Goal: Task Accomplishment & Management: Manage account settings

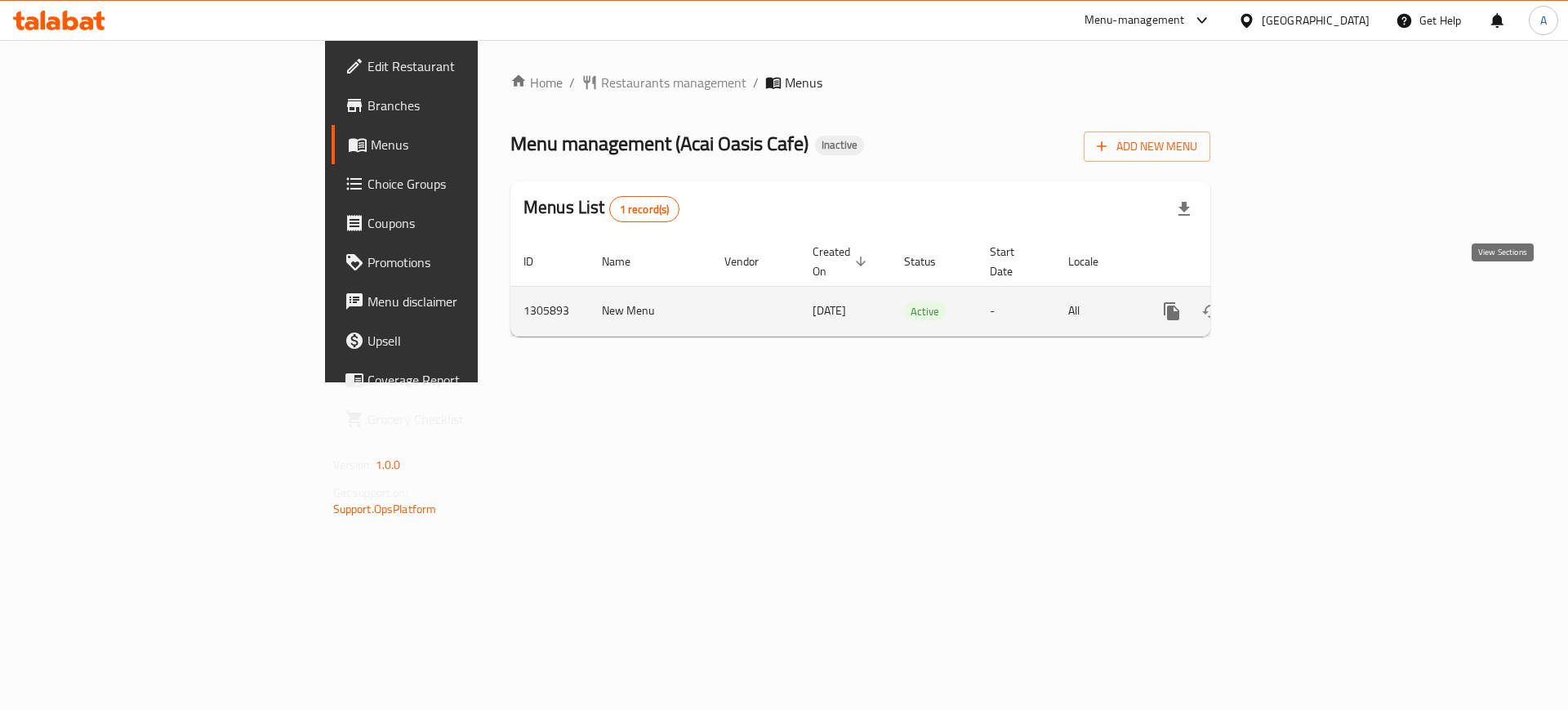
click at [1298, 303] on icon "enhanced table" at bounding box center [1289, 310] width 15 height 15
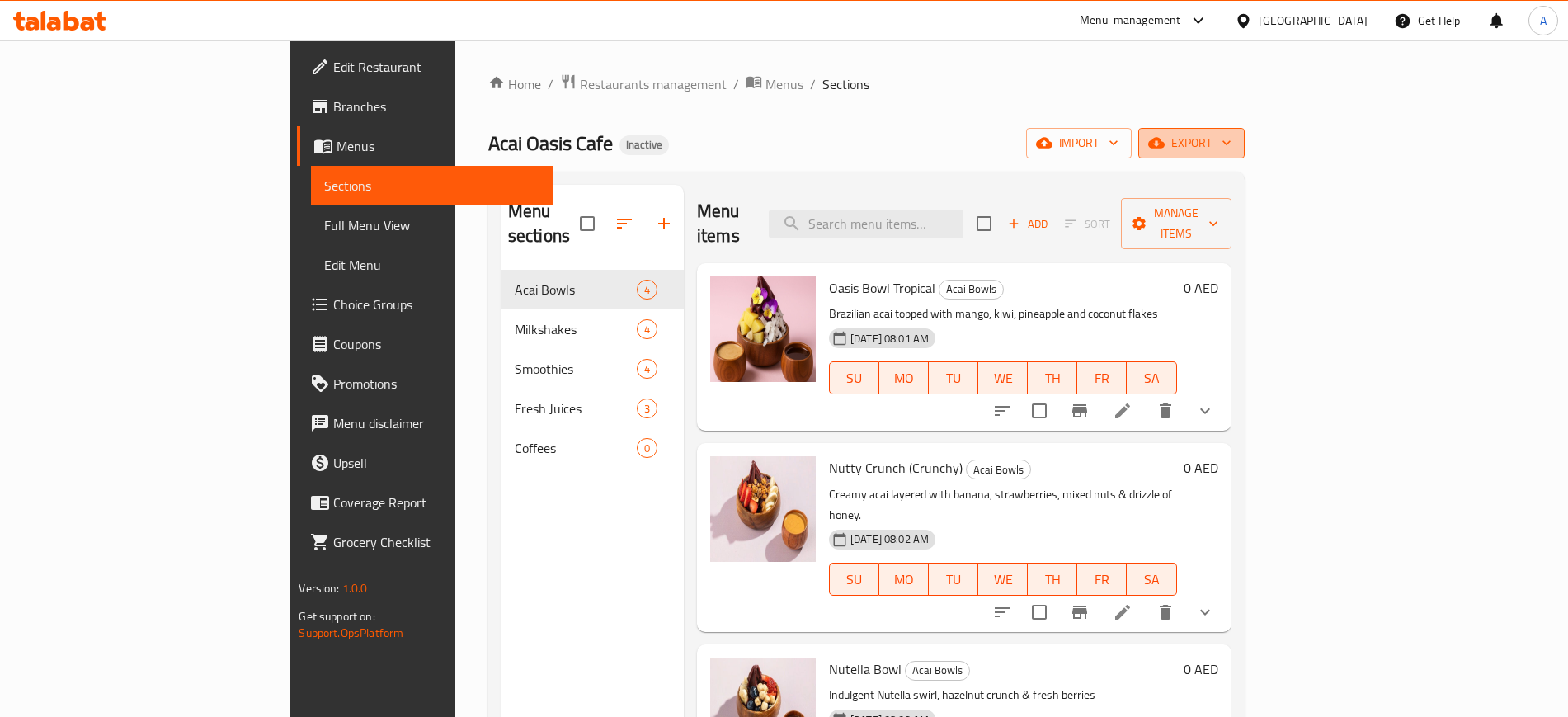
click at [1235, 141] on icon "button" at bounding box center [1226, 142] width 17 height 17
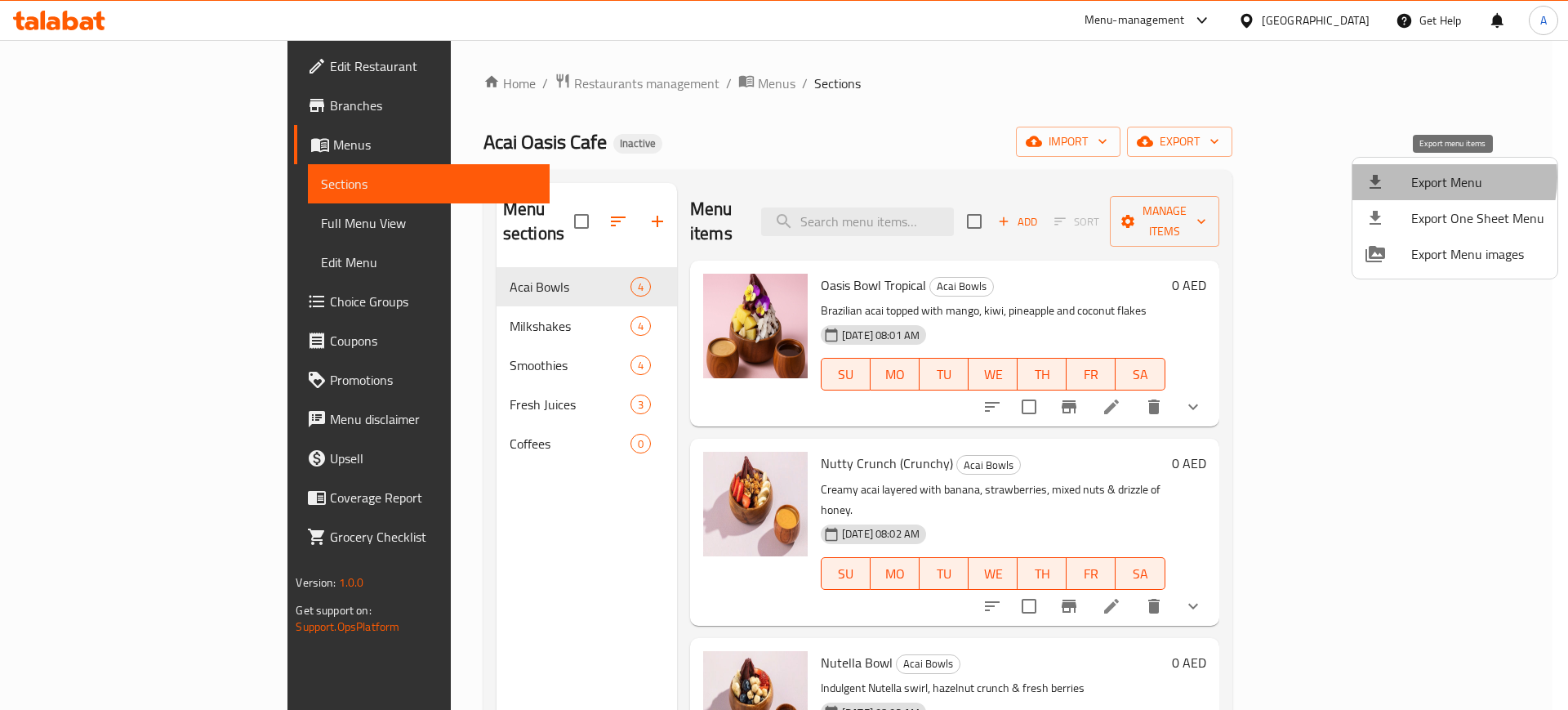
click at [1430, 177] on span "Export Menu" at bounding box center [1478, 182] width 133 height 19
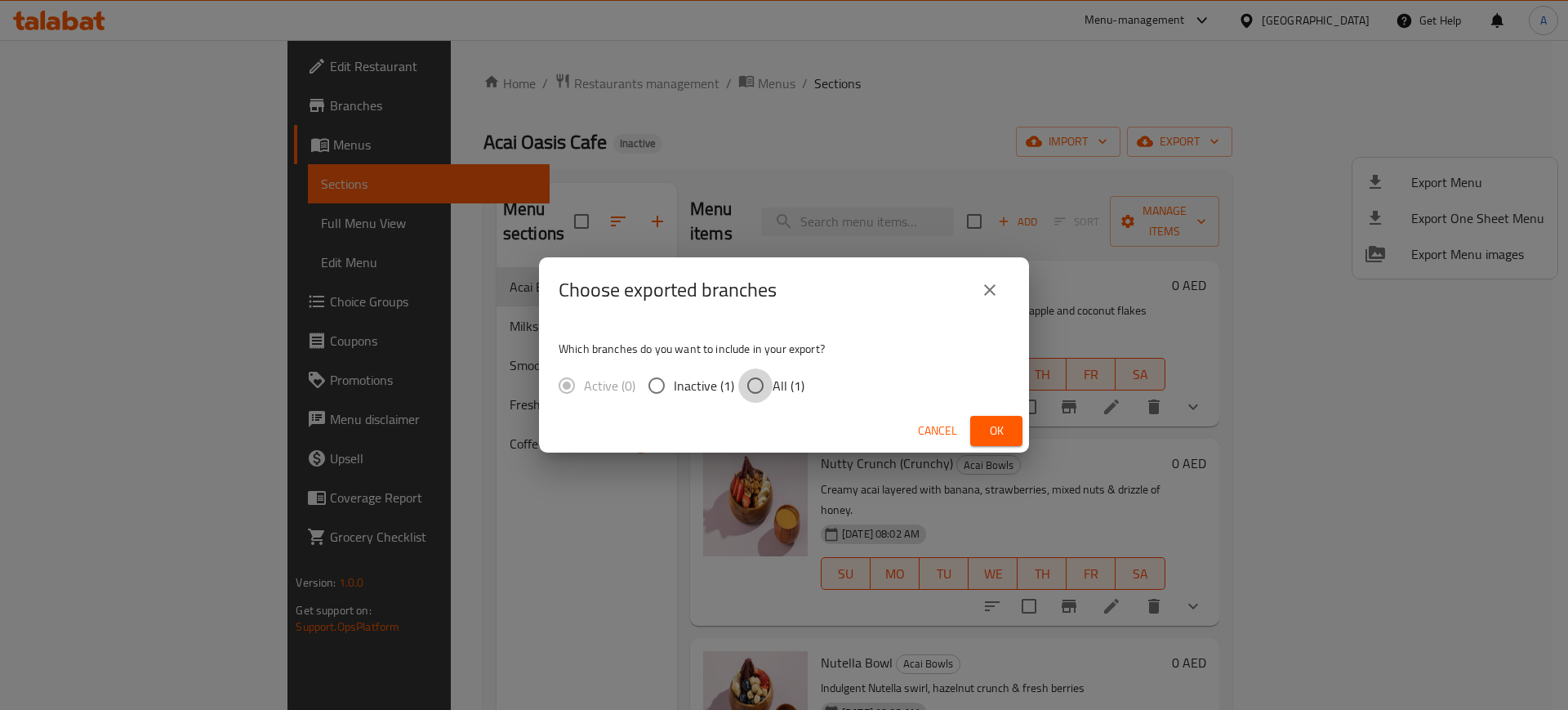
click at [754, 385] on input "All (1)" at bounding box center [755, 385] width 34 height 34
radio input "true"
click at [1002, 430] on span "Ok" at bounding box center [996, 430] width 26 height 20
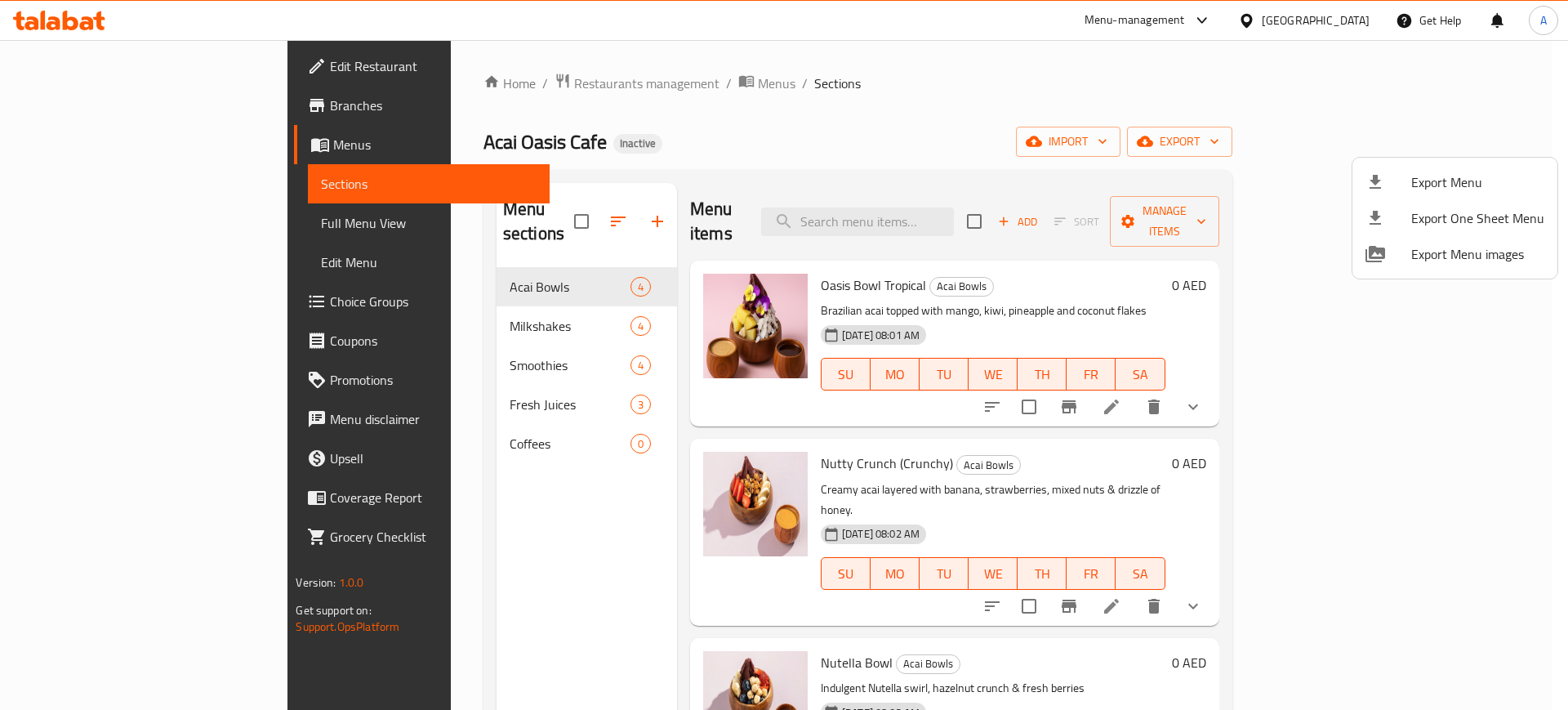
click at [99, 229] on div at bounding box center [784, 355] width 1568 height 710
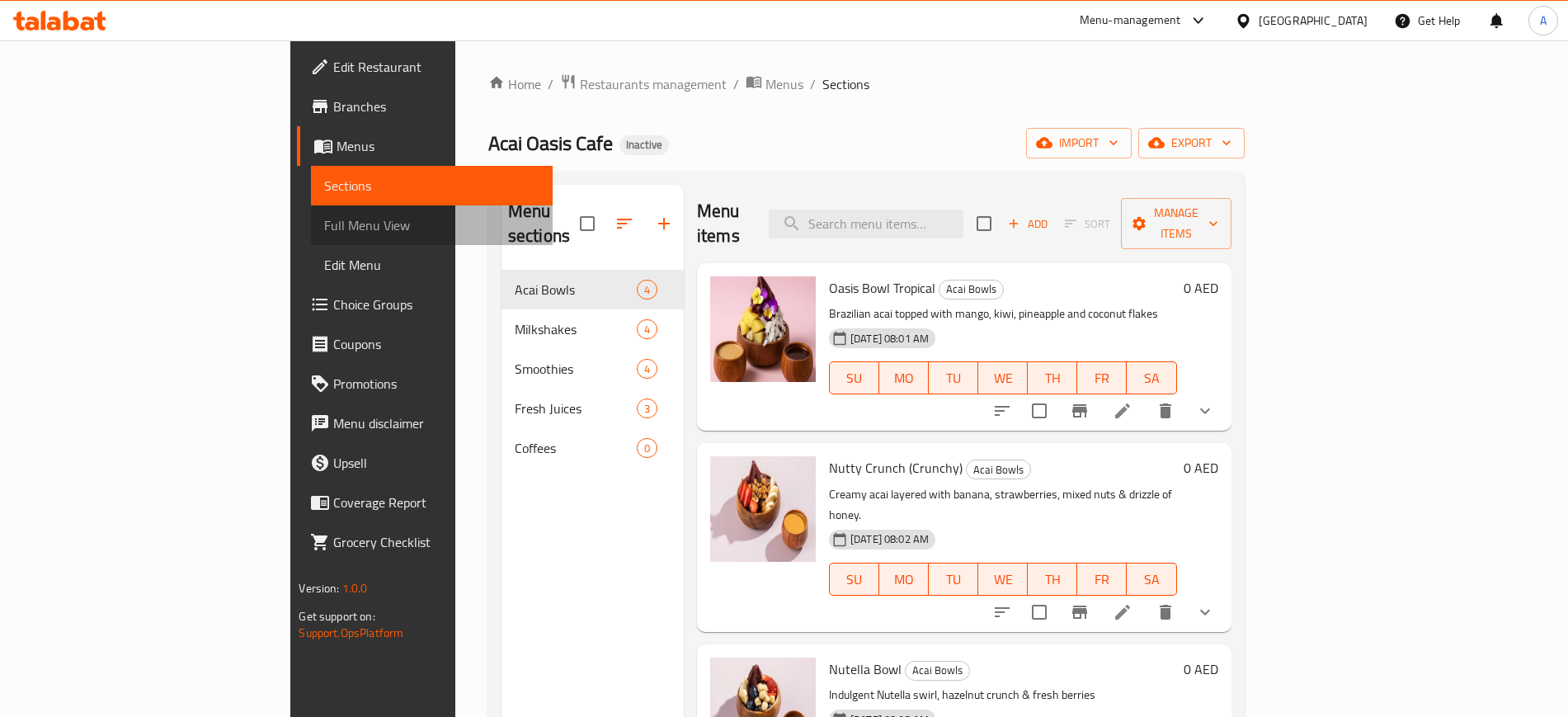
click at [324, 231] on span "Full Menu View" at bounding box center [431, 225] width 214 height 20
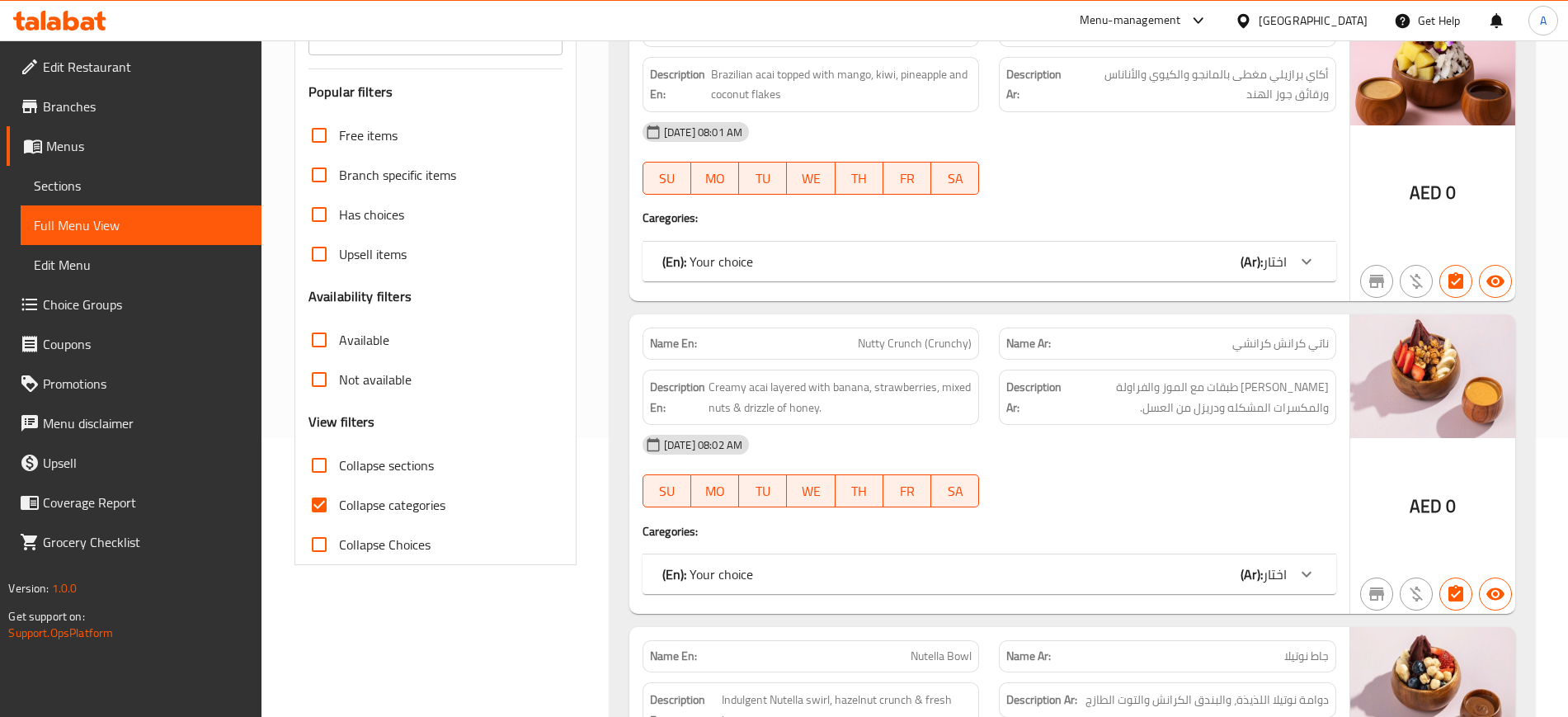
scroll to position [281, 0]
click at [329, 499] on input "Collapse categories" at bounding box center [319, 504] width 39 height 39
checkbox input "false"
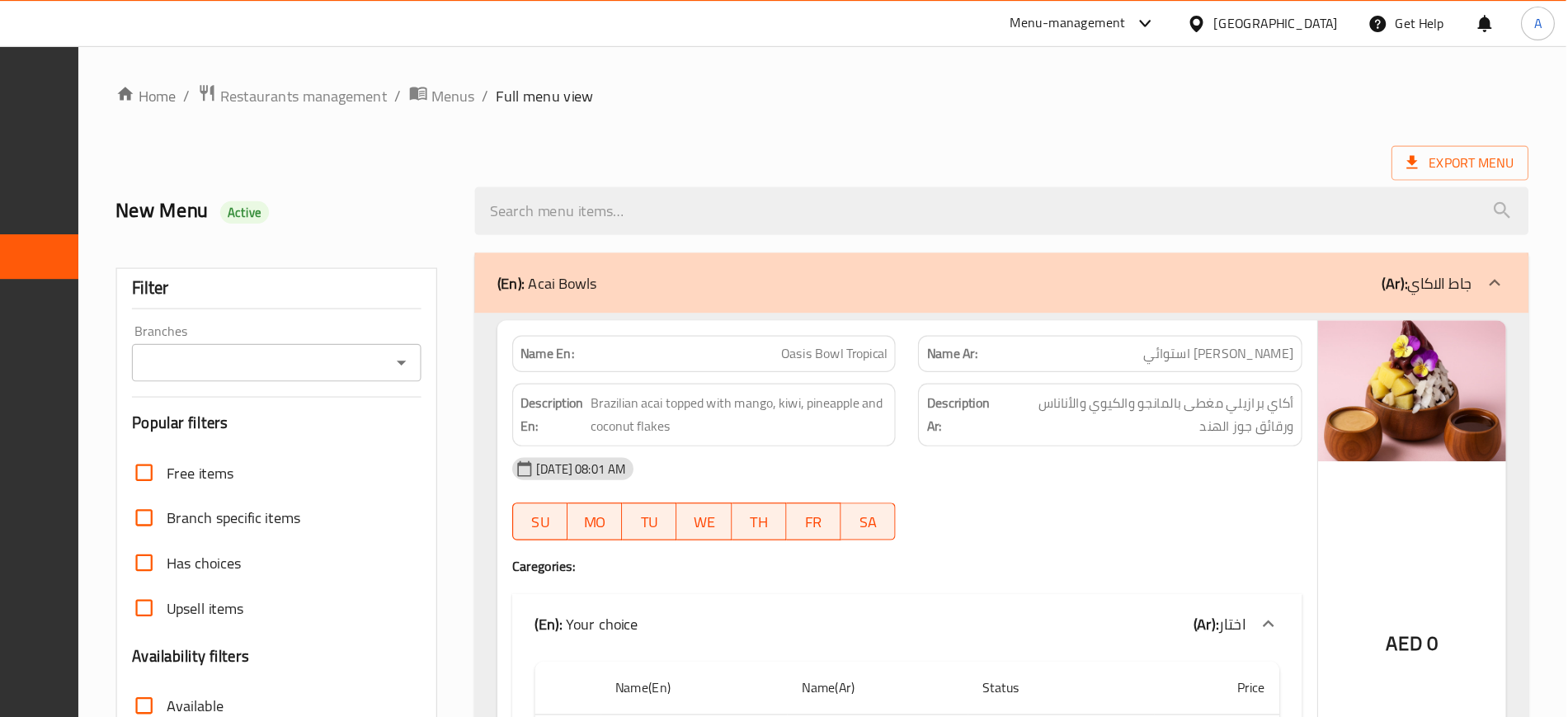
scroll to position [0, 0]
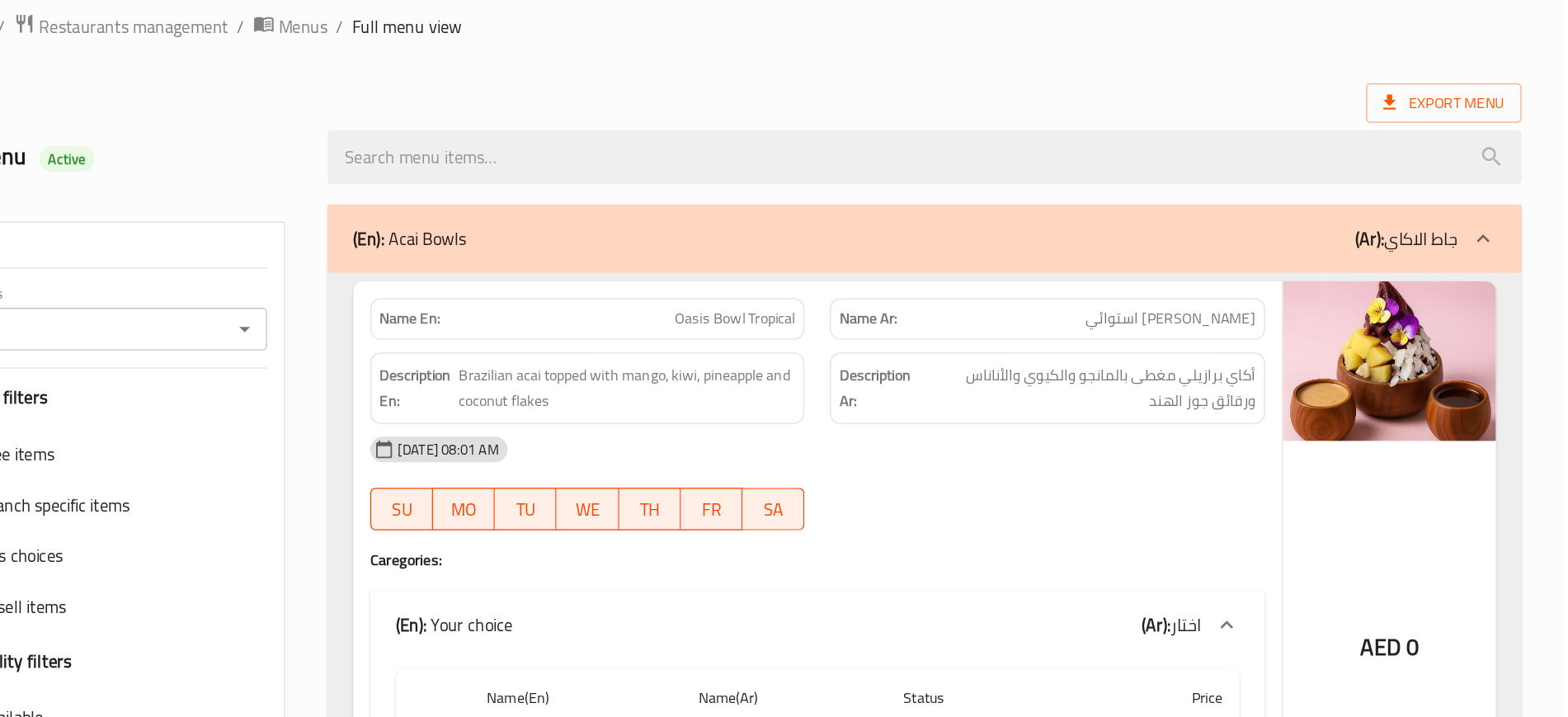
click at [959, 281] on div "Name En: Oasis Bowl Tropical Name Ar: جاط أواسيس استوائي Description En: Brazil…" at bounding box center [989, 523] width 720 height 484
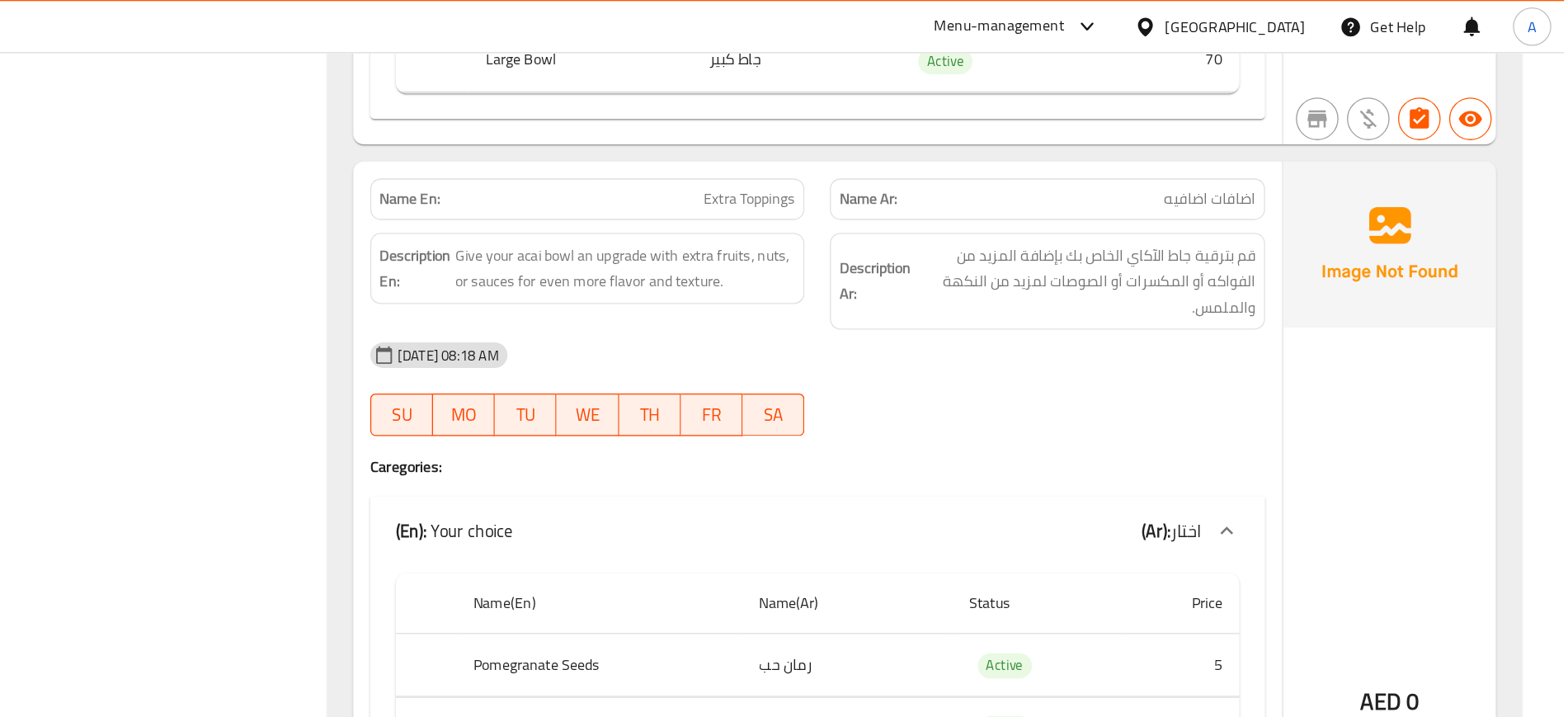
scroll to position [1646, 0]
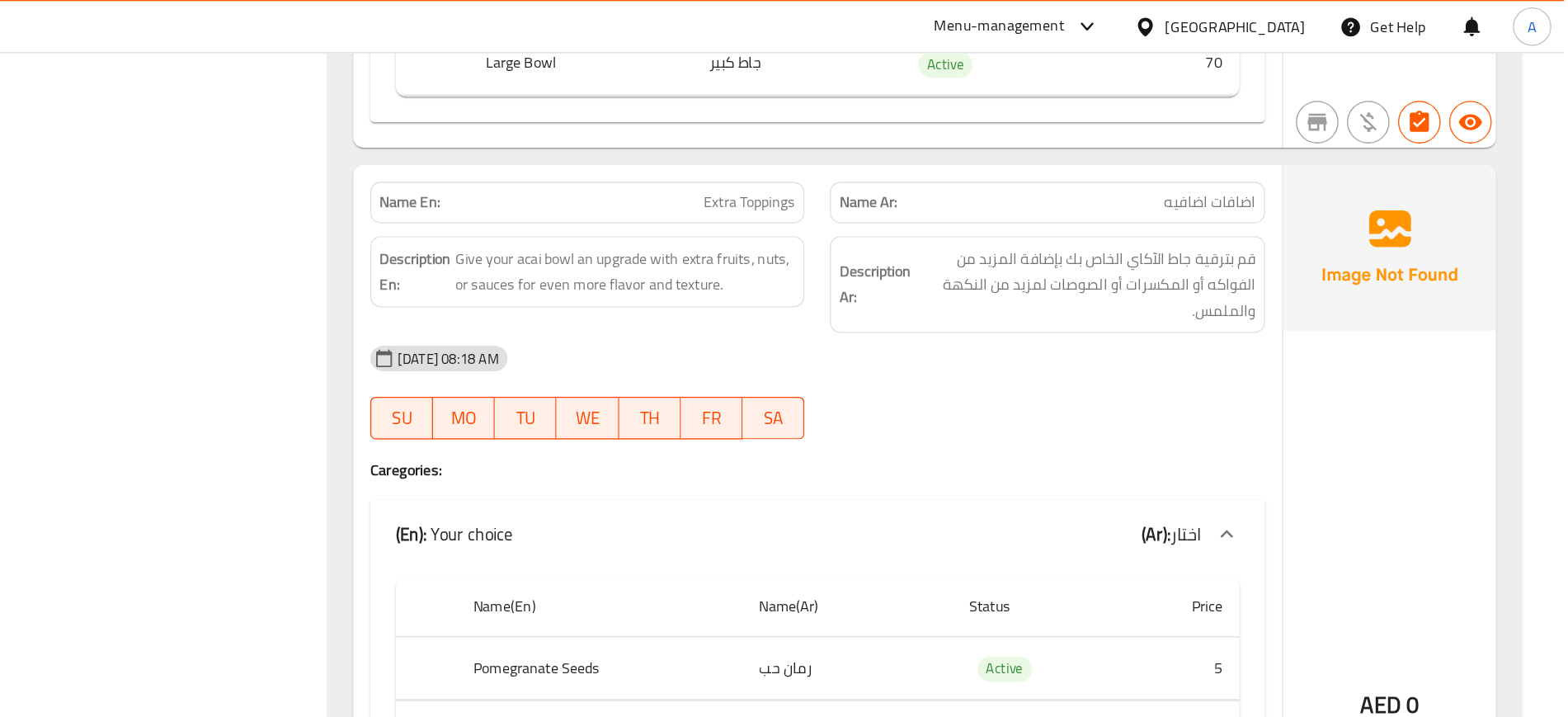
click at [814, 148] on p "Name En: Extra Toppings" at bounding box center [812, 157] width 322 height 18
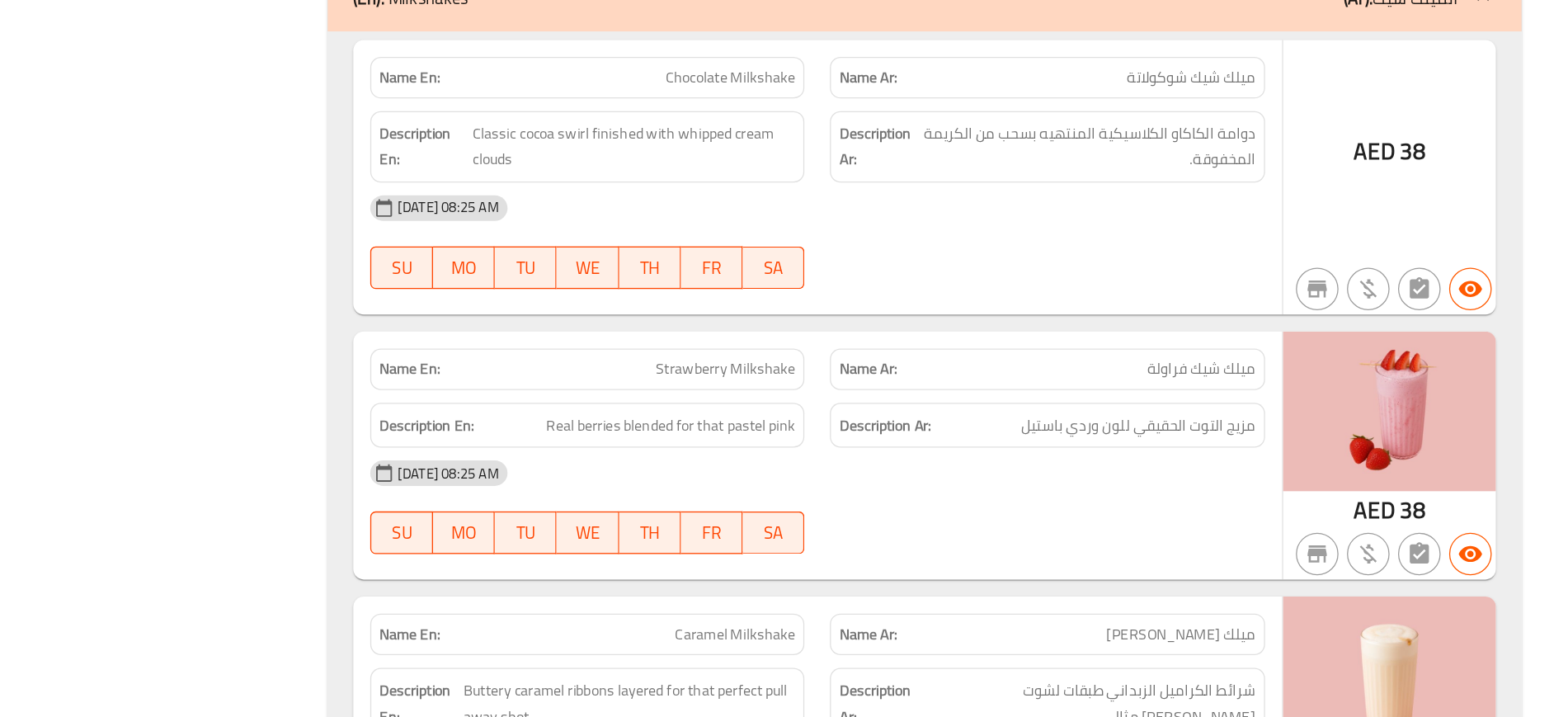
scroll to position [2439, 0]
click at [809, 257] on span "Classic cocoa swirl finished with whipped cream clouds" at bounding box center [847, 273] width 250 height 40
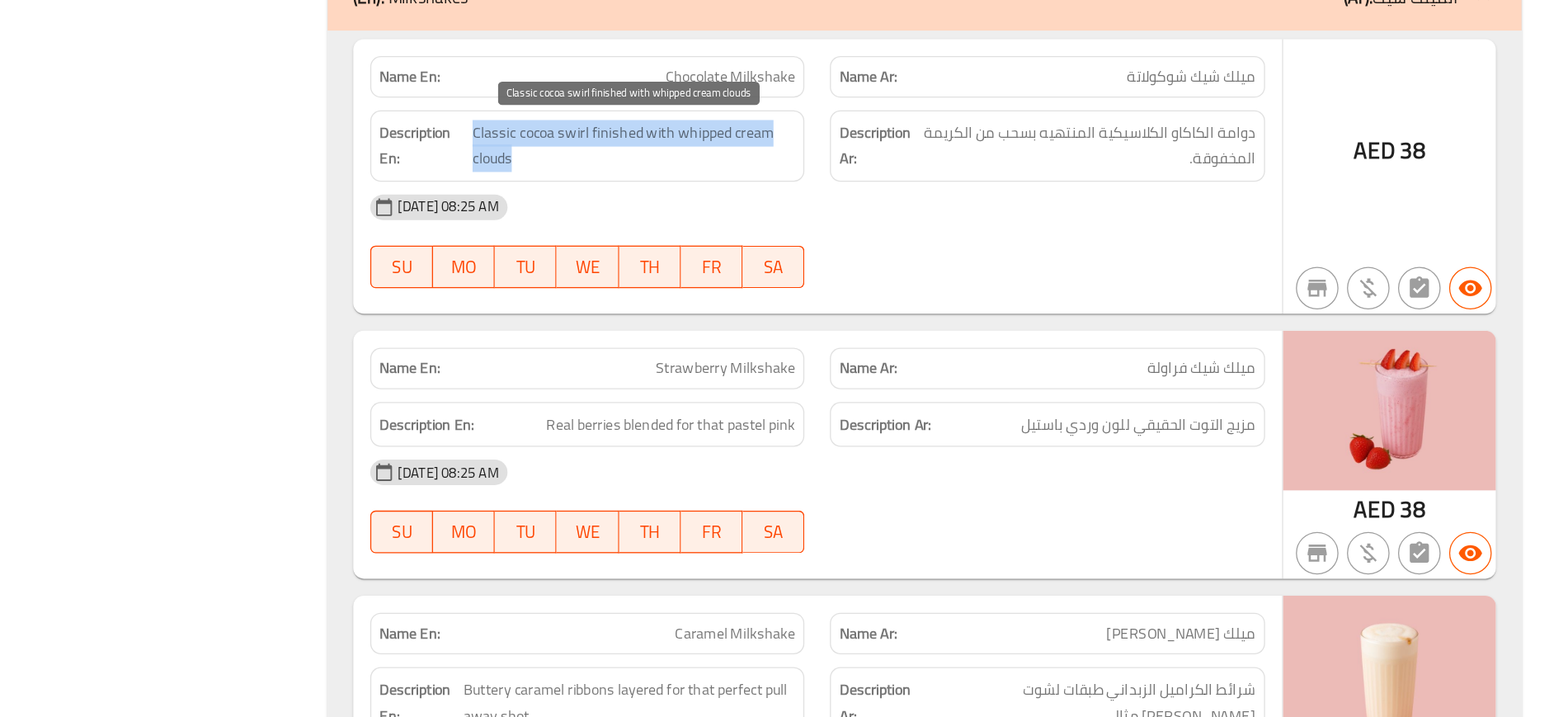
copy span "Classic cocoa swirl finished with whipped cream clouds"
click at [809, 257] on span "Classic cocoa swirl finished with whipped cream clouds" at bounding box center [847, 273] width 250 height 40
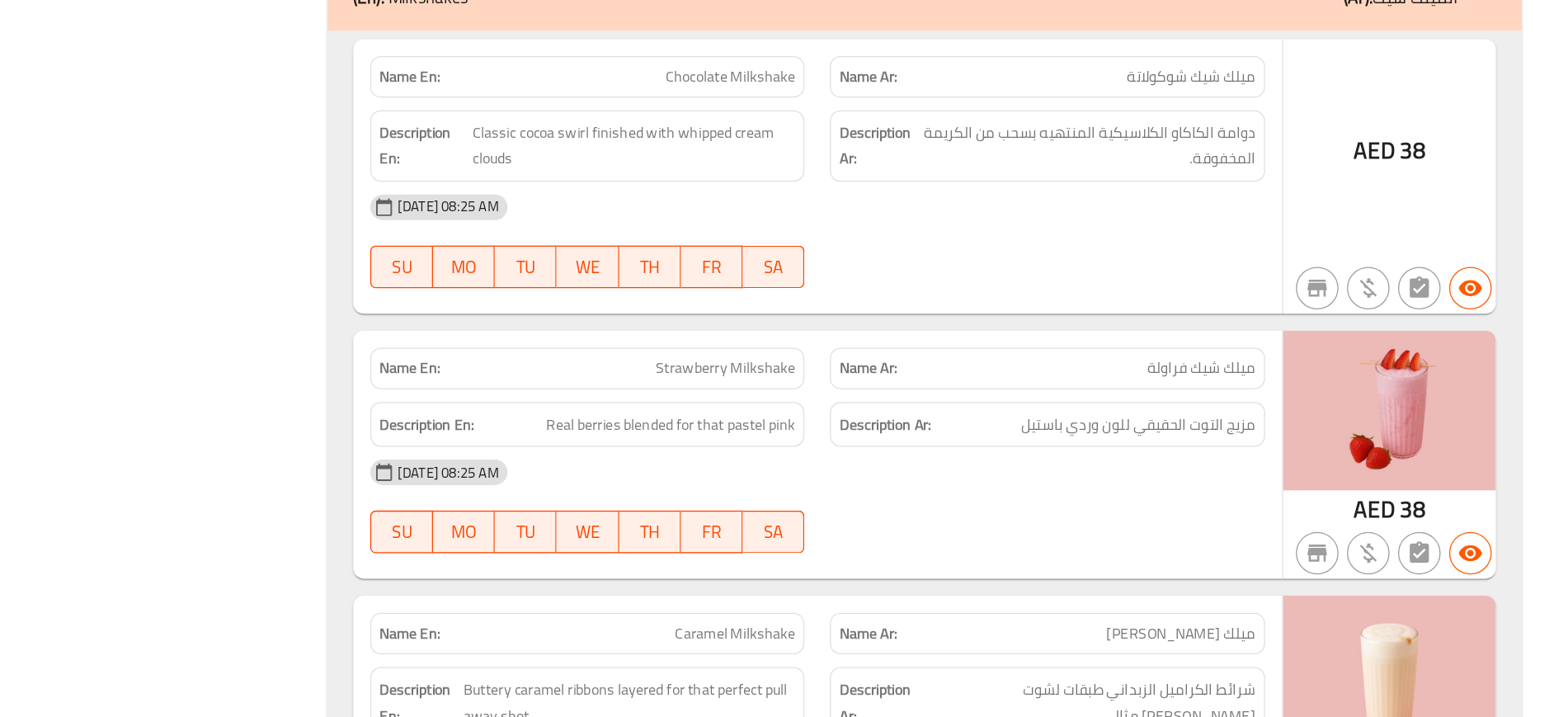
copy span "Chocolate Milkshake"
click at [862, 265] on span "Classic cocoa swirl finished with whipped cream clouds" at bounding box center [847, 273] width 250 height 40
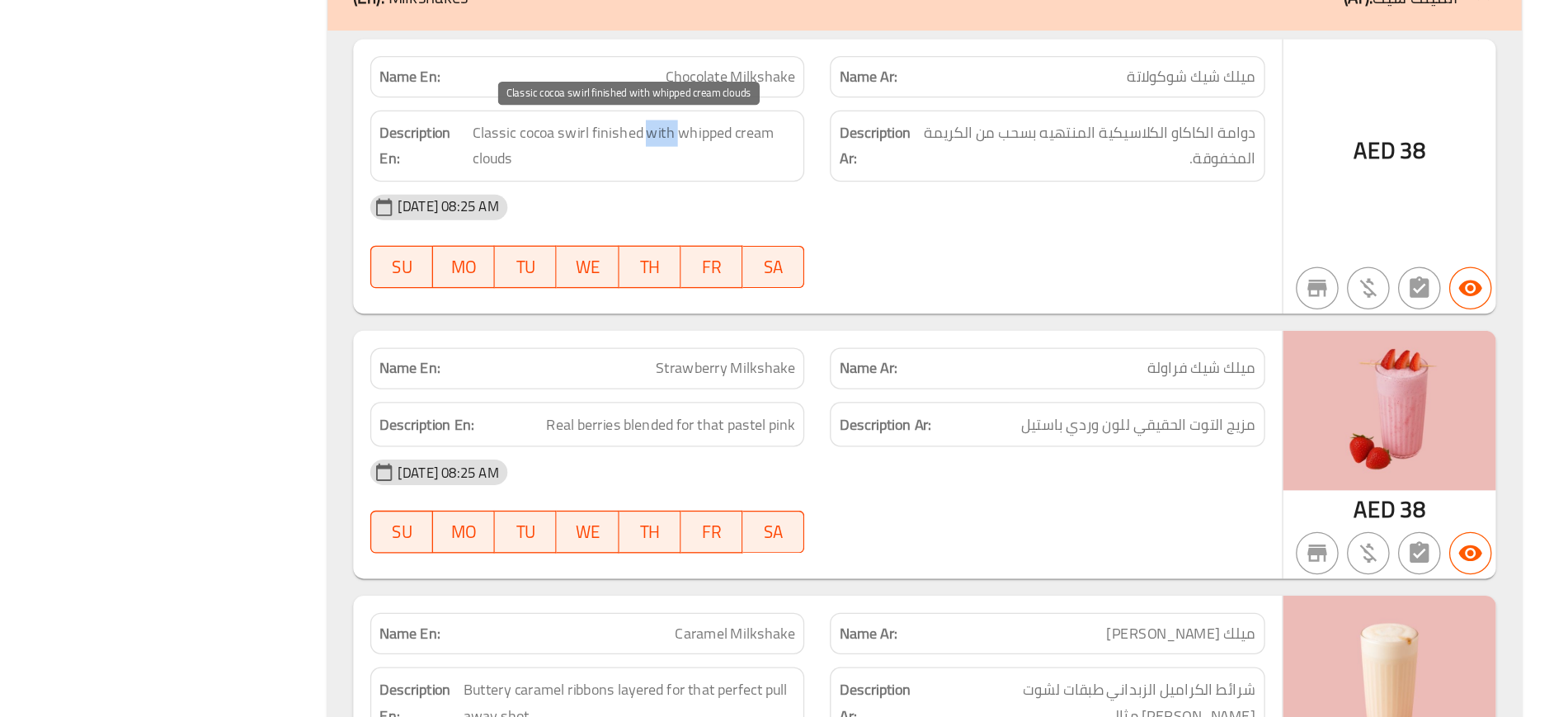
click at [862, 265] on span "Classic cocoa swirl finished with whipped cream clouds" at bounding box center [847, 273] width 250 height 40
copy span "Classic cocoa swirl finished with whipped cream clouds"
click at [862, 265] on span "Classic cocoa swirl finished with whipped cream clouds" at bounding box center [847, 273] width 250 height 40
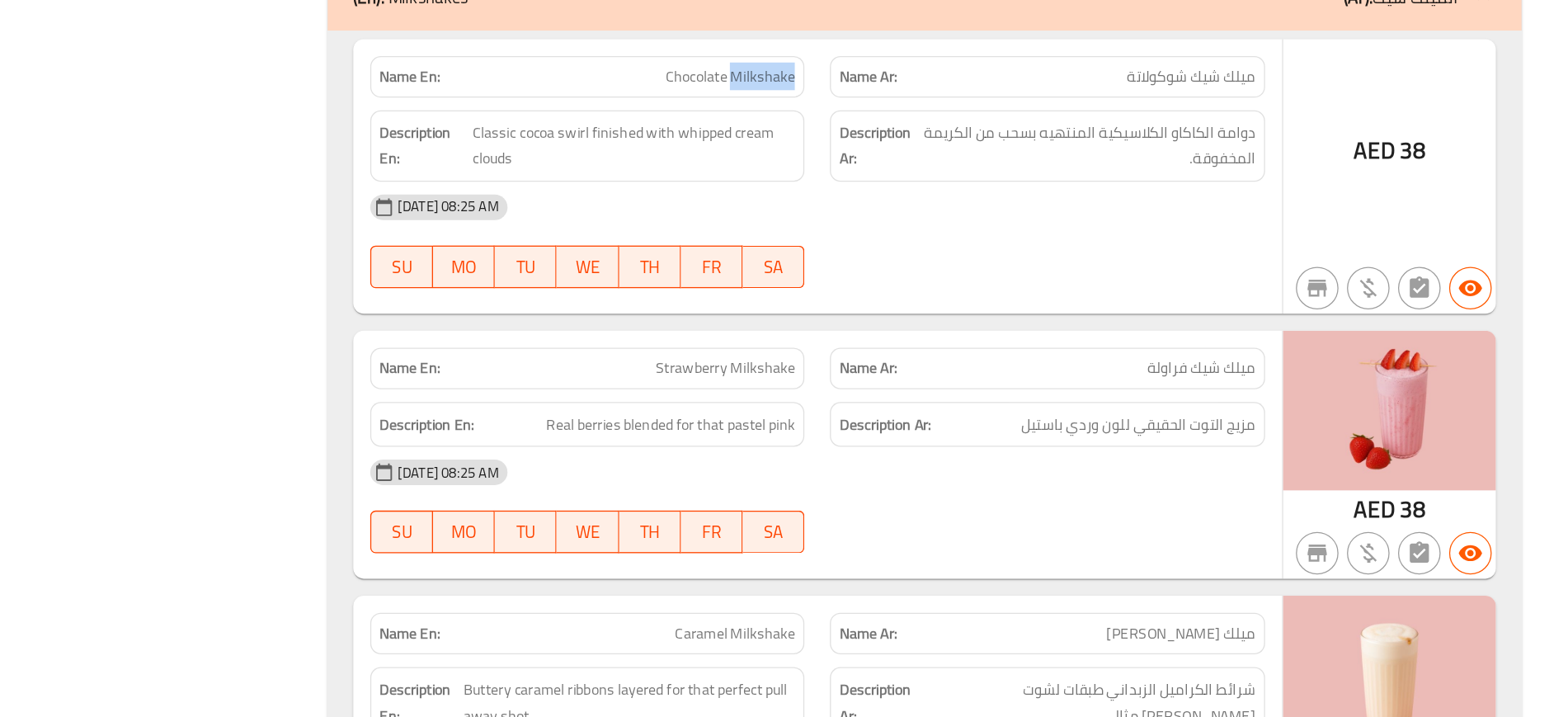
copy span "Milkshake"
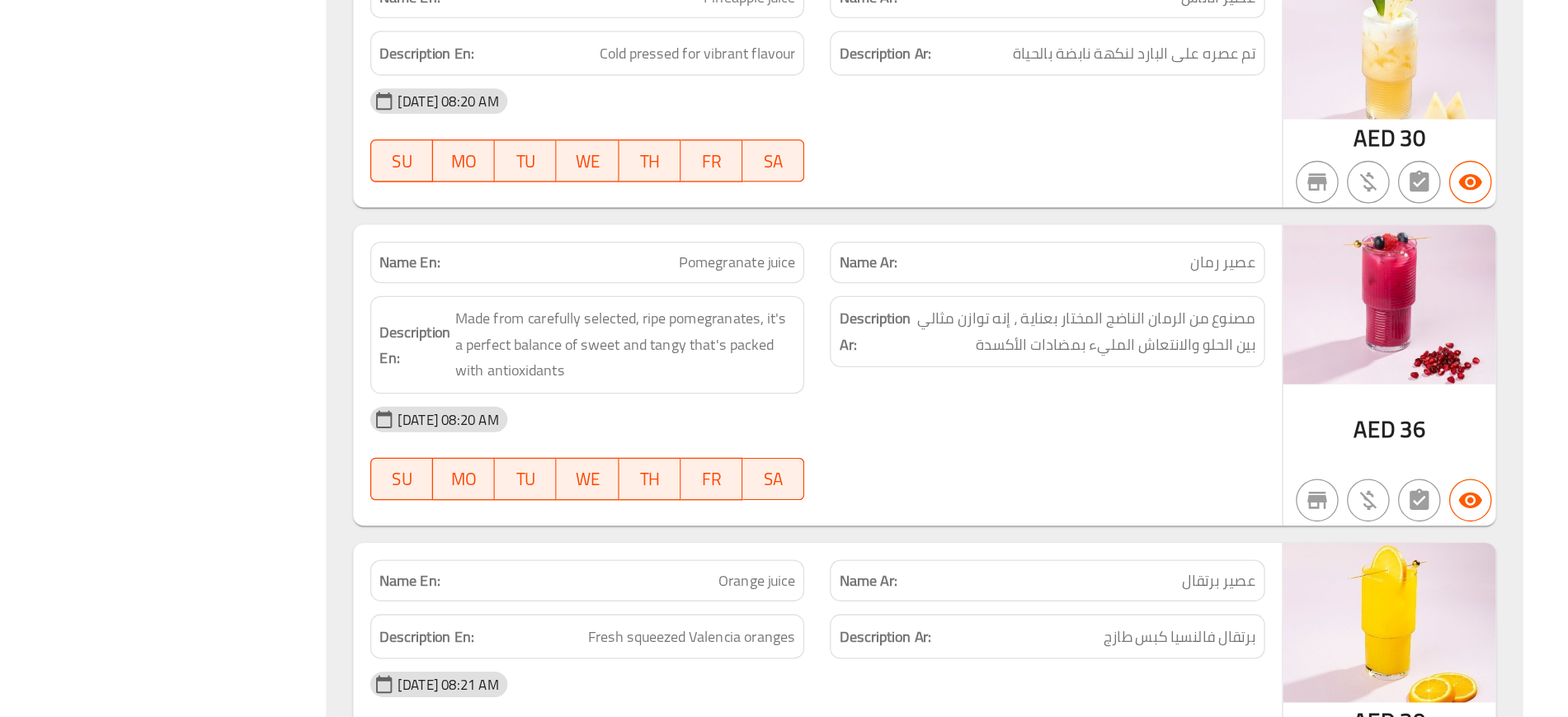
scroll to position [4649, 0]
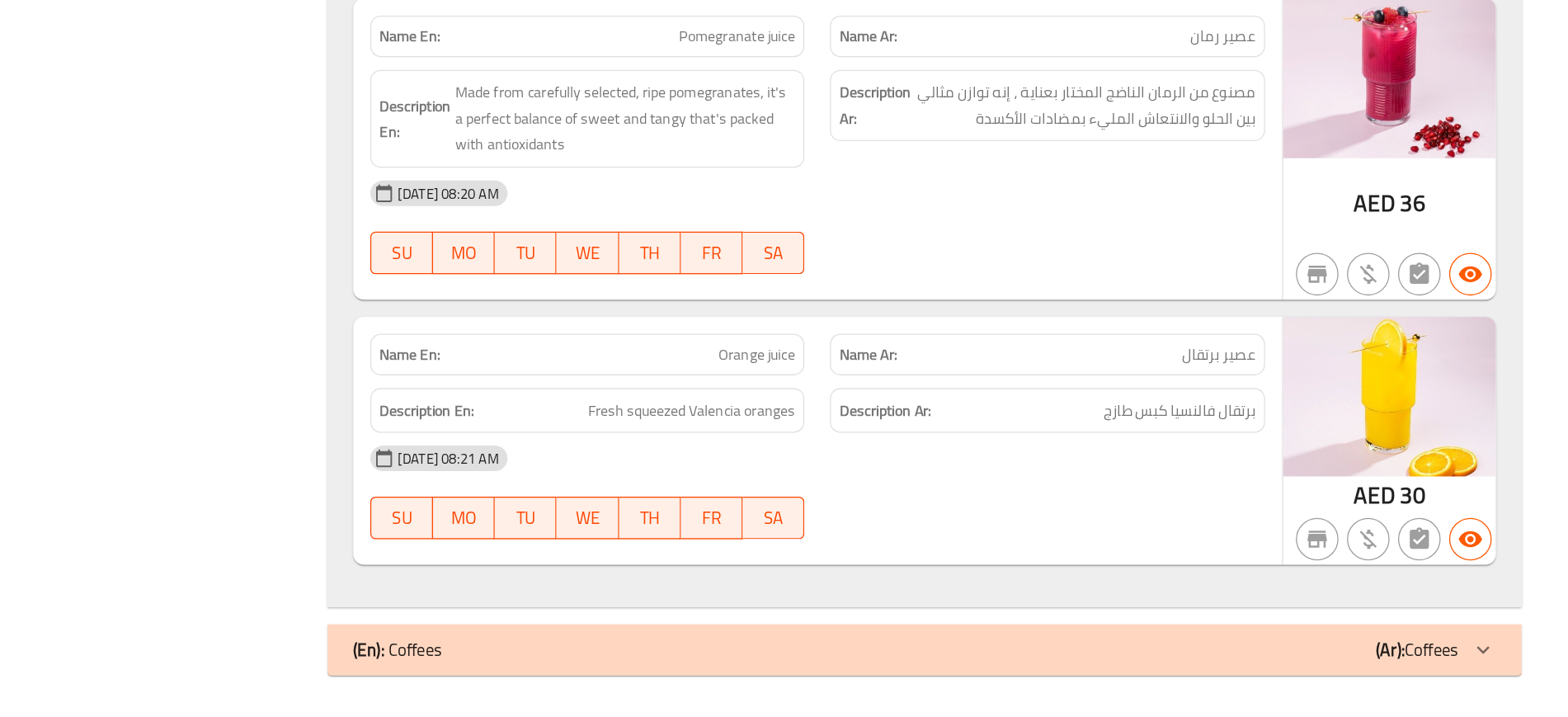
scroll to position [4609, 0]
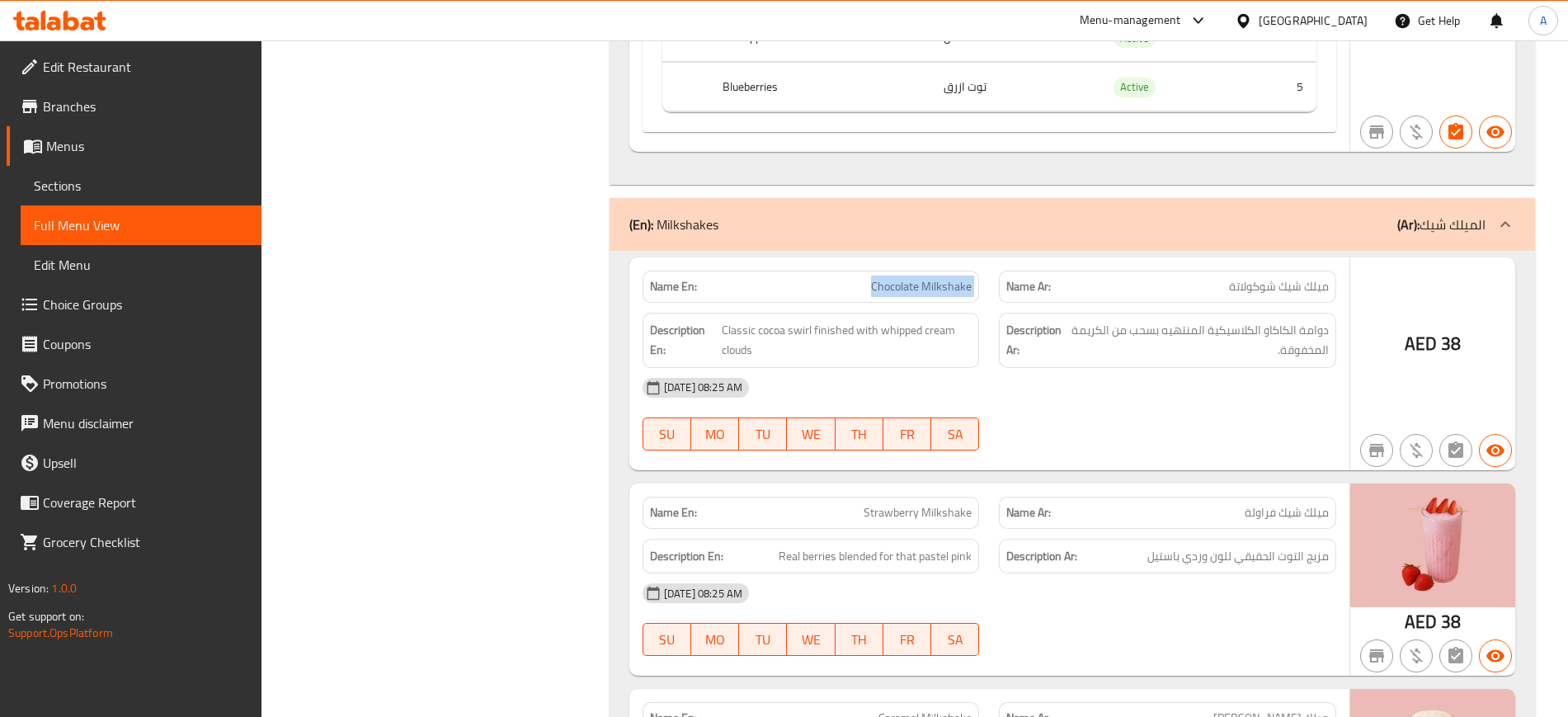
scroll to position [2340, 0]
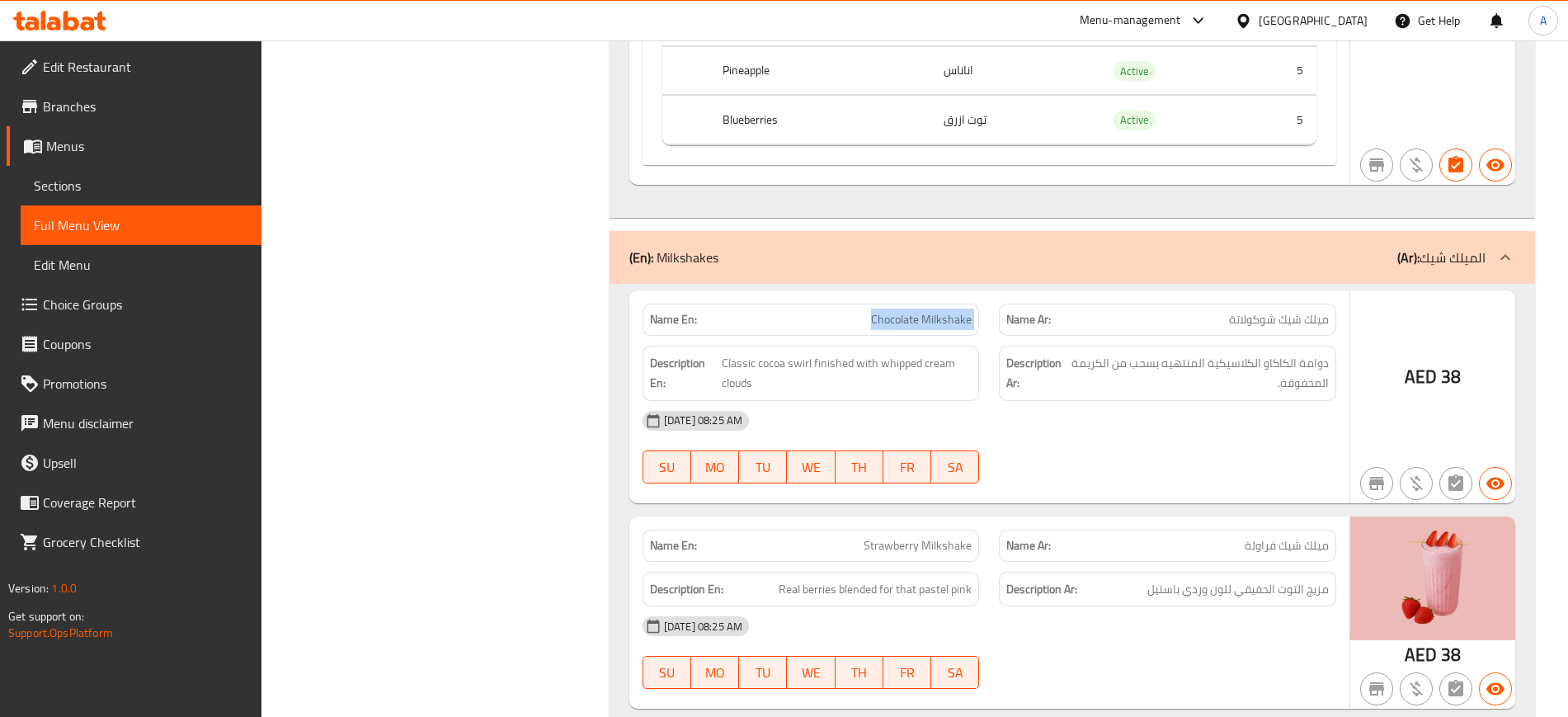
click at [81, 198] on link "Sections" at bounding box center [140, 186] width 241 height 39
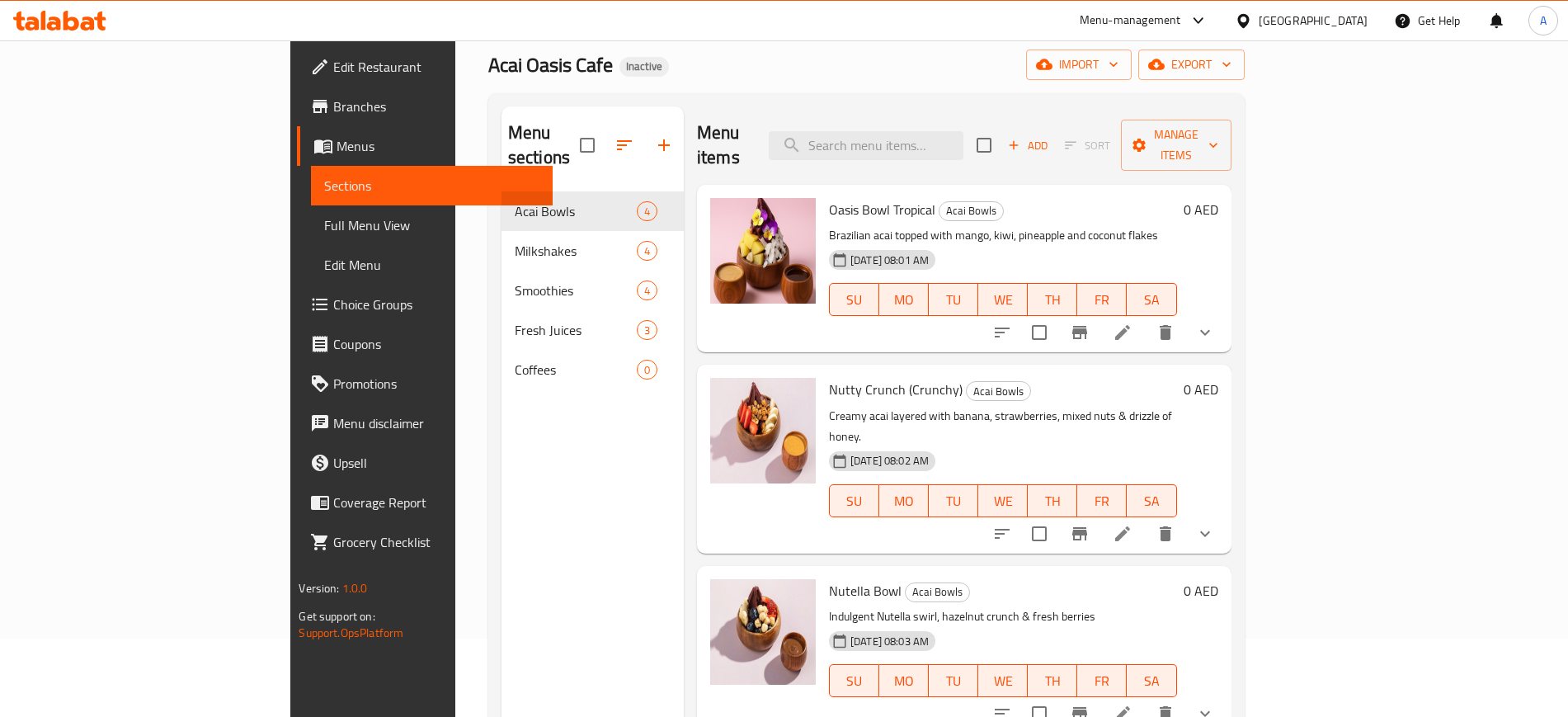
scroll to position [77, 0]
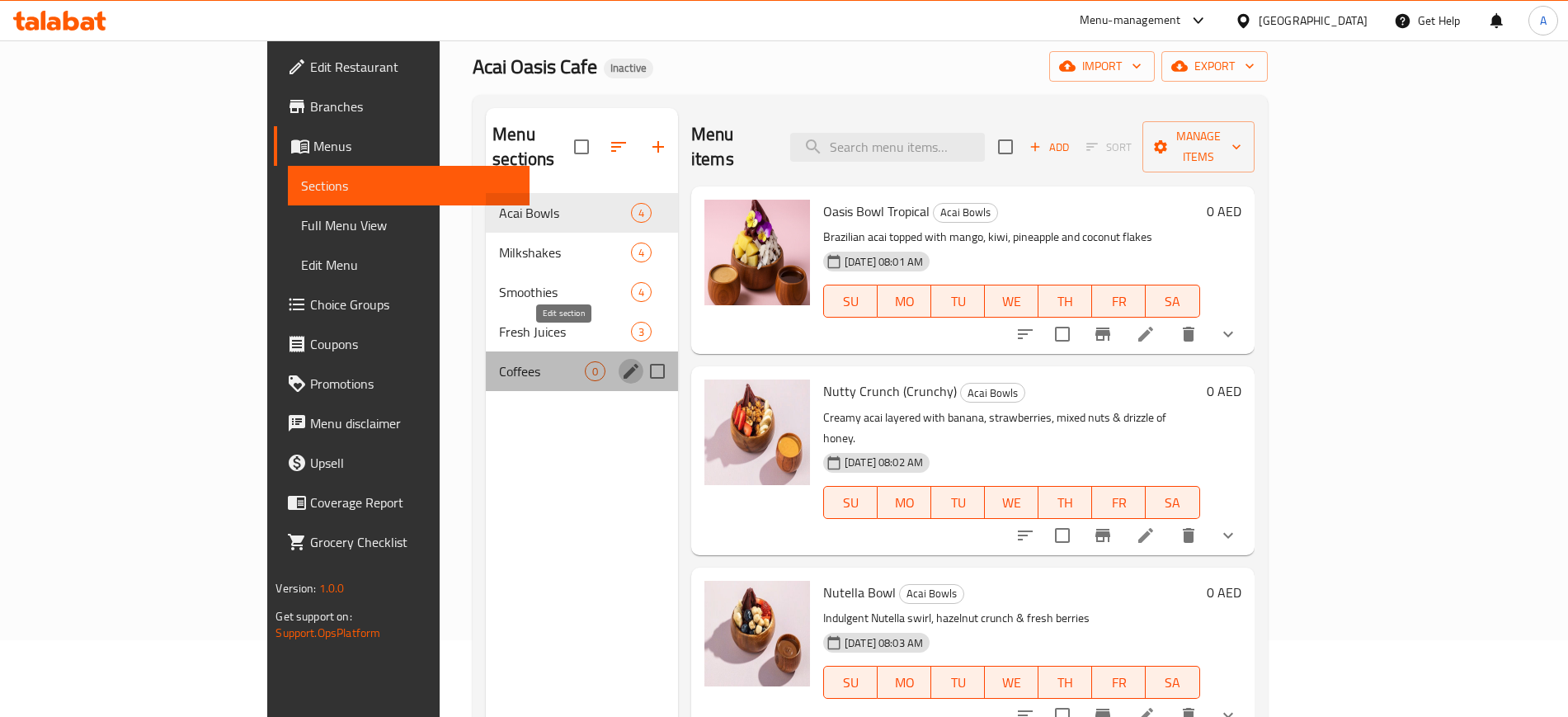
click at [621, 361] on icon "edit" at bounding box center [631, 371] width 20 height 20
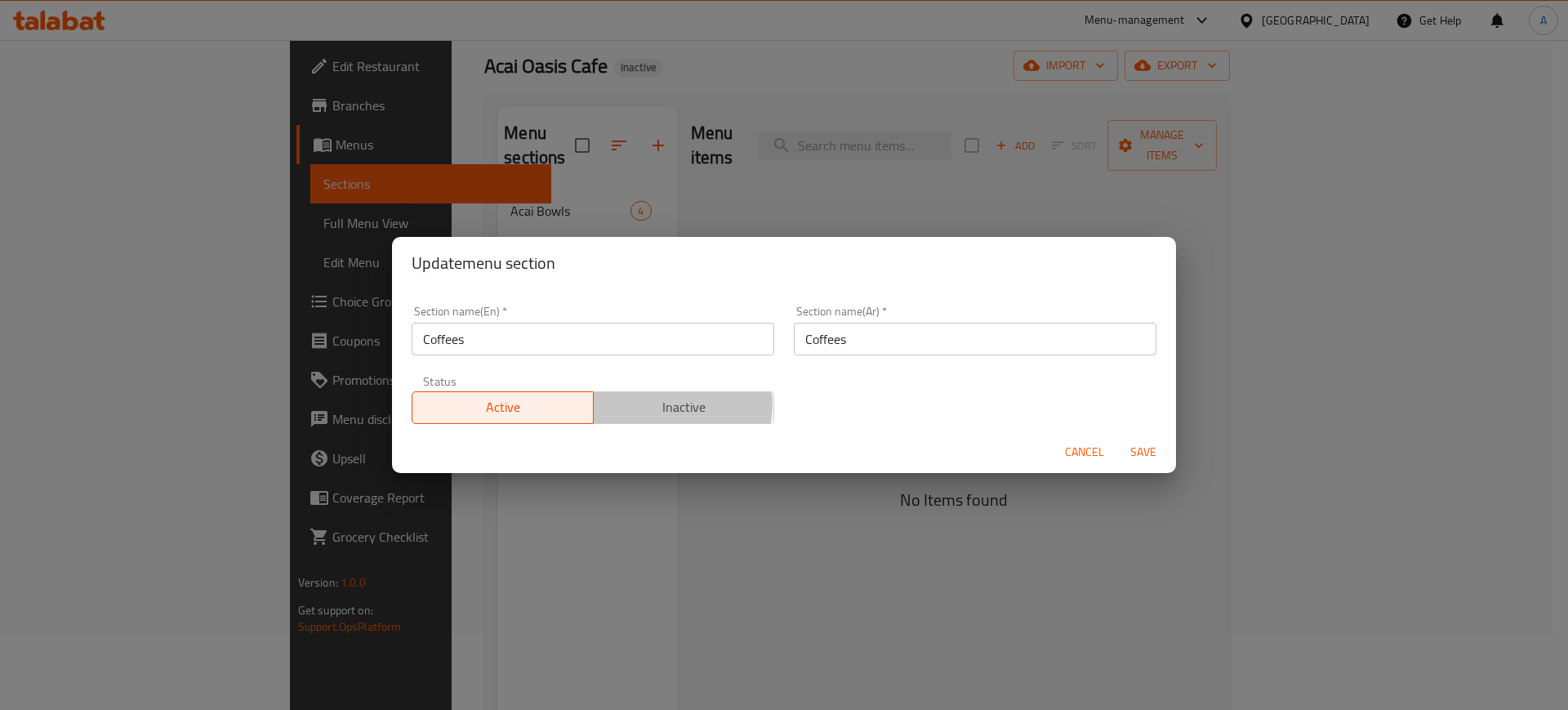
click at [668, 405] on span "Inactive" at bounding box center [684, 407] width 168 height 23
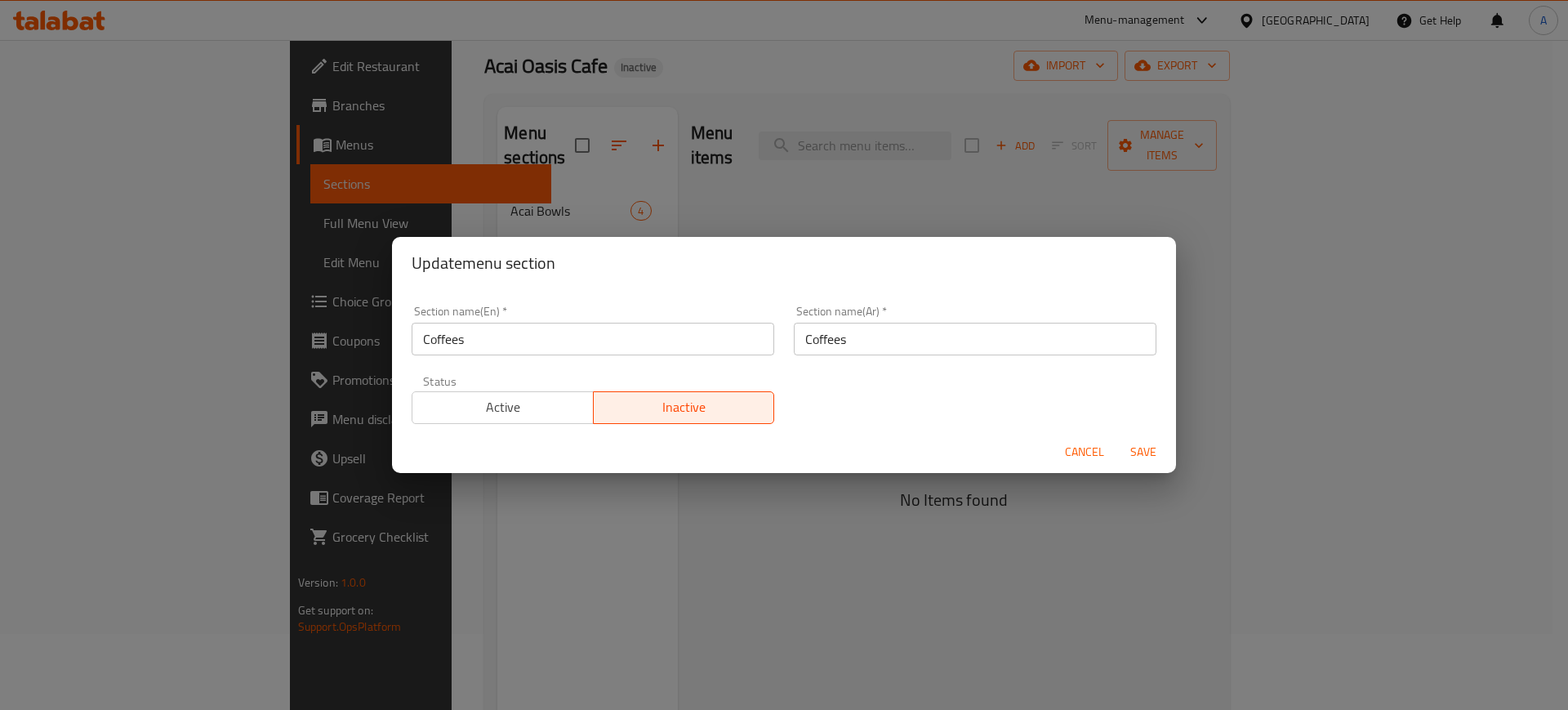
drag, startPoint x: 1151, startPoint y: 436, endPoint x: 1144, endPoint y: 447, distance: 13.0
click at [1144, 447] on div "Cancel Save" at bounding box center [784, 452] width 784 height 44
click at [1144, 447] on span "Save" at bounding box center [1144, 451] width 39 height 20
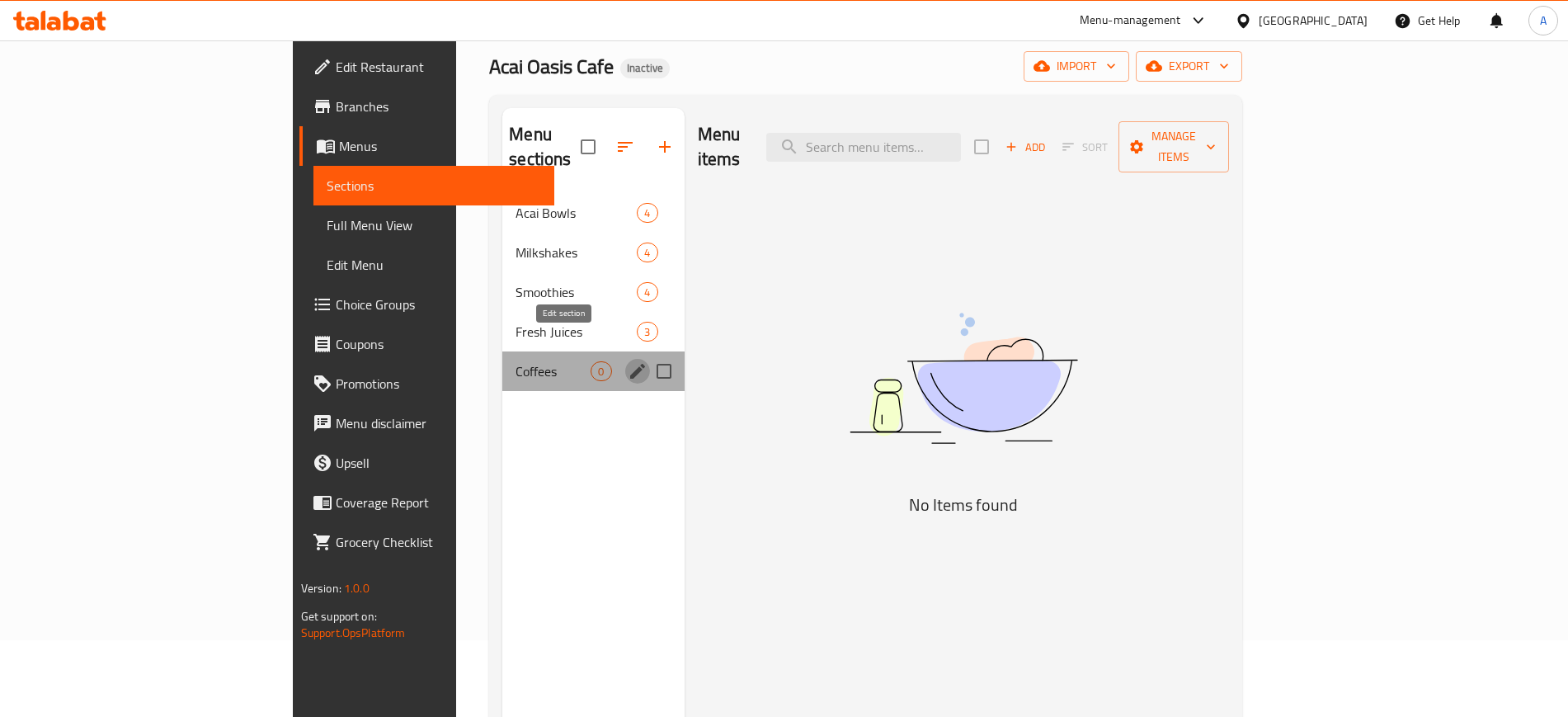
click at [631, 363] on icon "edit" at bounding box center [638, 370] width 15 height 15
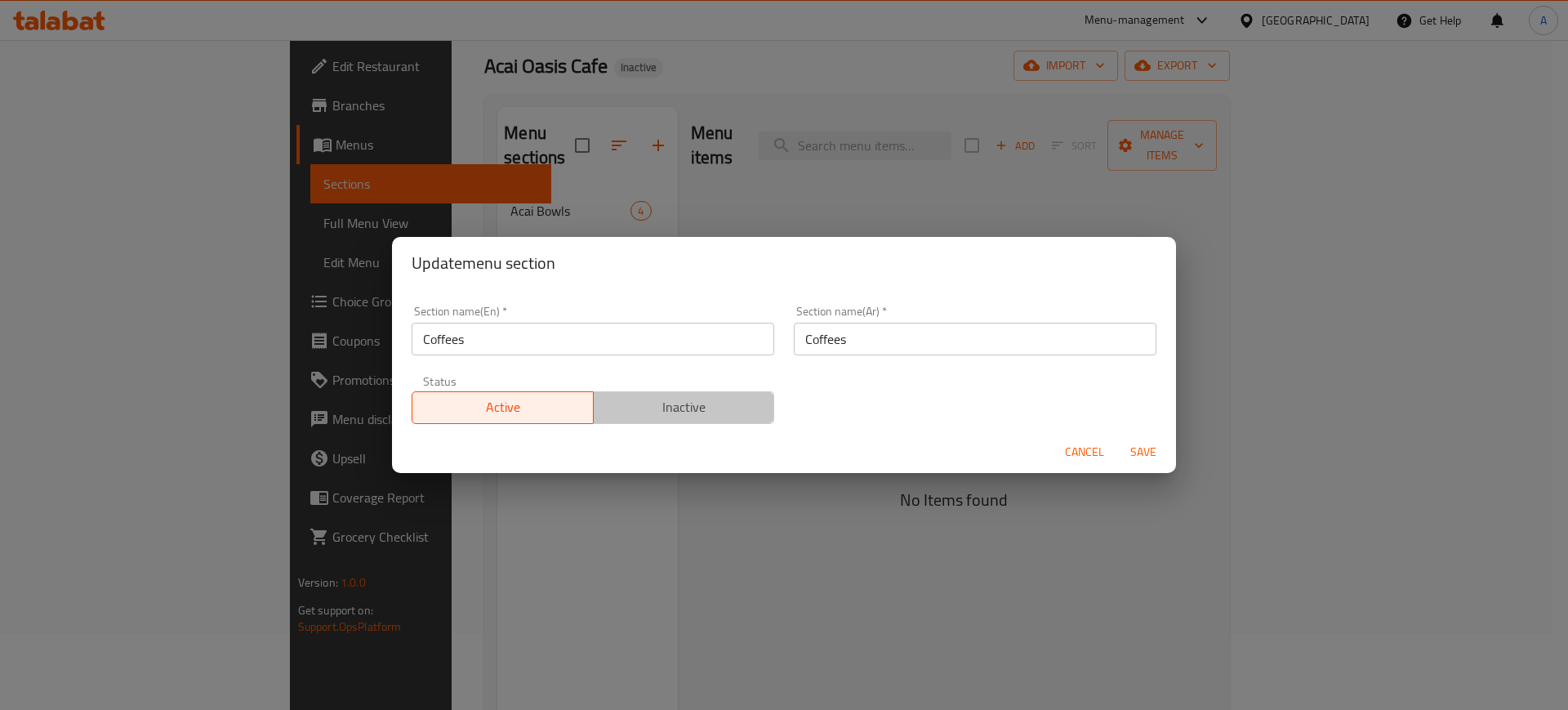
click at [699, 406] on span "Inactive" at bounding box center [684, 407] width 168 height 23
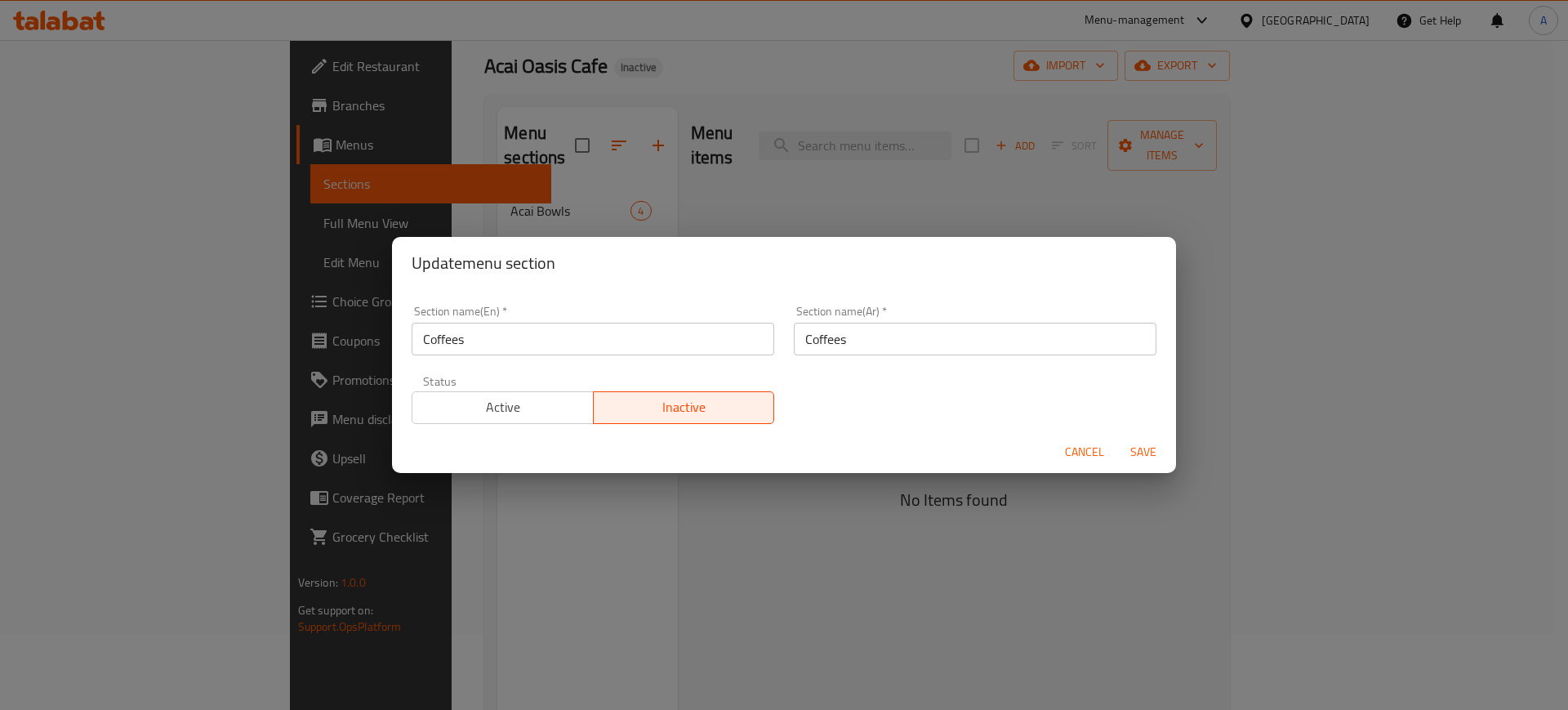
click at [1139, 452] on span "Save" at bounding box center [1144, 451] width 39 height 20
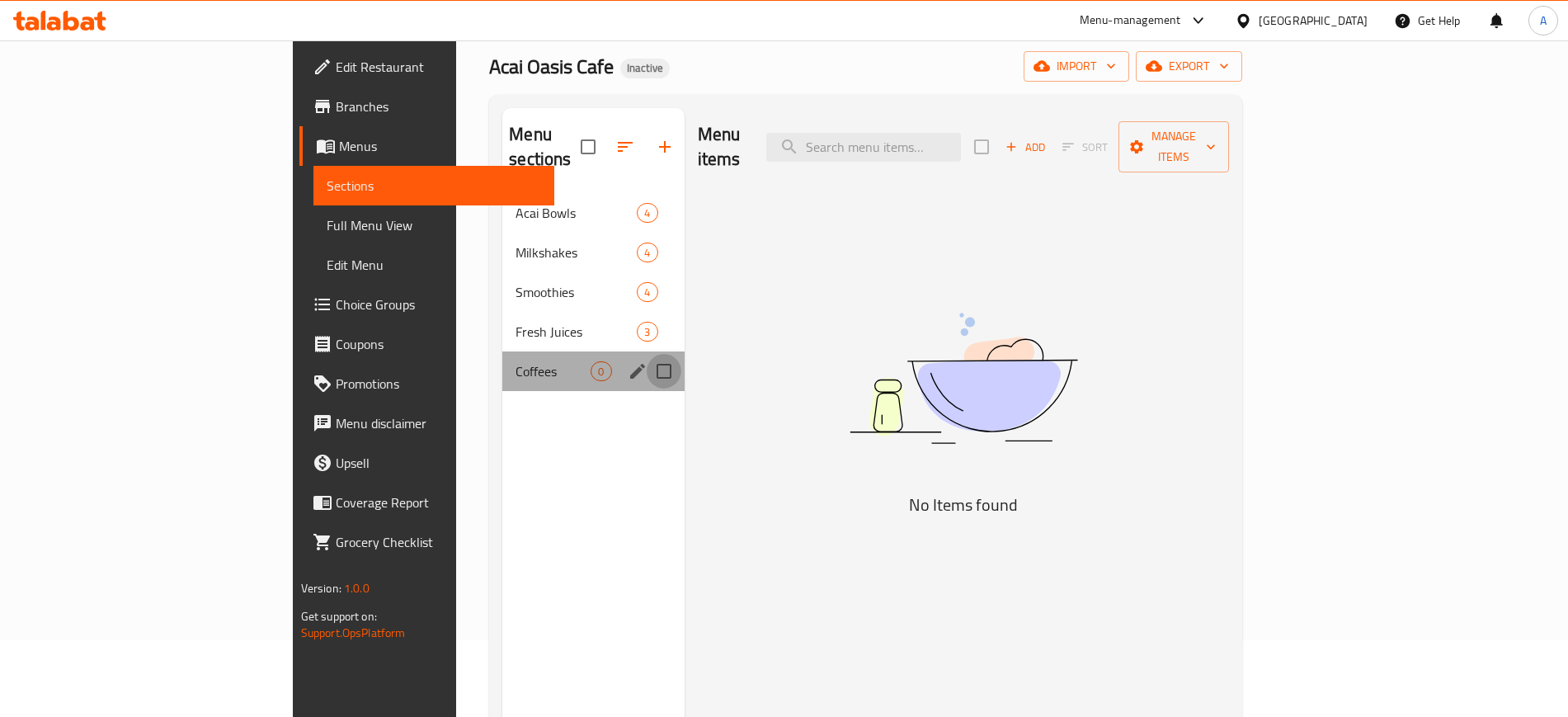
click at [646, 354] on input "Menu sections" at bounding box center [663, 370] width 34 height 34
checkbox input "false"
click at [631, 363] on icon "edit" at bounding box center [638, 370] width 15 height 15
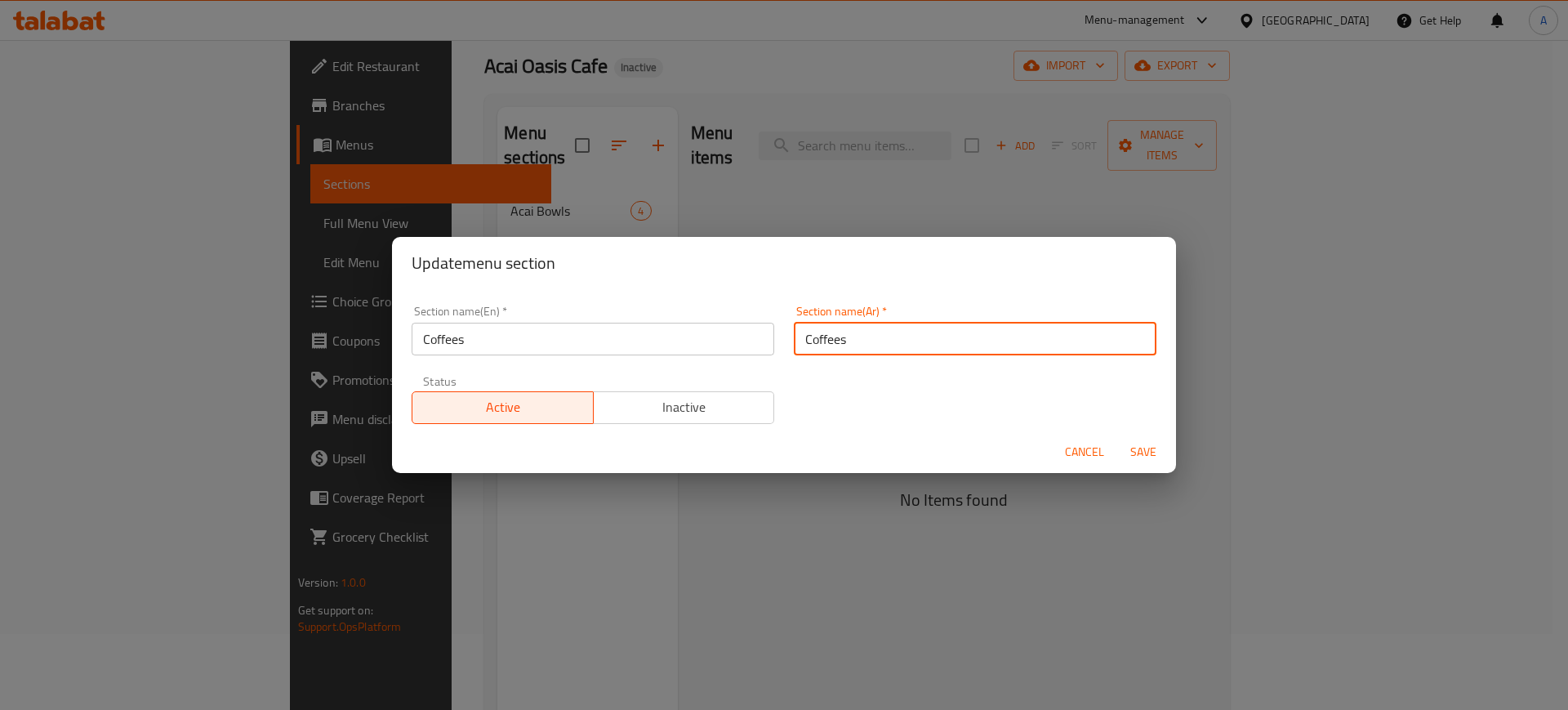
click at [849, 346] on input "Coffees" at bounding box center [975, 339] width 363 height 33
type input "القهوة"
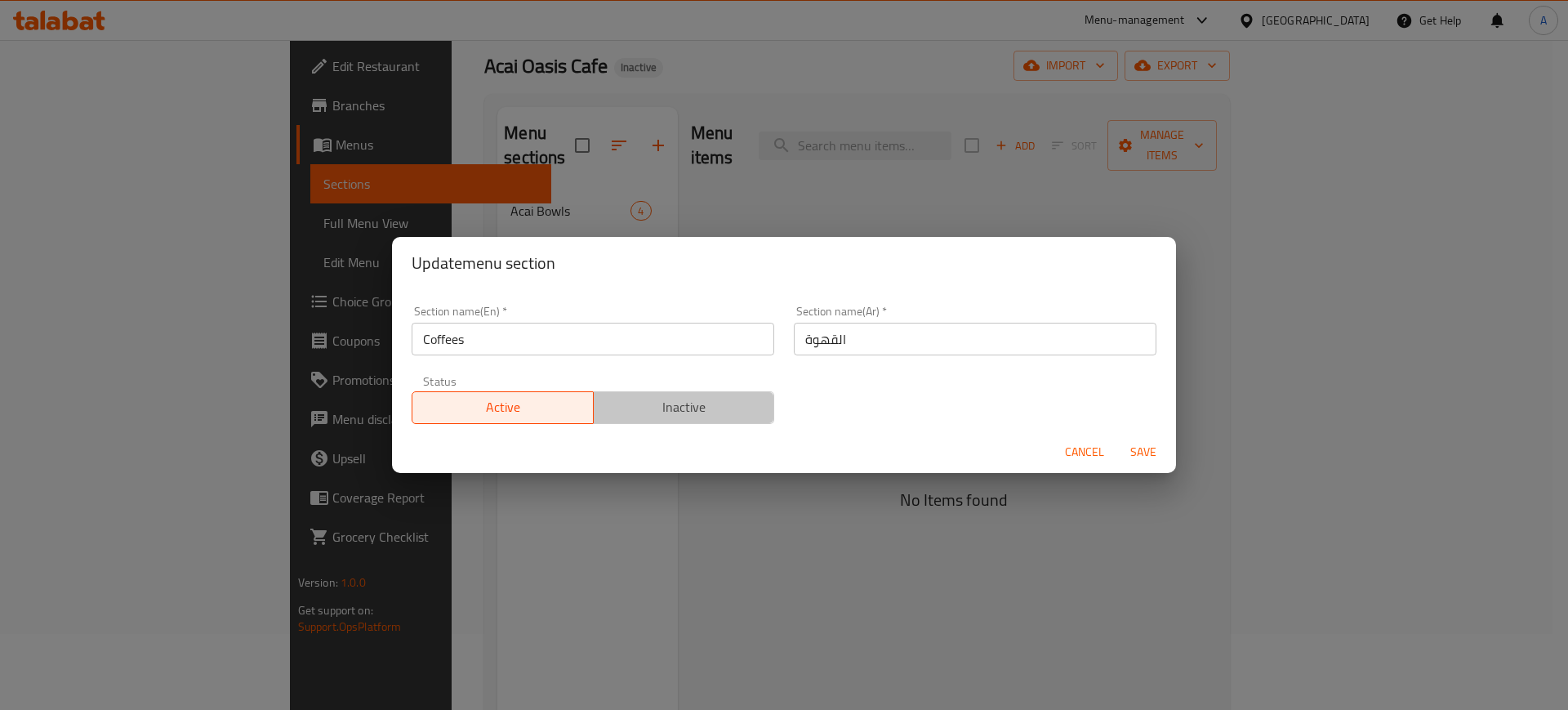
click at [687, 400] on span "Inactive" at bounding box center [684, 407] width 168 height 23
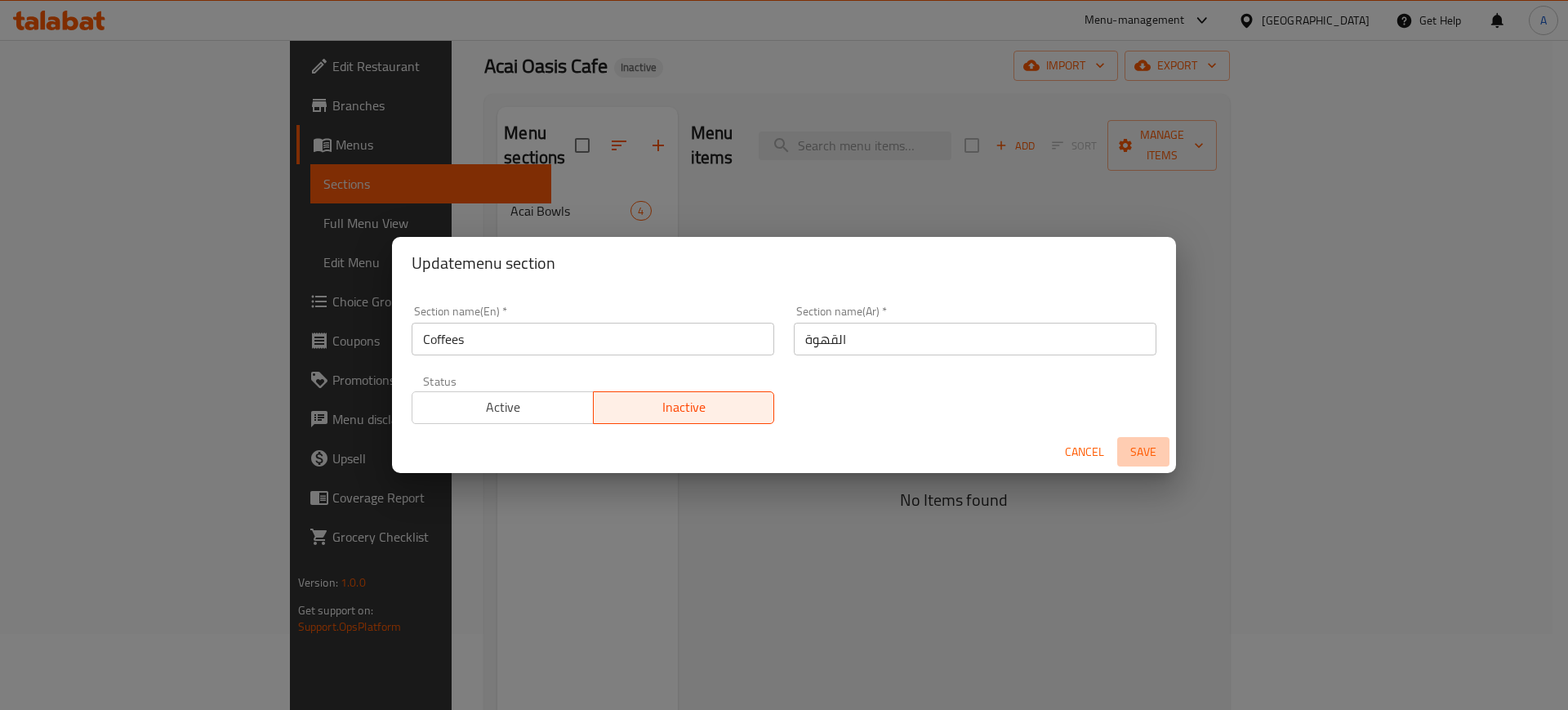
click at [1139, 456] on span "Save" at bounding box center [1144, 451] width 39 height 20
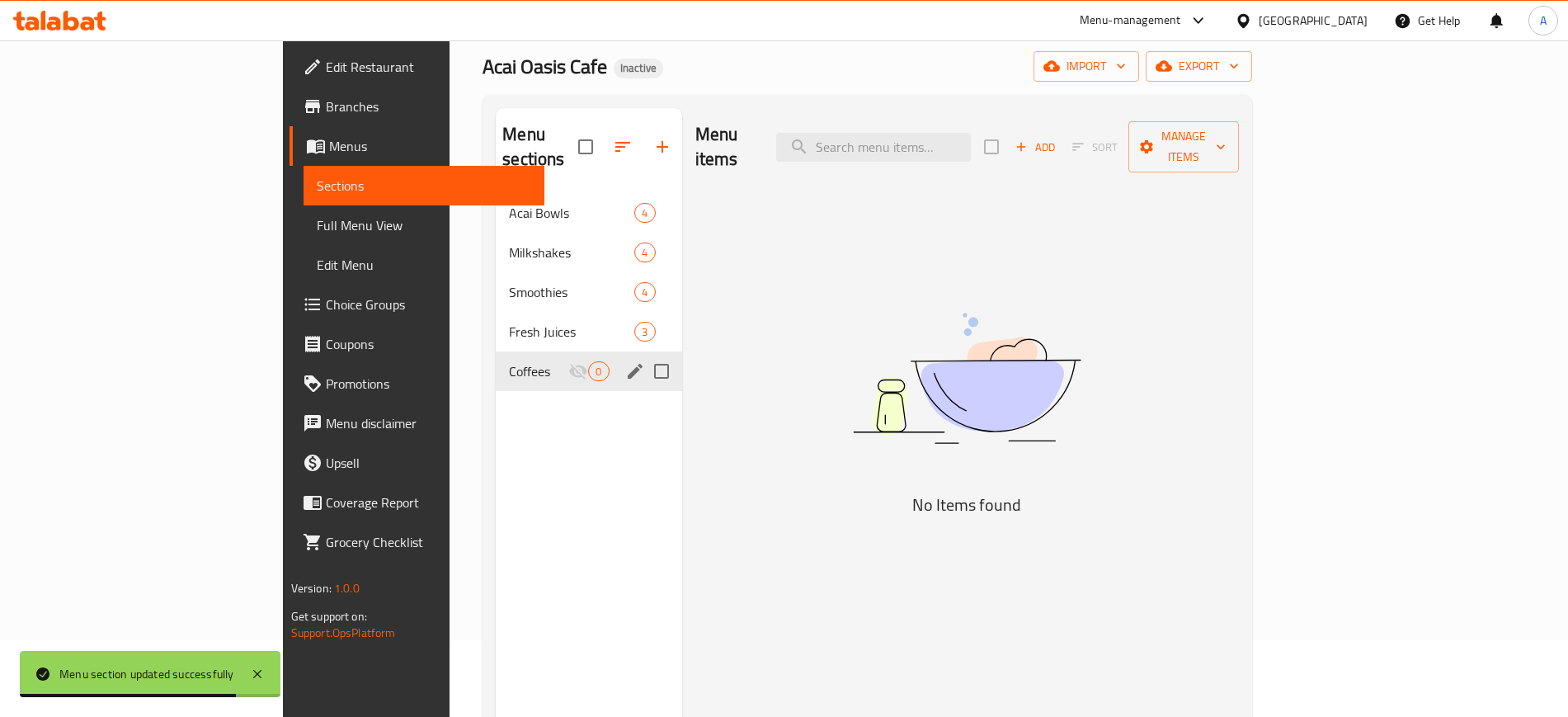
click at [316, 219] on span "Full Menu View" at bounding box center [423, 225] width 214 height 20
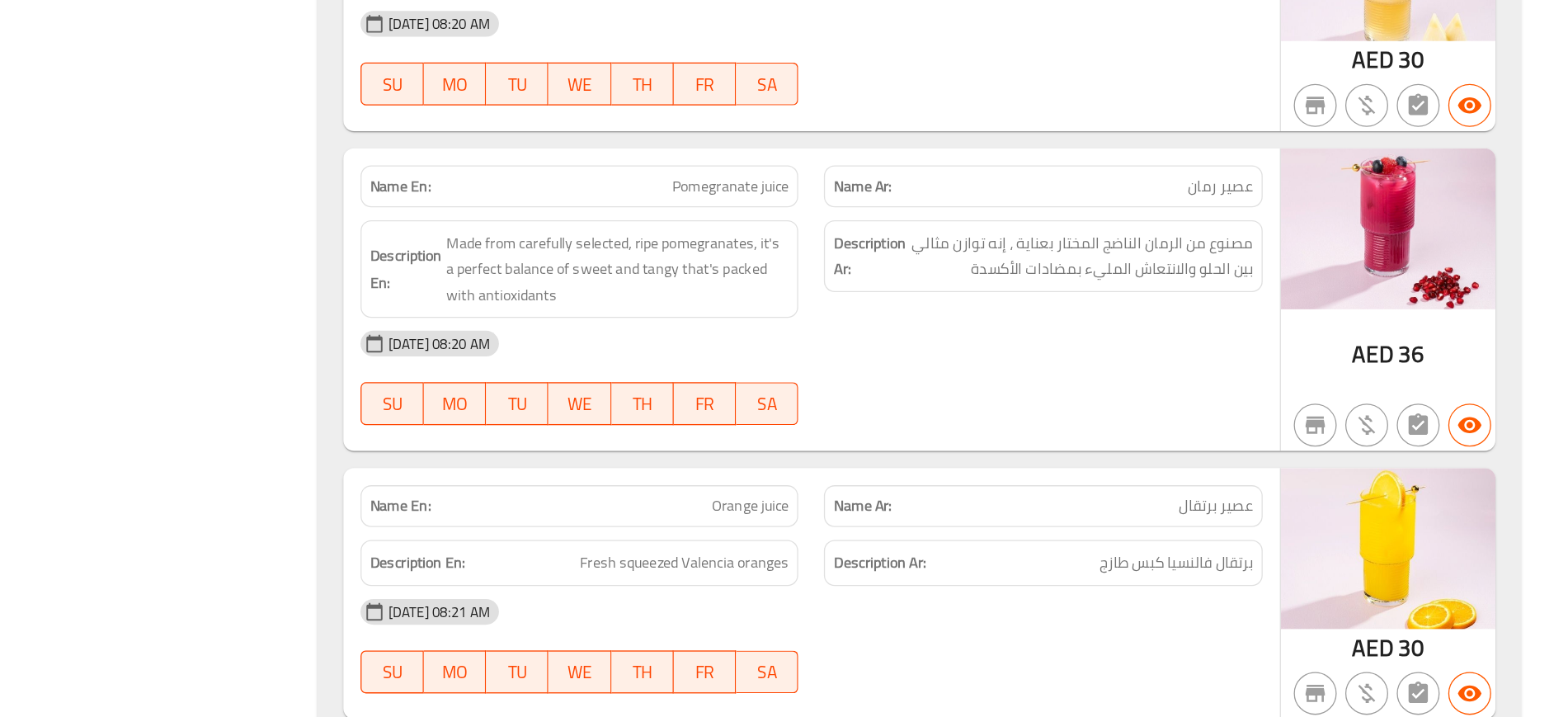
scroll to position [3515, 0]
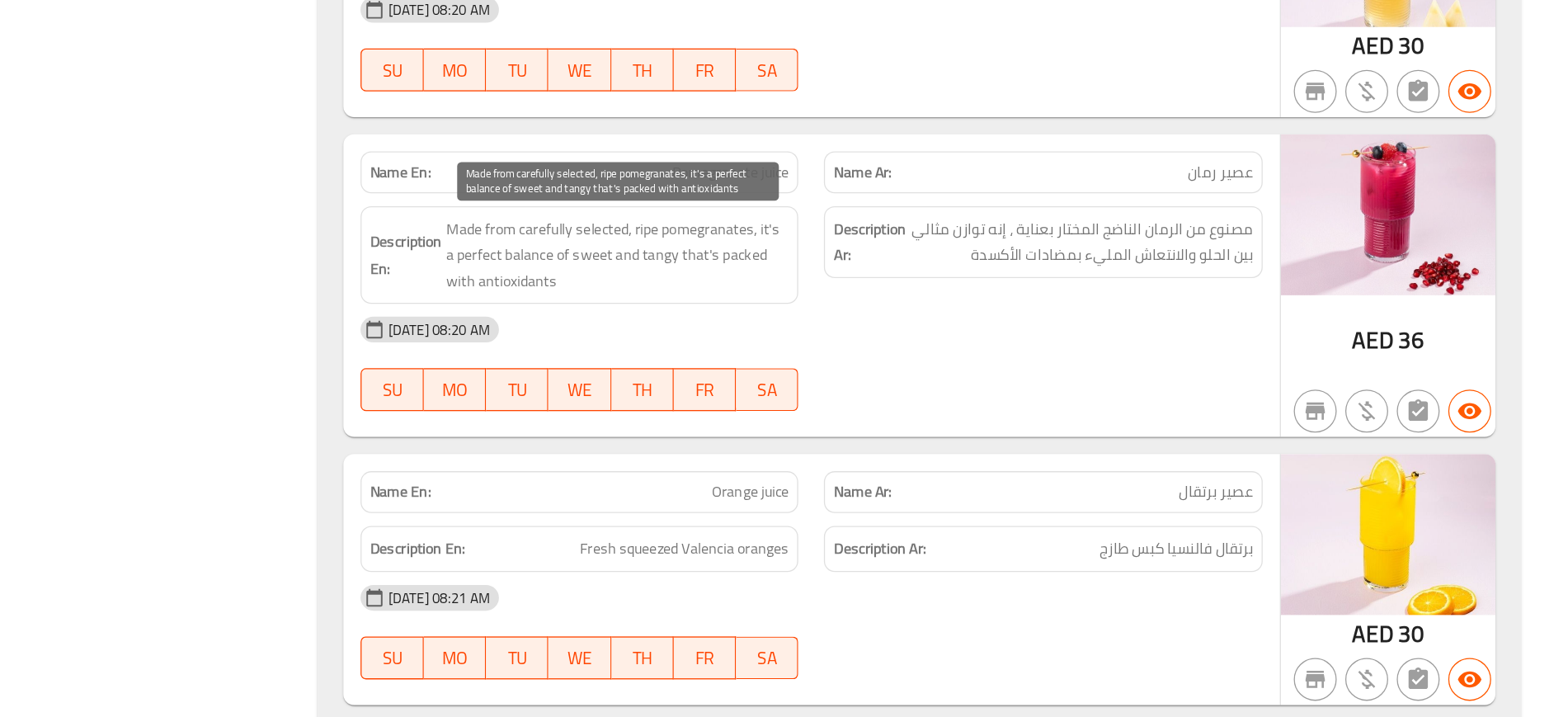
click at [837, 347] on span "Made from carefully selected, ripe pomegranates, it's a perfect balance of swee…" at bounding box center [840, 362] width 264 height 61
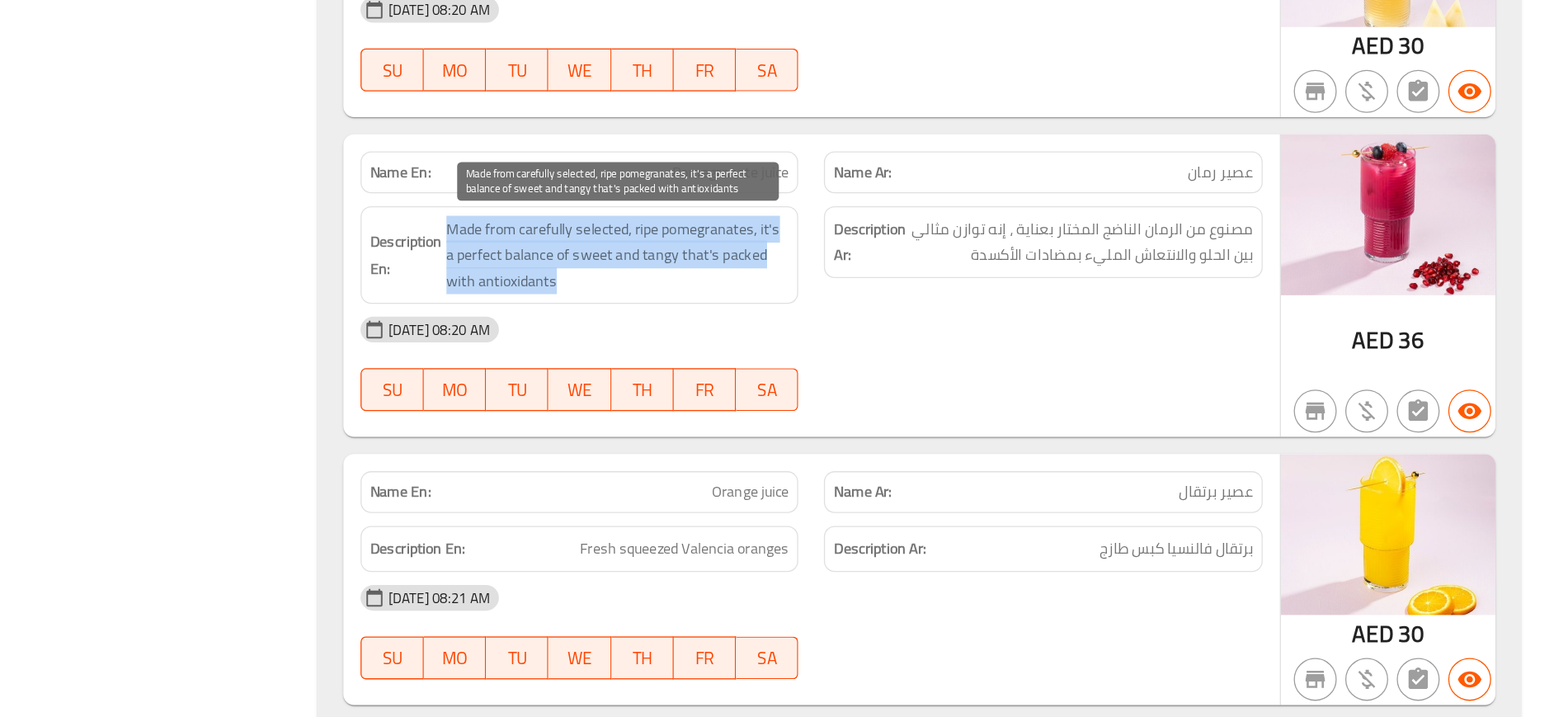
copy span "Made from carefully selected, ripe pomegranates, it's a perfect balance of swee…"
click at [837, 347] on span "Made from carefully selected, ripe pomegranates, it's a perfect balance of swee…" at bounding box center [840, 362] width 264 height 61
click at [861, 338] on span "Made from carefully selected, ripe pomegranates, it's a perfect balance of swee…" at bounding box center [840, 362] width 264 height 61
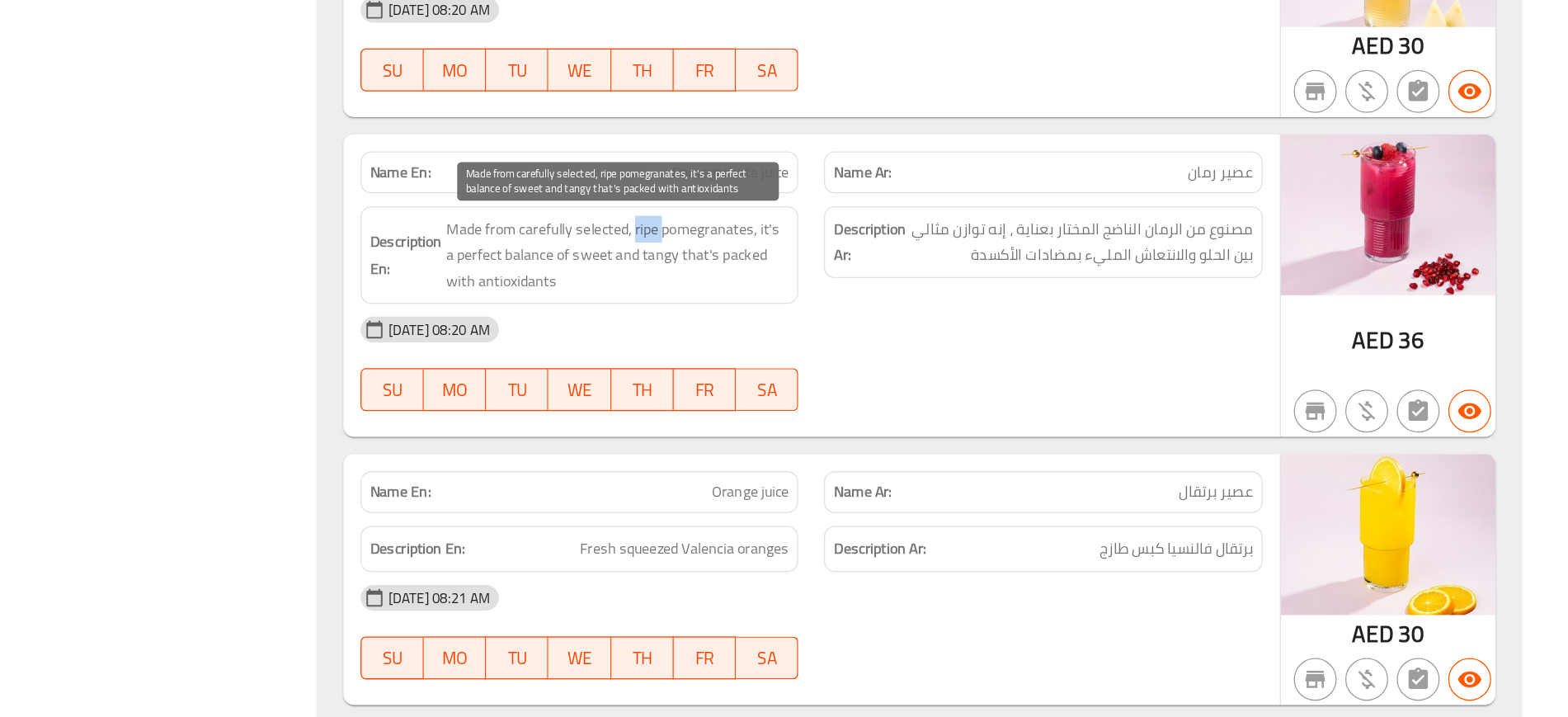
click at [861, 338] on span "Made from carefully selected, ripe pomegranates, it's a perfect balance of swee…" at bounding box center [840, 362] width 264 height 61
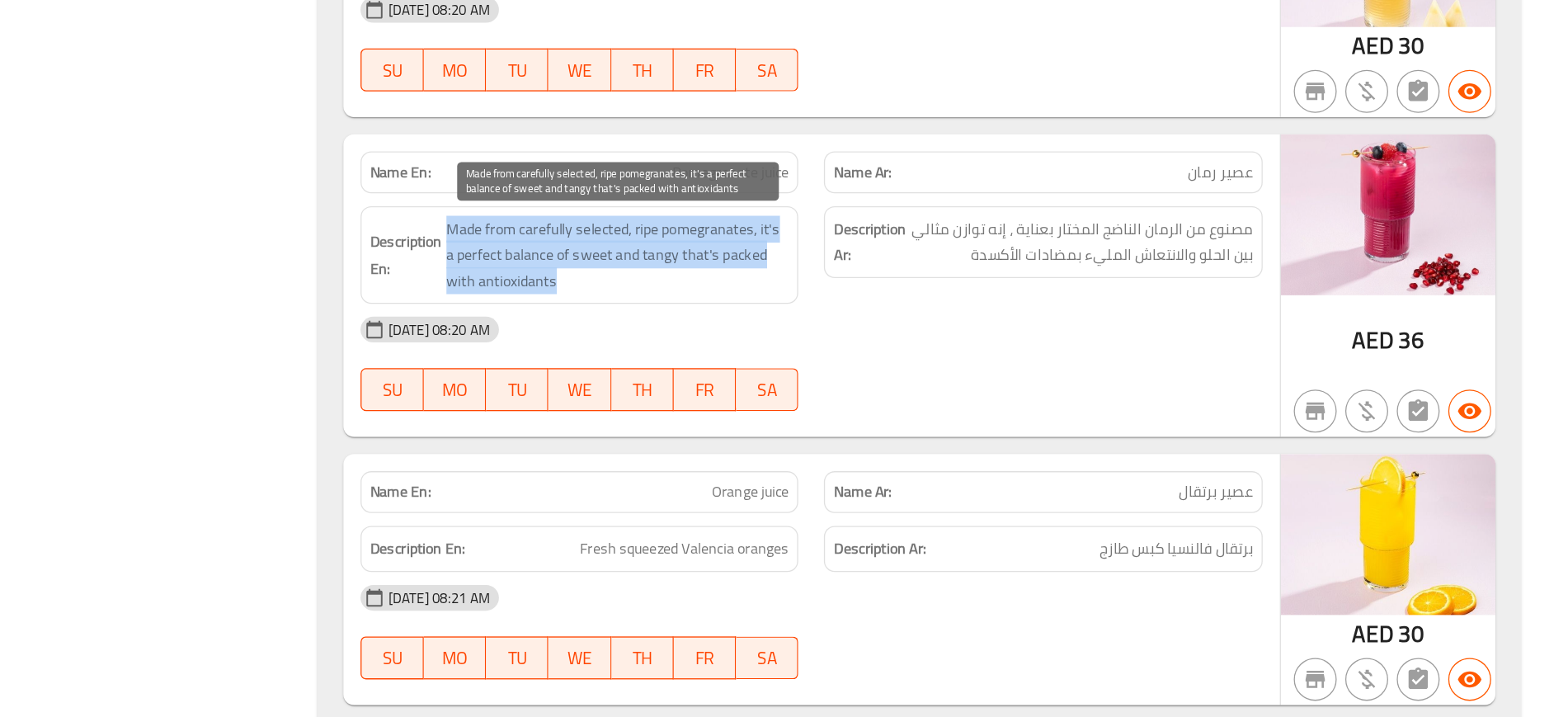
click at [861, 338] on span "Made from carefully selected, ripe pomegranates, it's a perfect balance of swee…" at bounding box center [840, 362] width 264 height 61
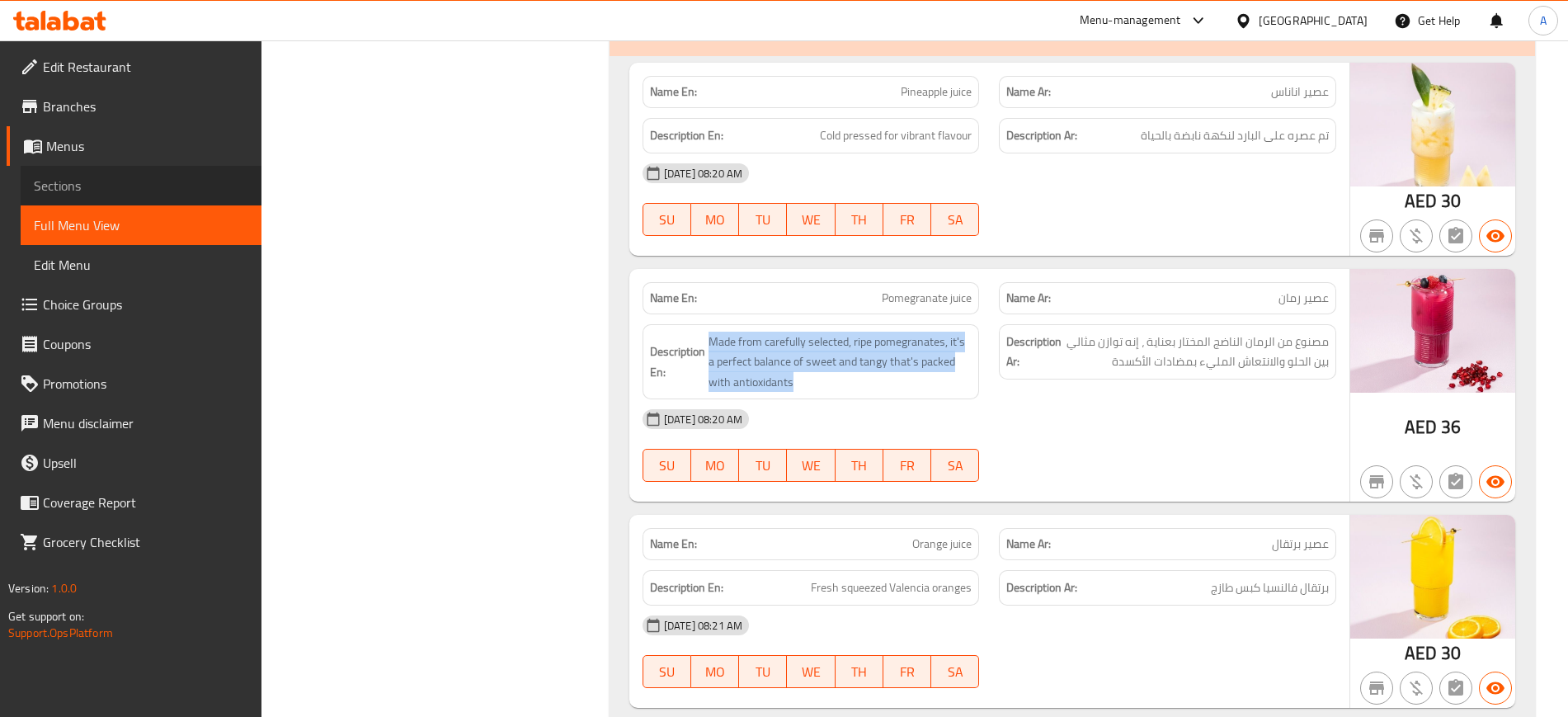
click at [103, 183] on span "Sections" at bounding box center [140, 186] width 214 height 20
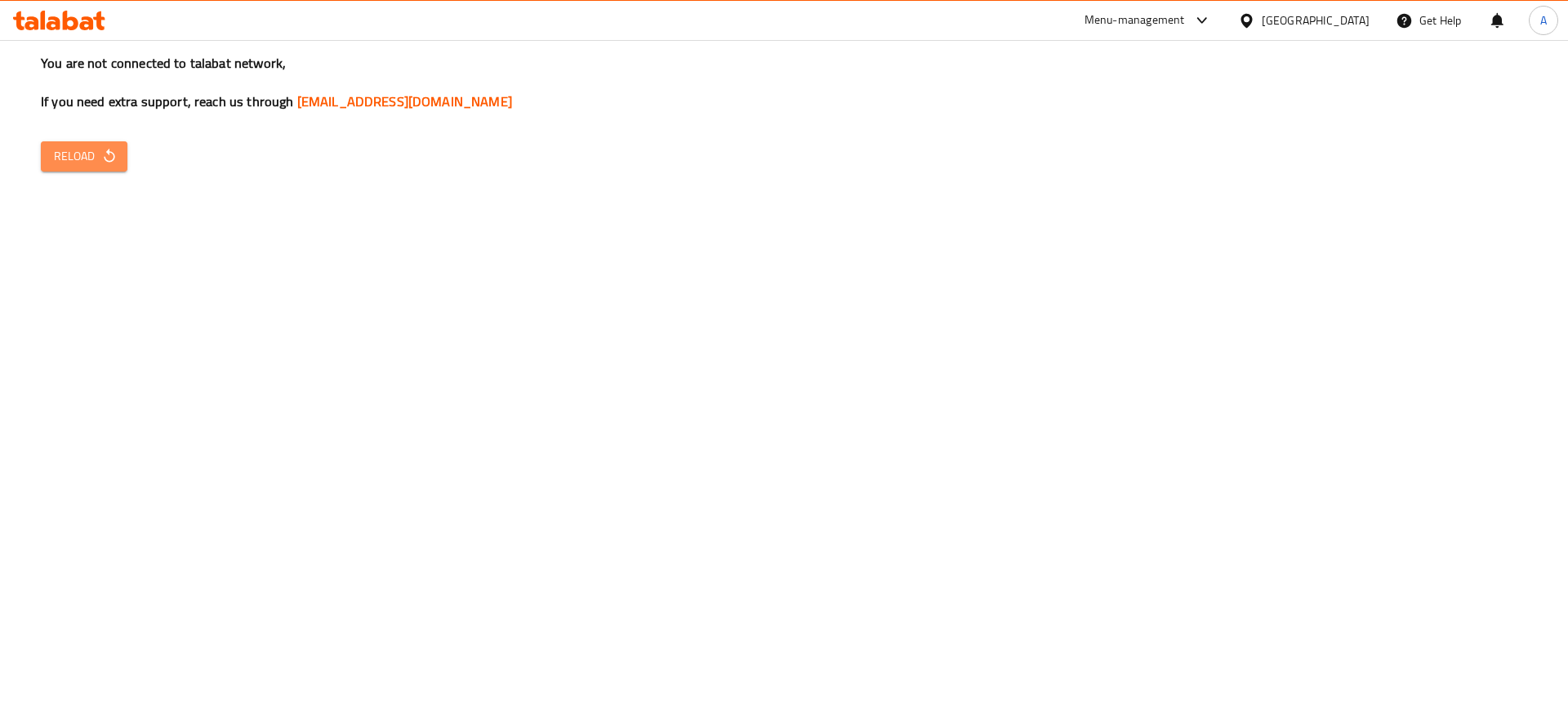
click at [79, 163] on span "Reload" at bounding box center [84, 156] width 60 height 20
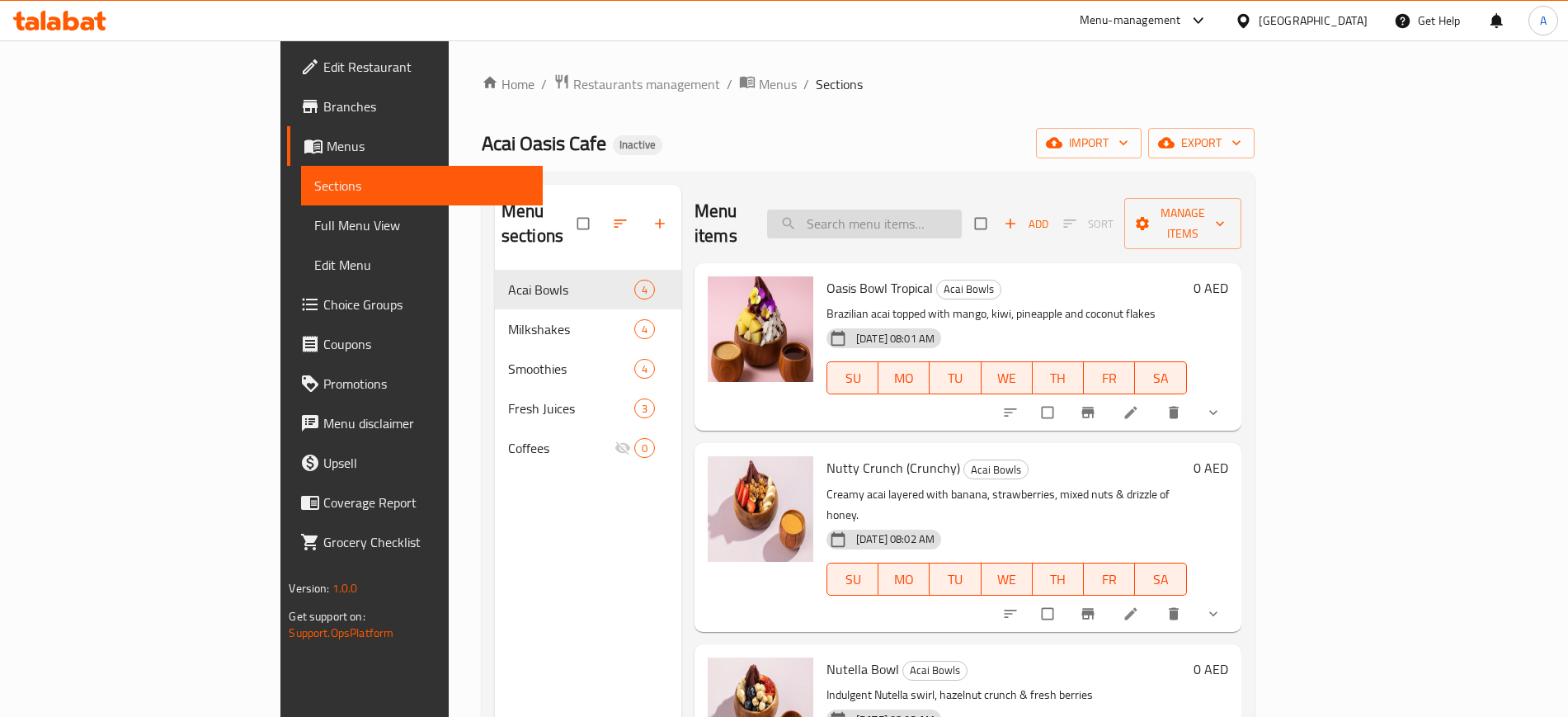
paste input "Made from carefully selected, ripe pomegranates, it's a perfect balance of swee…"
click at [943, 220] on input "Made from carefully selected, ripe pomegranates, it's a perfect balance of swee…" at bounding box center [865, 223] width 195 height 28
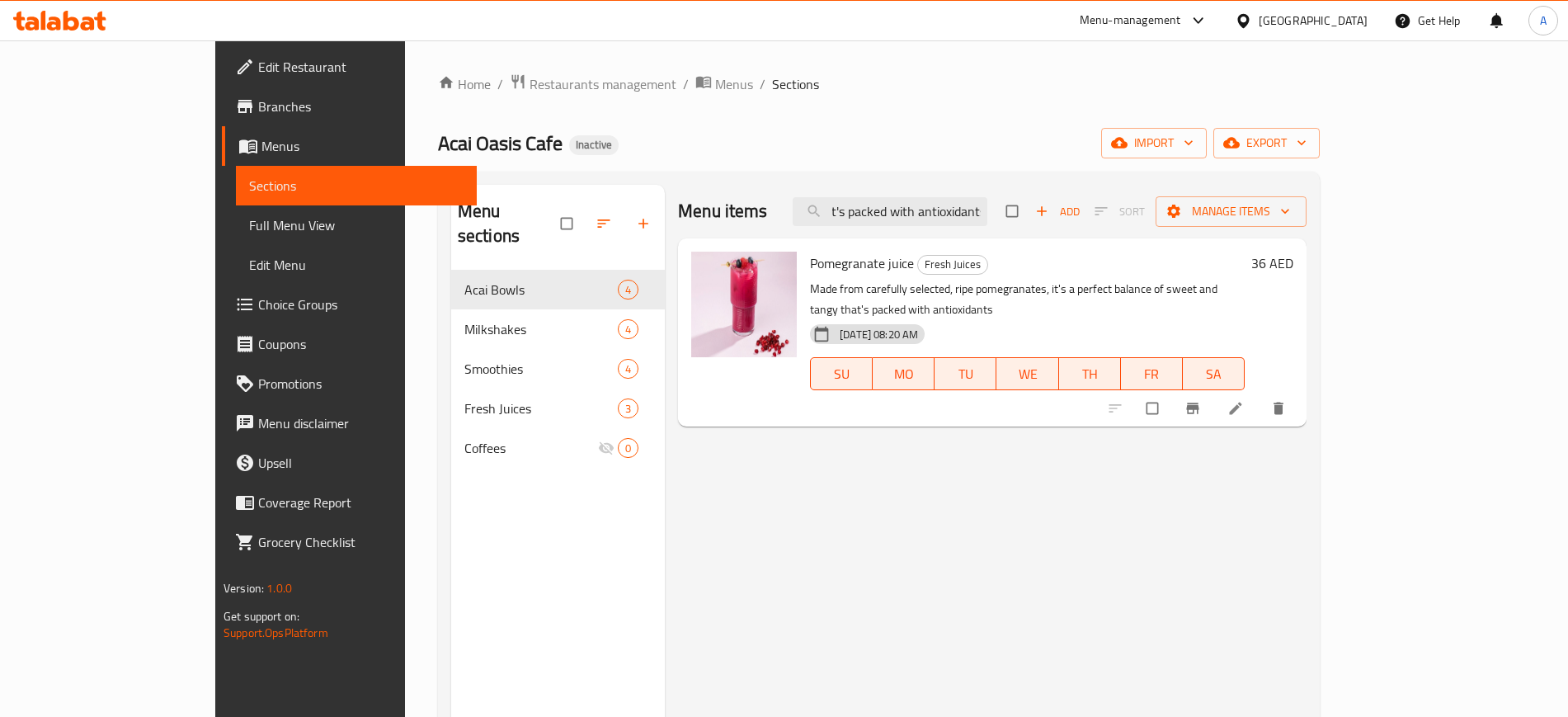
type input "Made from carefully selected, ripe pomegranates, it's a perfect balance of swee…"
click at [1260, 395] on li at bounding box center [1237, 408] width 46 height 27
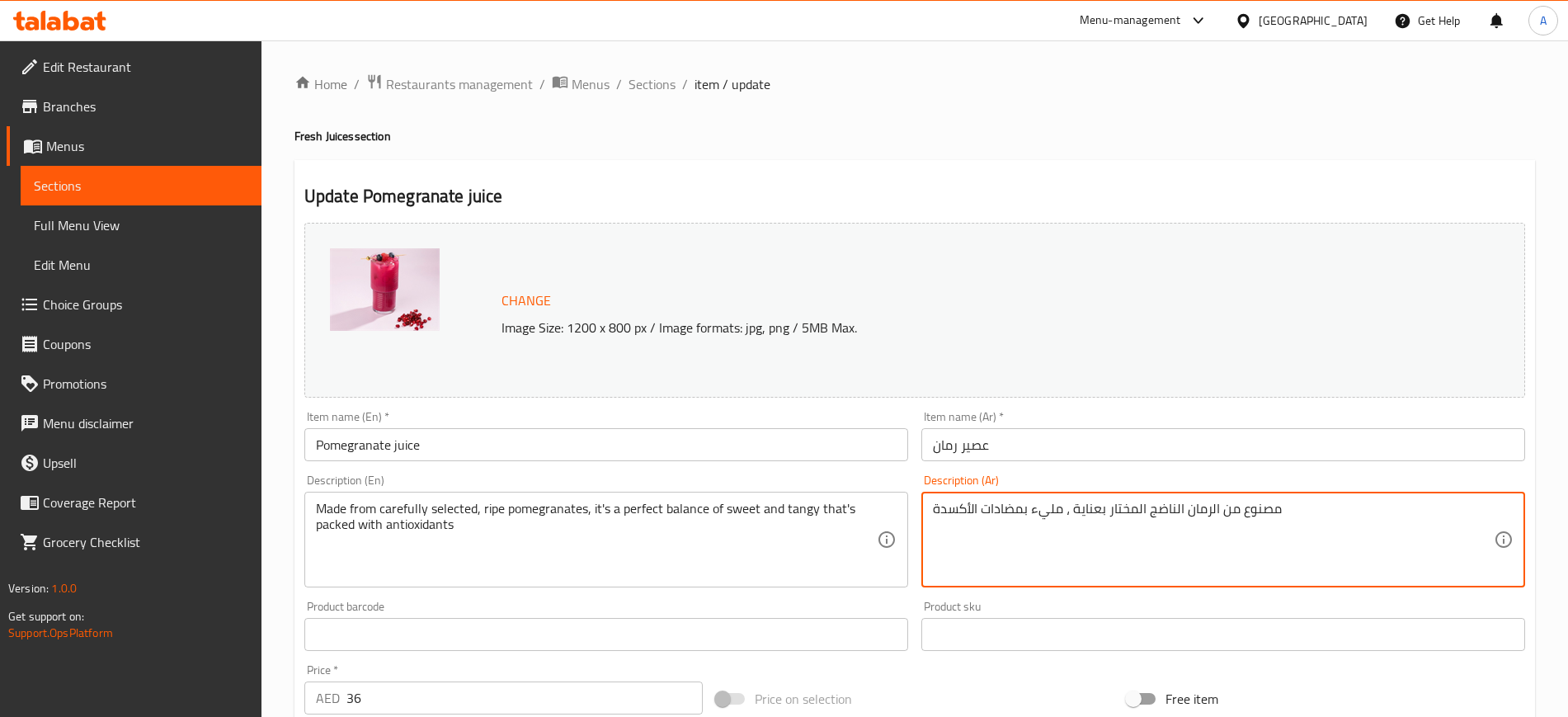
type textarea "مصنوع من الرمان الناضج المختار بعناية ، مليء بمضادات الأكسدة"
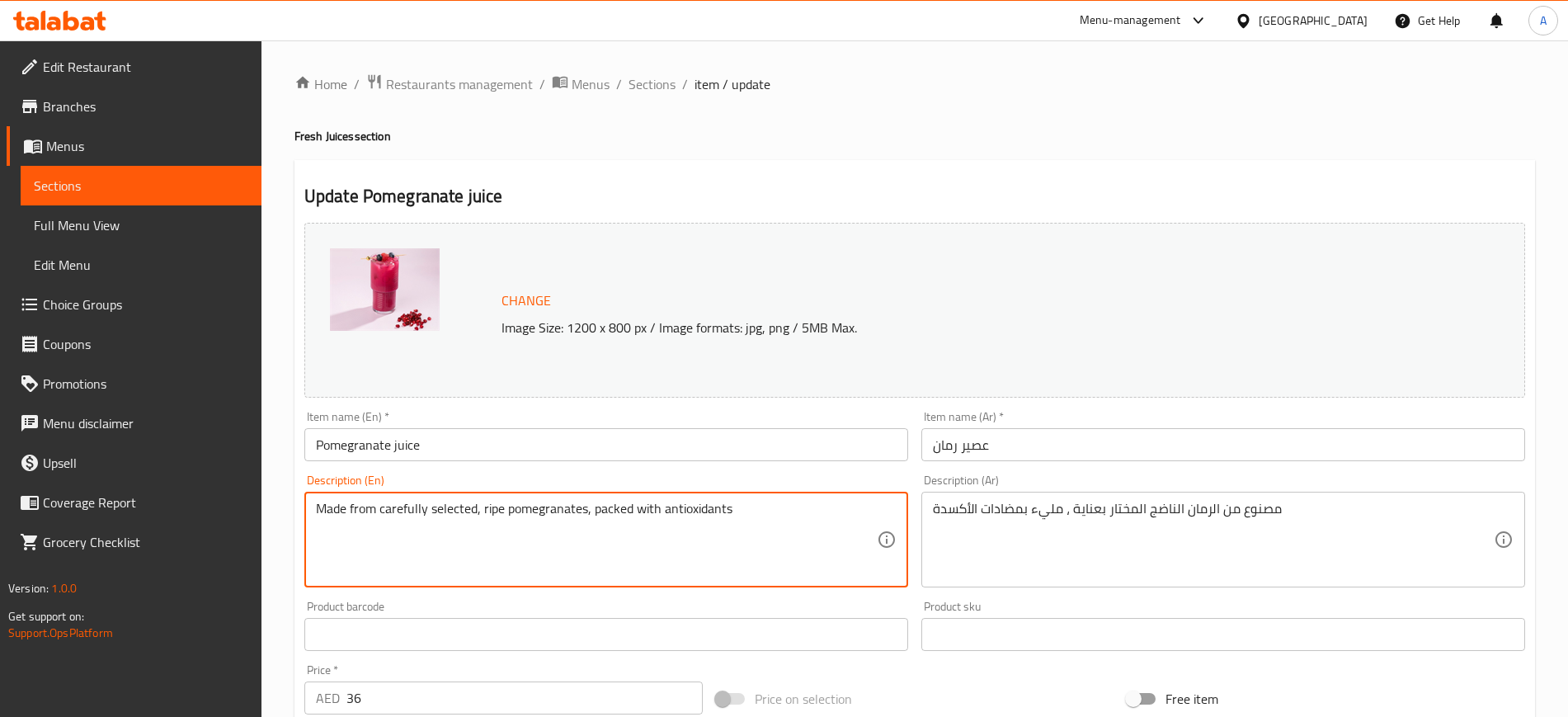
scroll to position [472, 0]
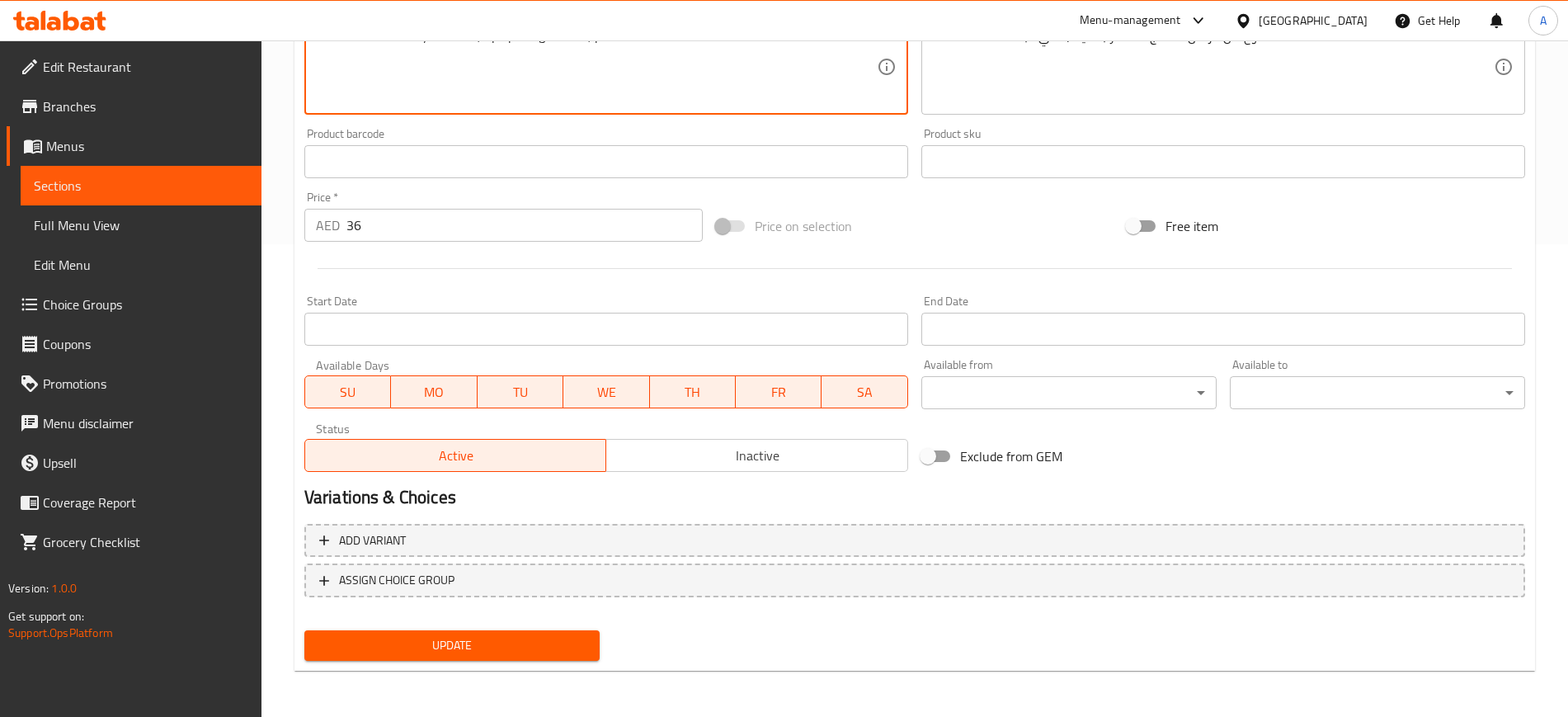
type textarea "Made from carefully selected, ripe pomegranates, packed with antioxidants"
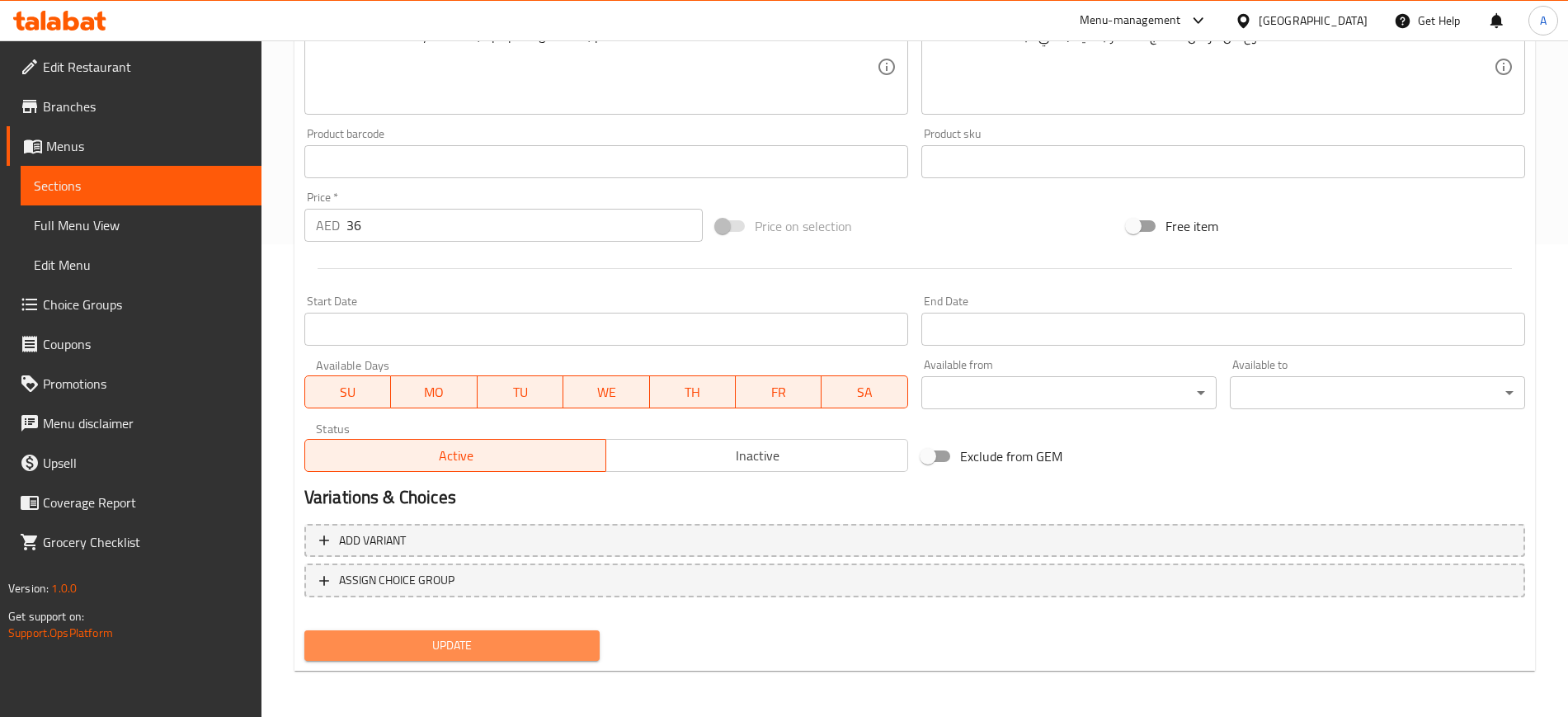
click at [448, 655] on span "Update" at bounding box center [452, 645] width 269 height 21
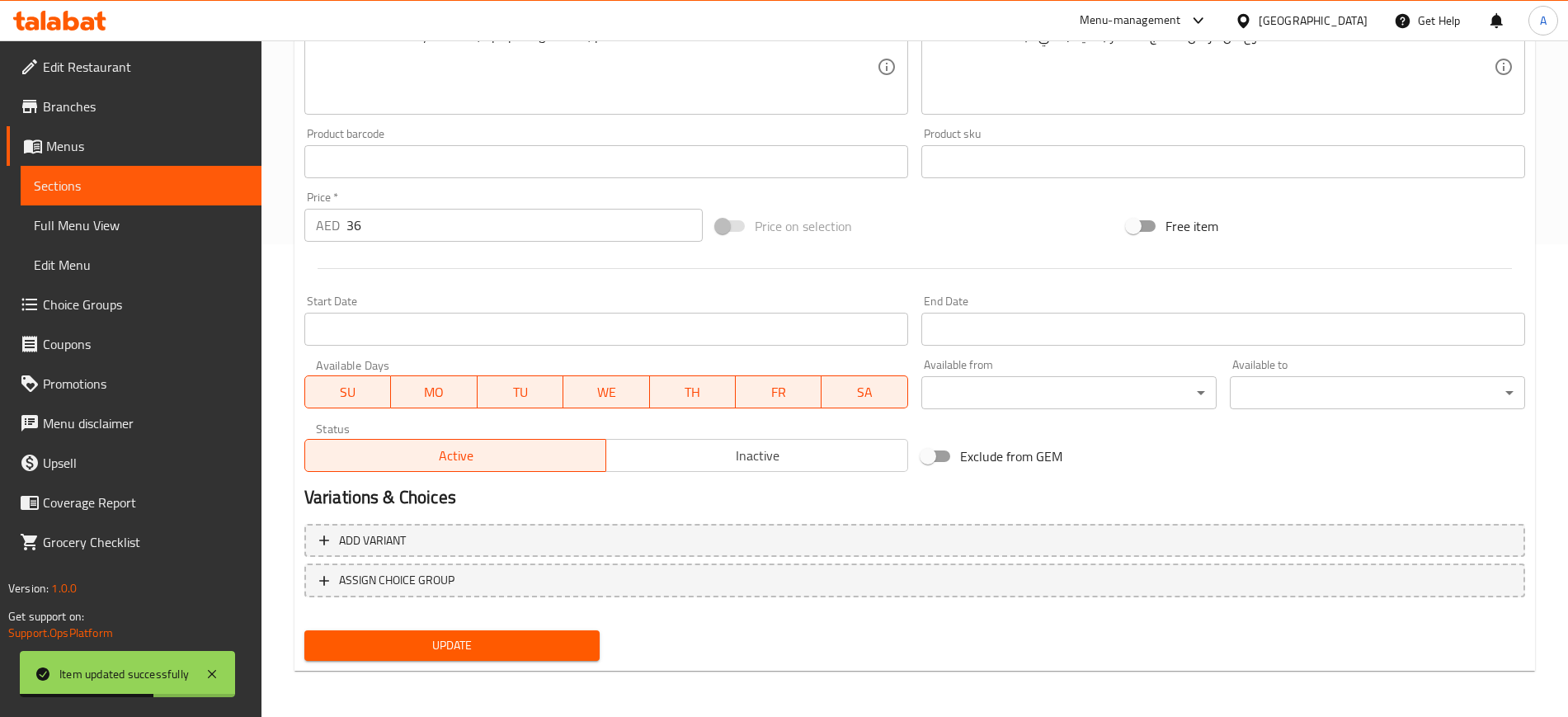
scroll to position [0, 0]
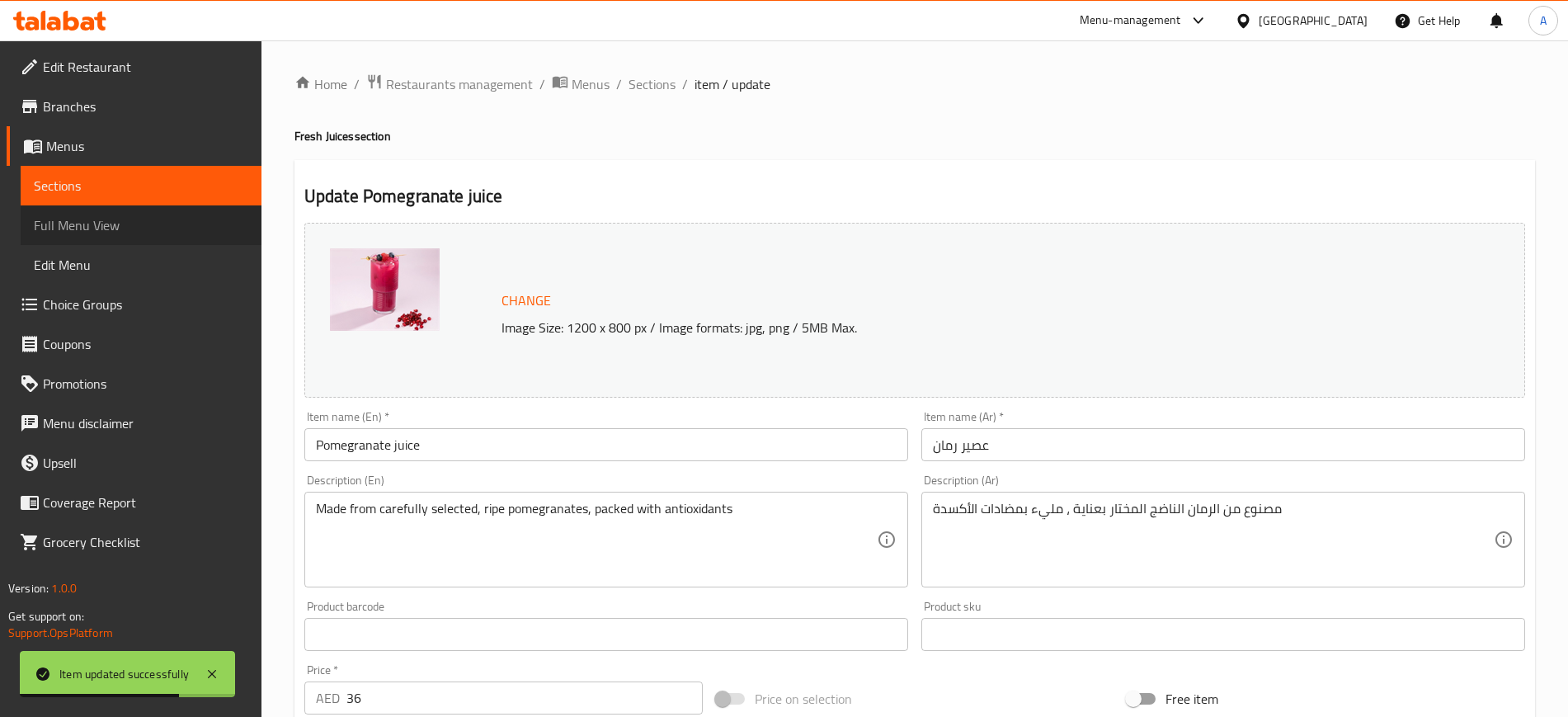
click at [90, 221] on span "Full Menu View" at bounding box center [140, 225] width 214 height 20
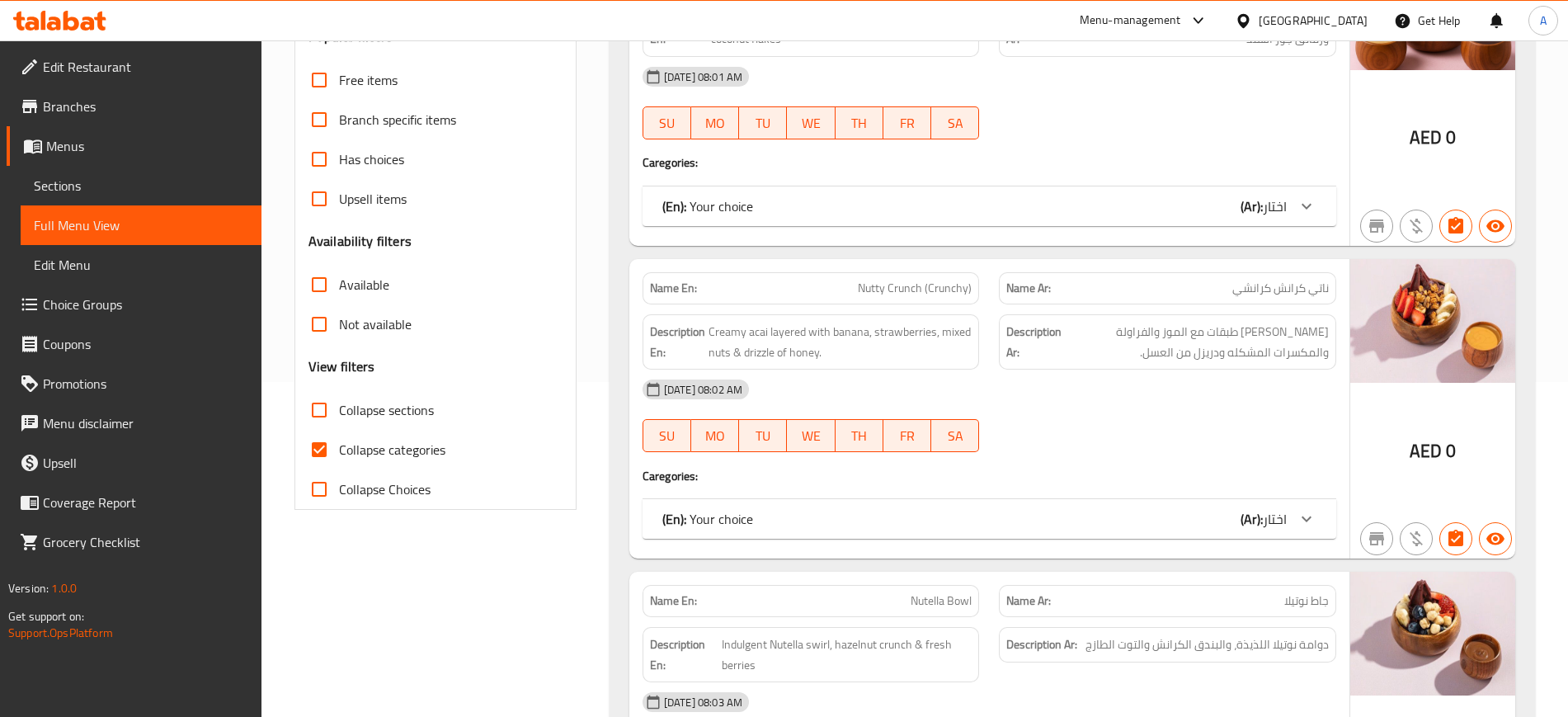
scroll to position [343, 0]
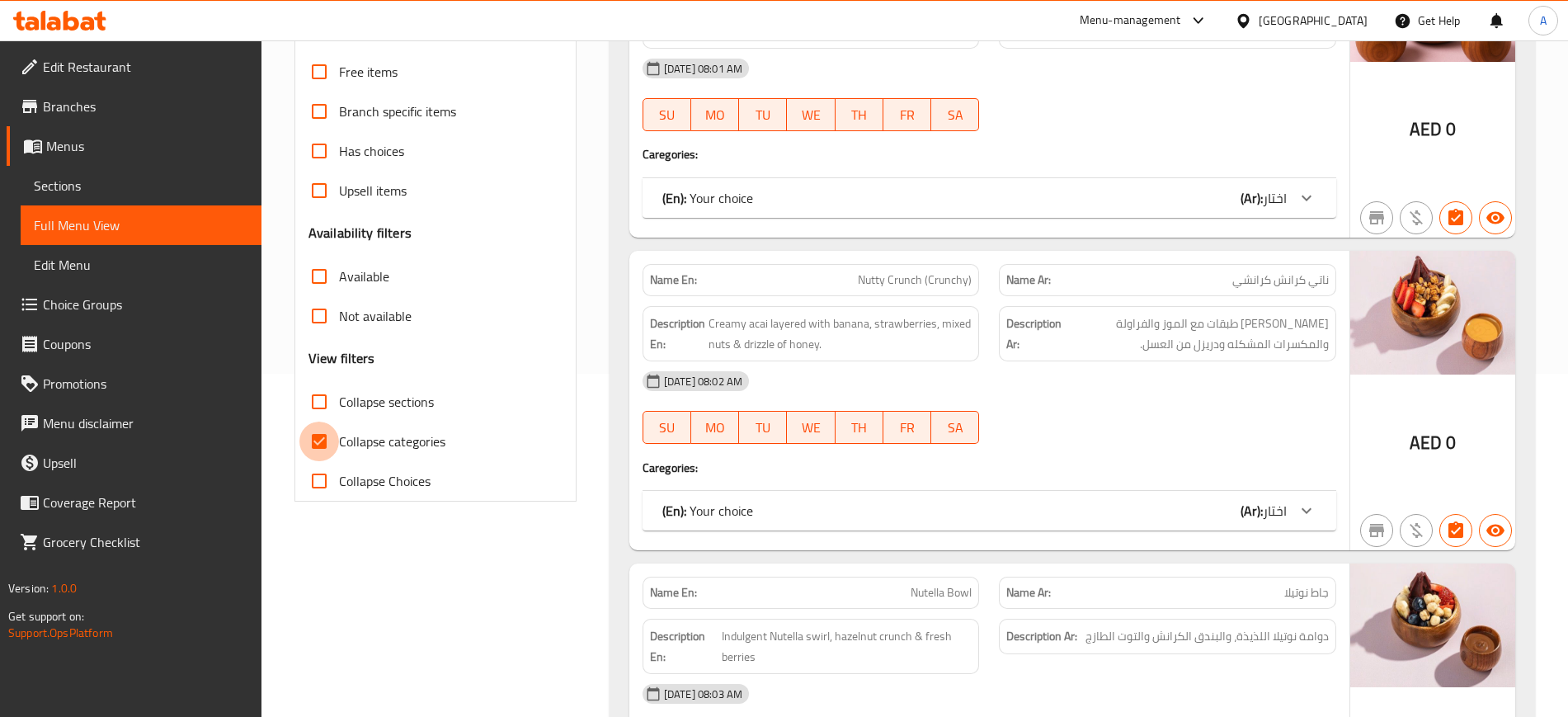
click at [316, 445] on input "Collapse categories" at bounding box center [319, 441] width 39 height 39
checkbox input "false"
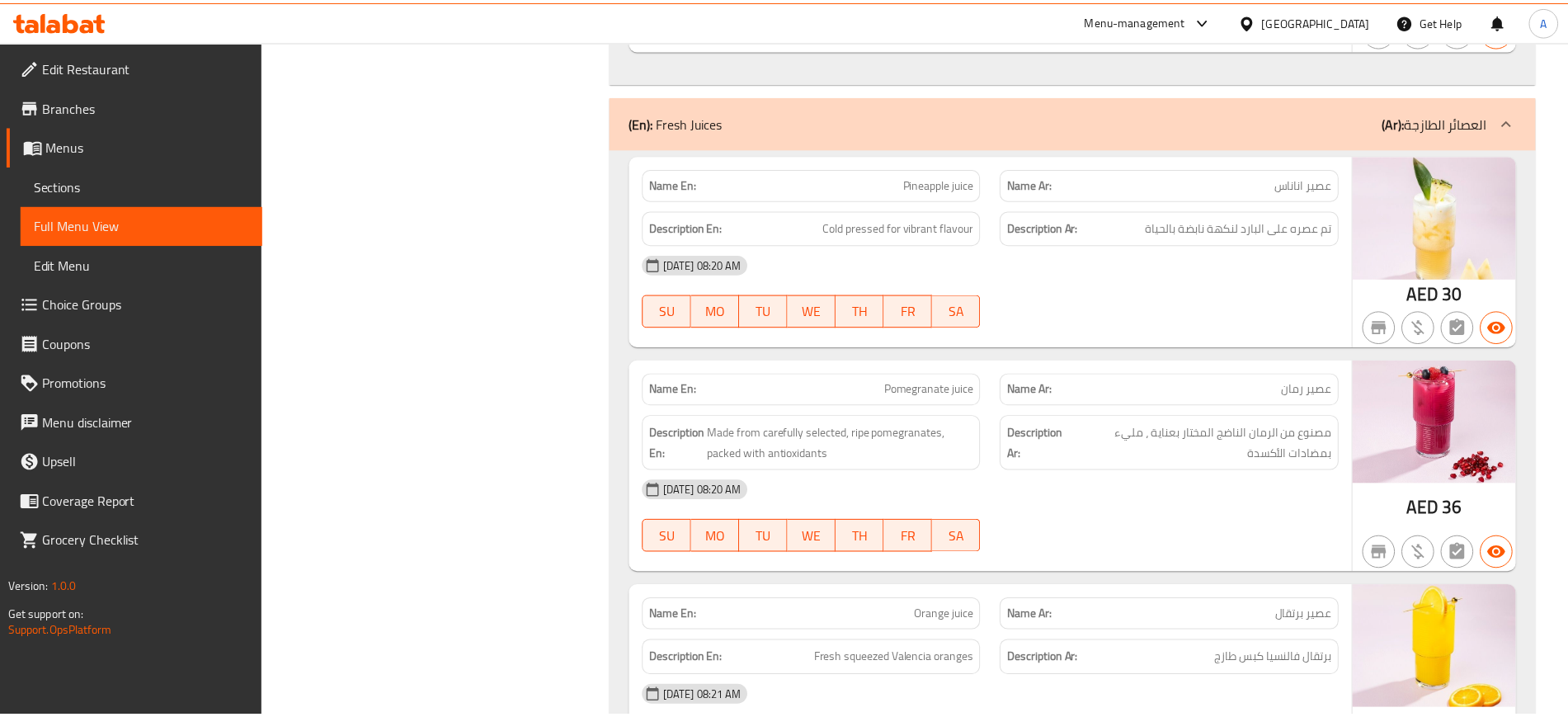
scroll to position [4629, 0]
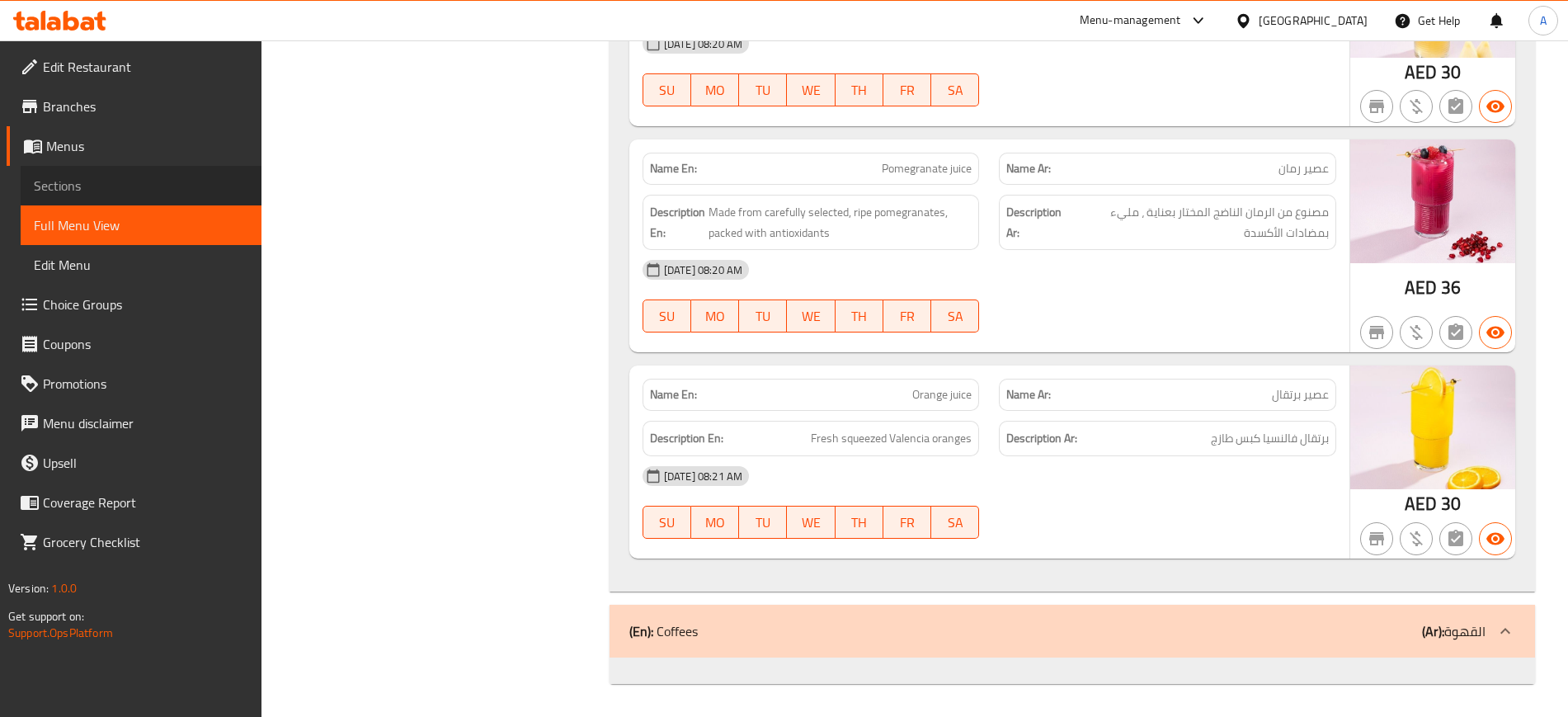
click at [98, 188] on span "Sections" at bounding box center [140, 186] width 214 height 20
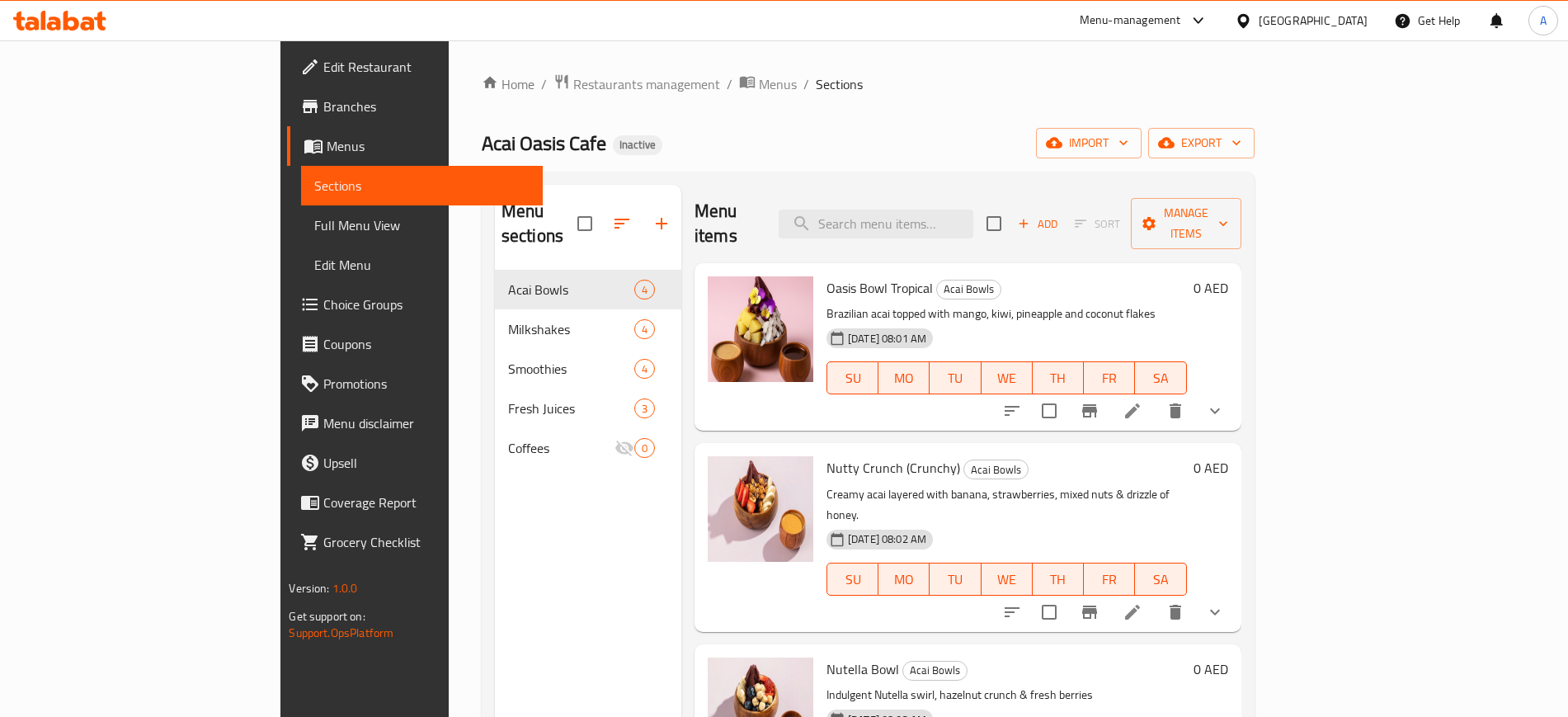
click at [519, 145] on div "Acai Oasis Cafe Inactive import export" at bounding box center [868, 142] width 773 height 30
click at [1307, 17] on div "United Arab Emirates" at bounding box center [1313, 21] width 109 height 18
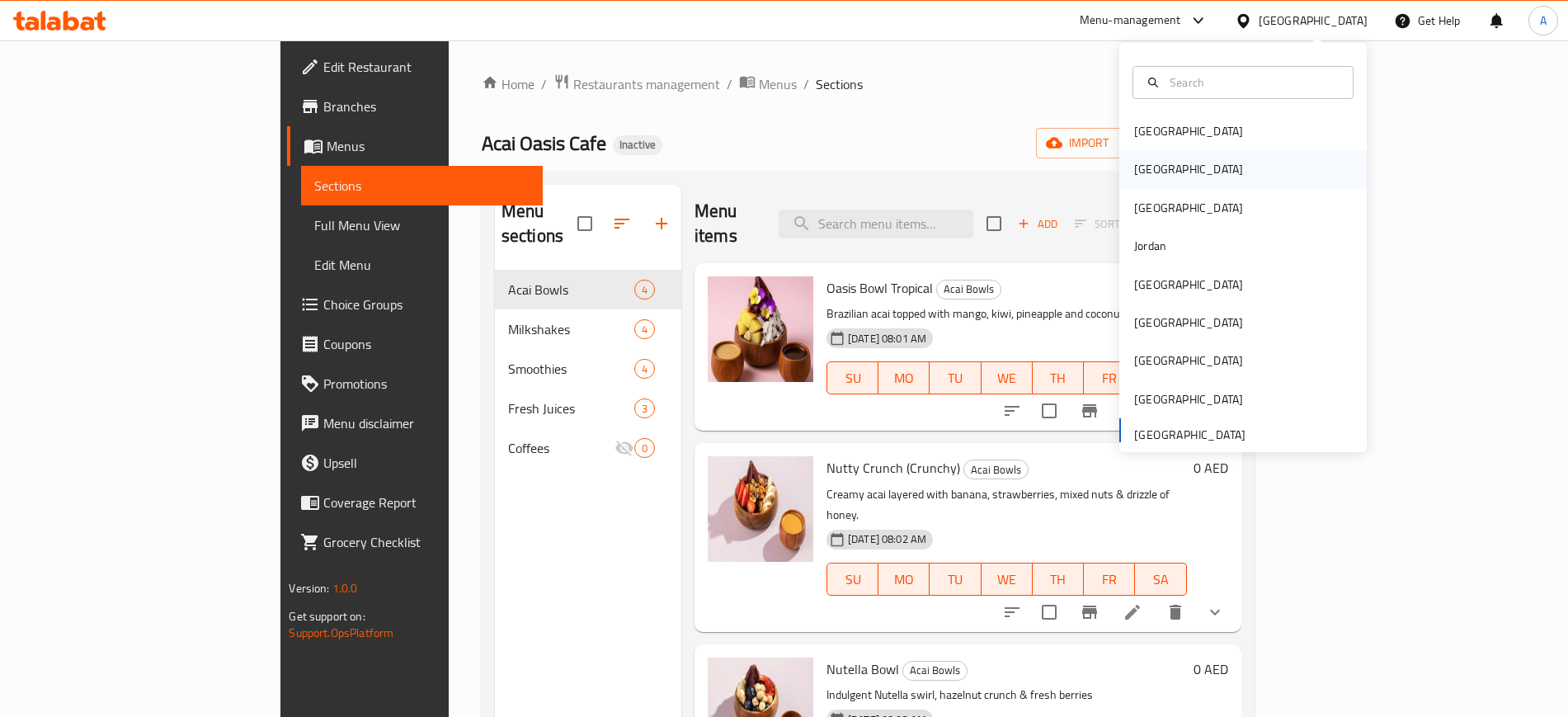
click at [1135, 173] on div "[GEOGRAPHIC_DATA]" at bounding box center [1189, 169] width 109 height 18
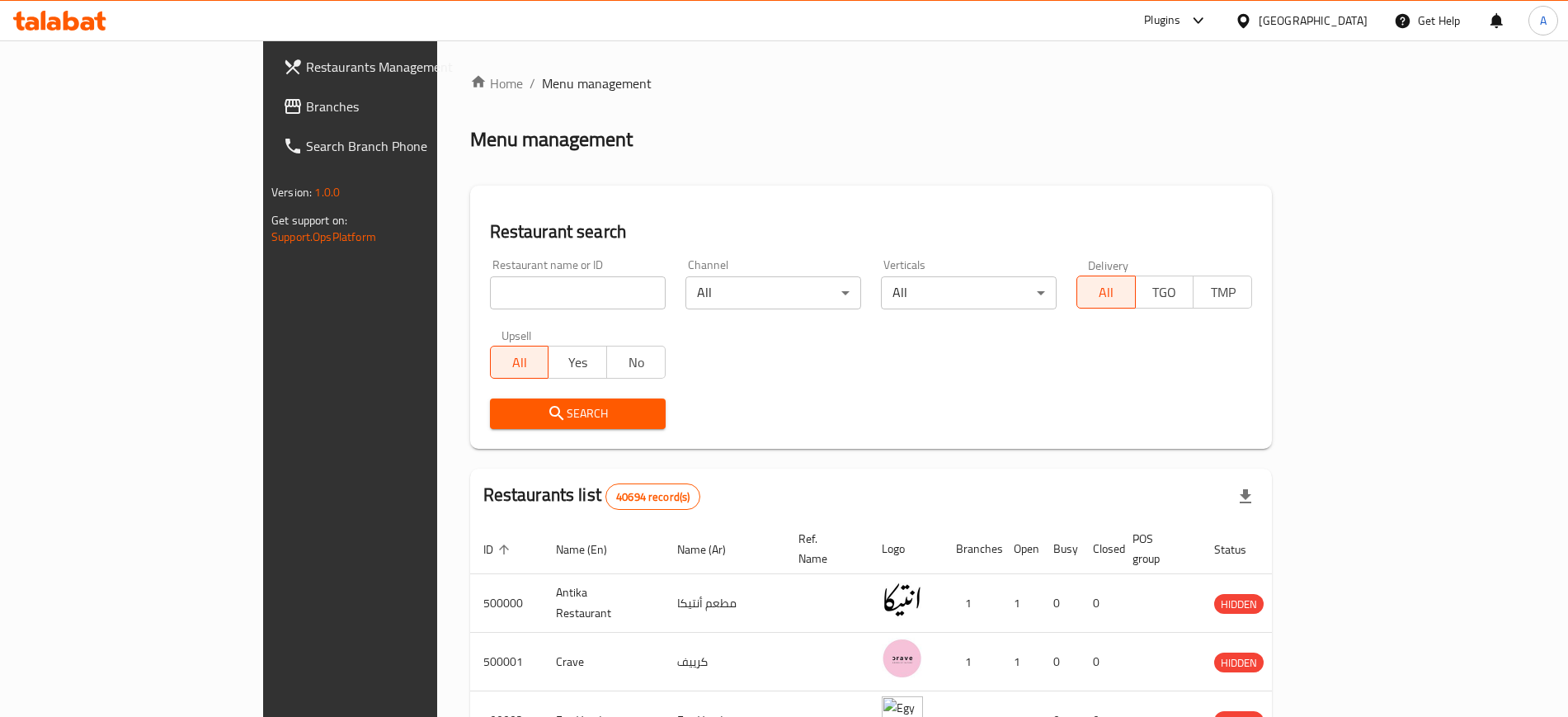
click at [307, 111] on span "Branches" at bounding box center [409, 106] width 205 height 20
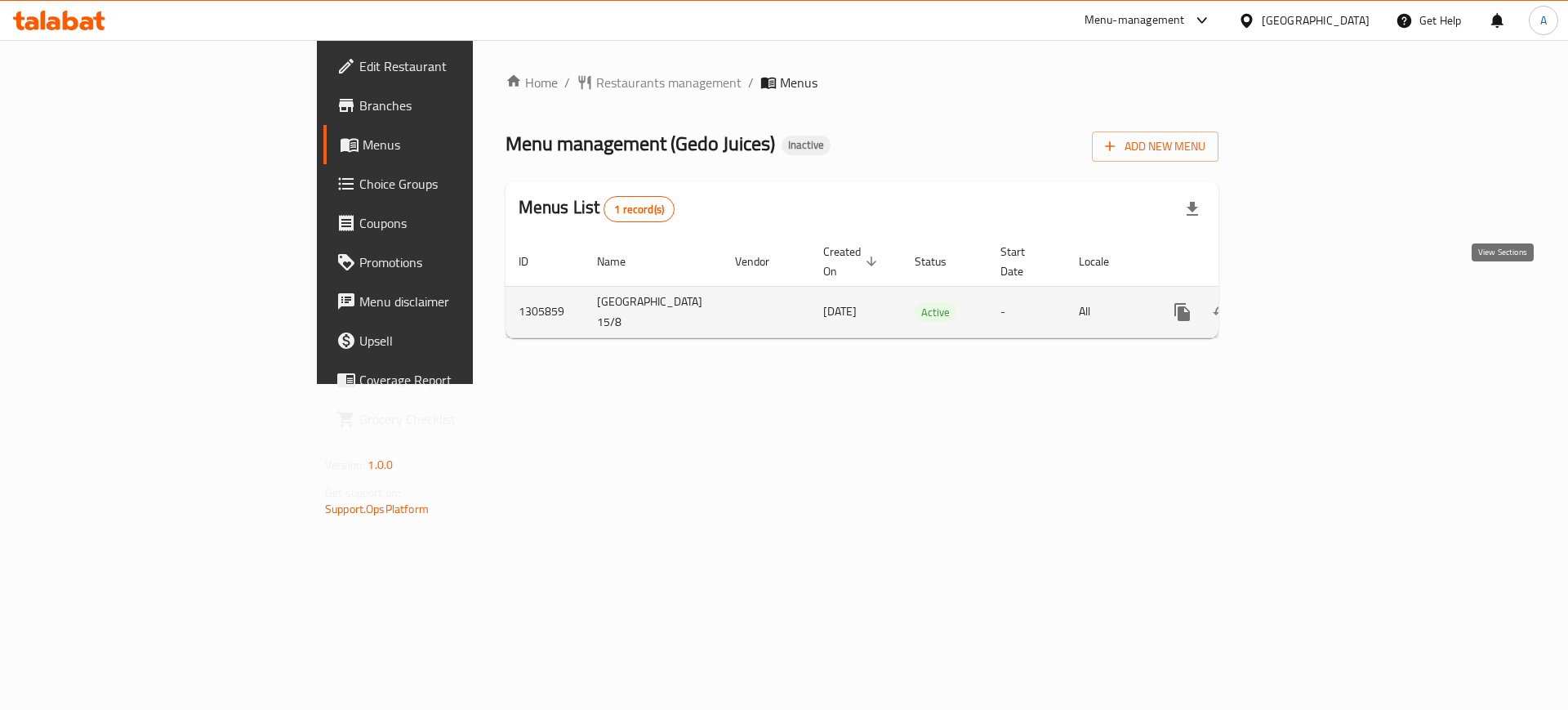
click at [1310, 302] on icon "enhanced table" at bounding box center [1301, 312] width 19 height 19
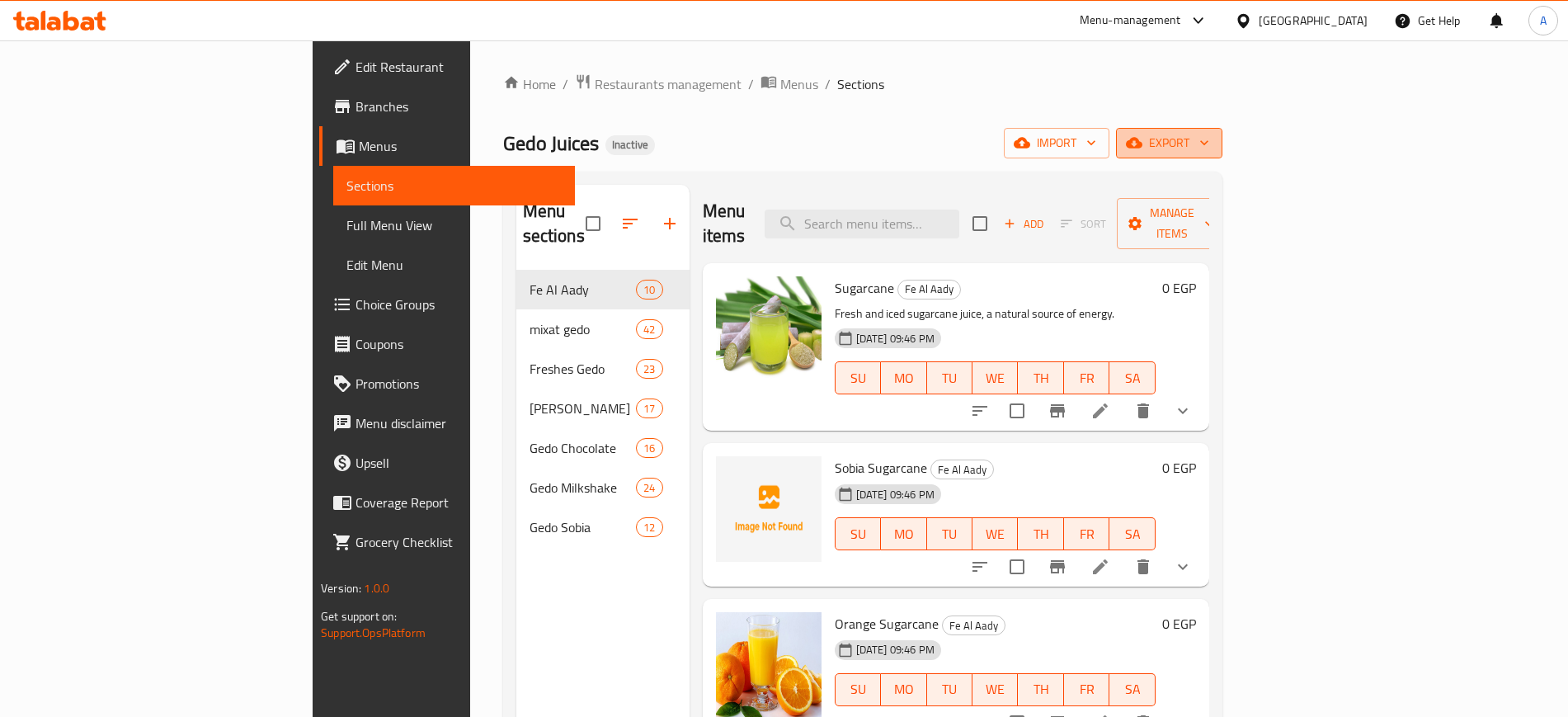
click at [1212, 147] on icon "button" at bounding box center [1204, 142] width 17 height 17
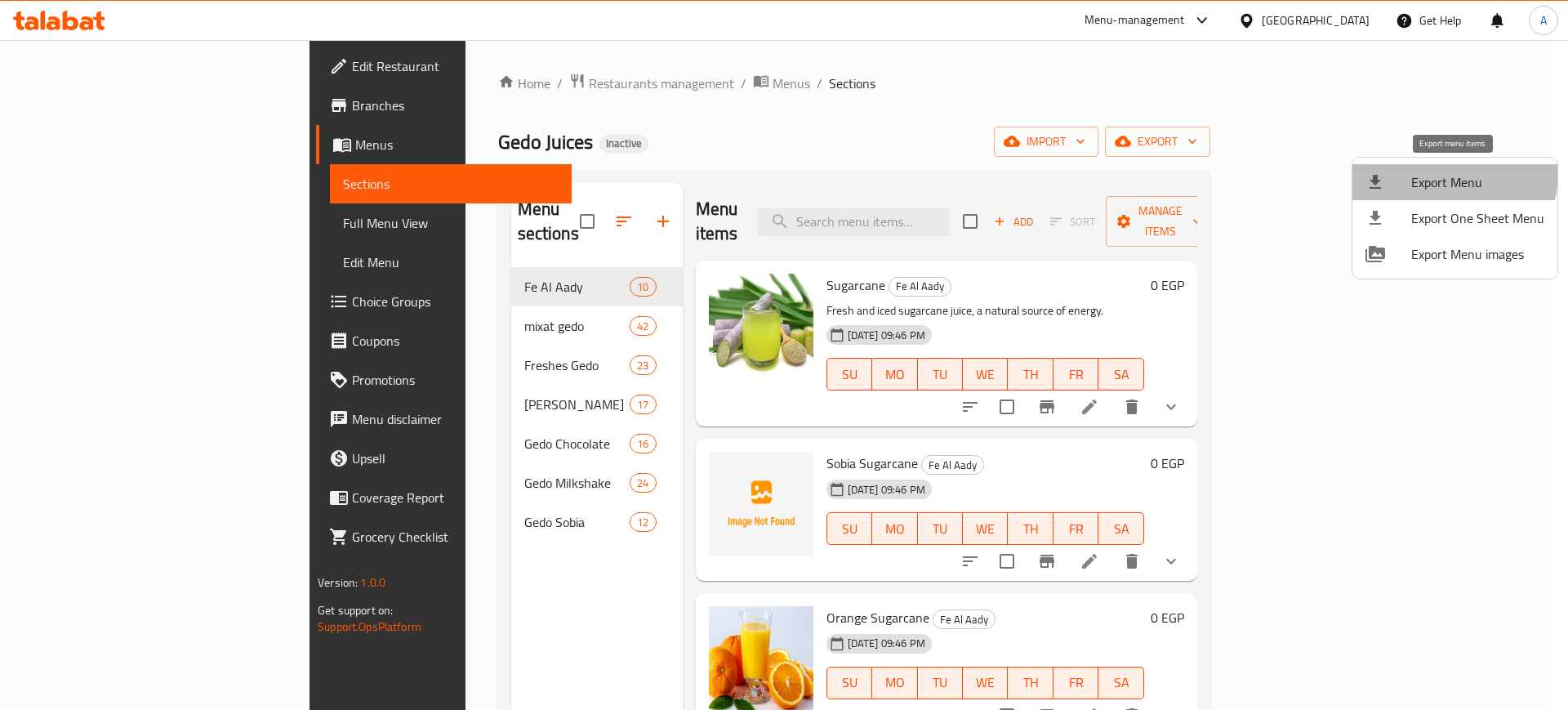
click at [1448, 173] on span "Export Menu" at bounding box center [1478, 182] width 133 height 19
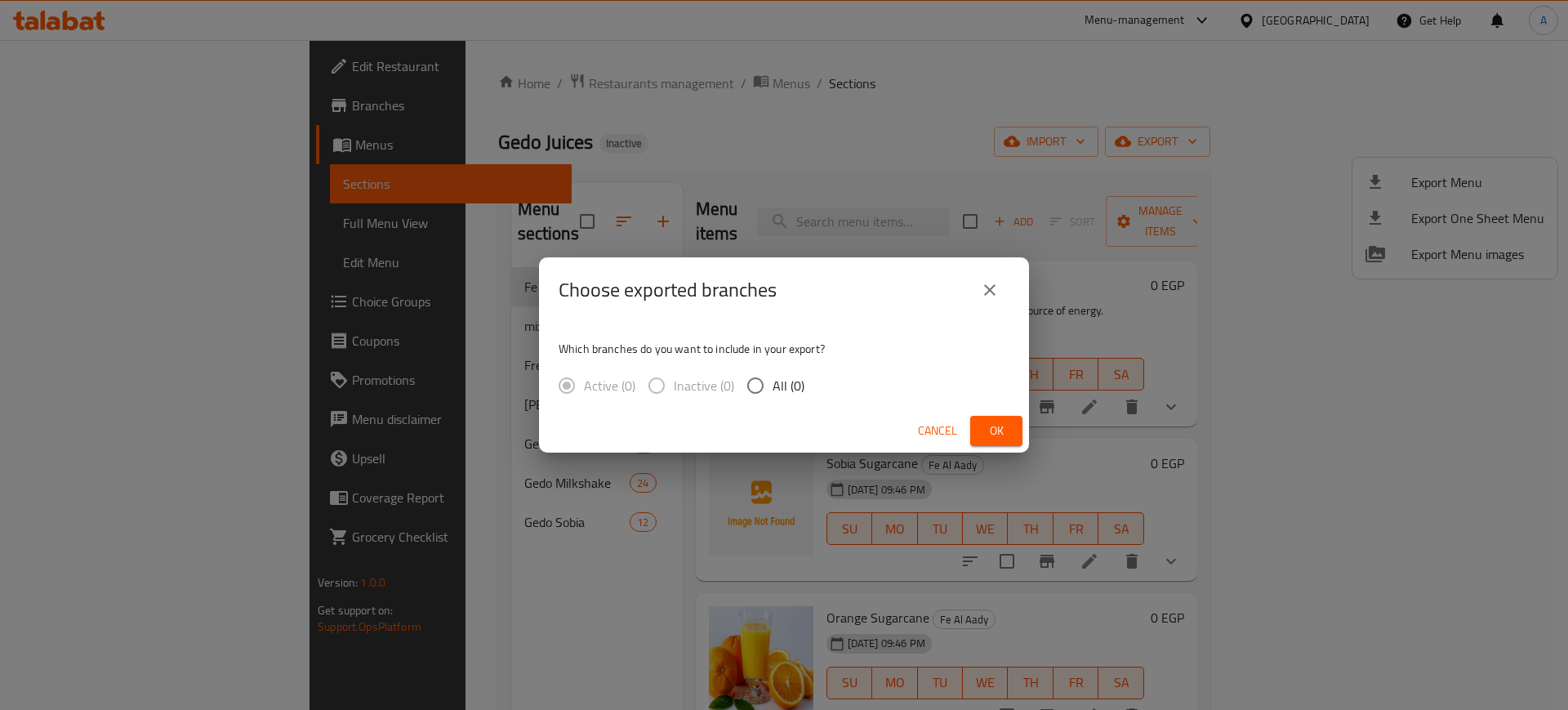
click at [756, 386] on input "All (0)" at bounding box center [755, 385] width 34 height 34
radio input "true"
click at [930, 432] on span "Cancel" at bounding box center [938, 430] width 39 height 20
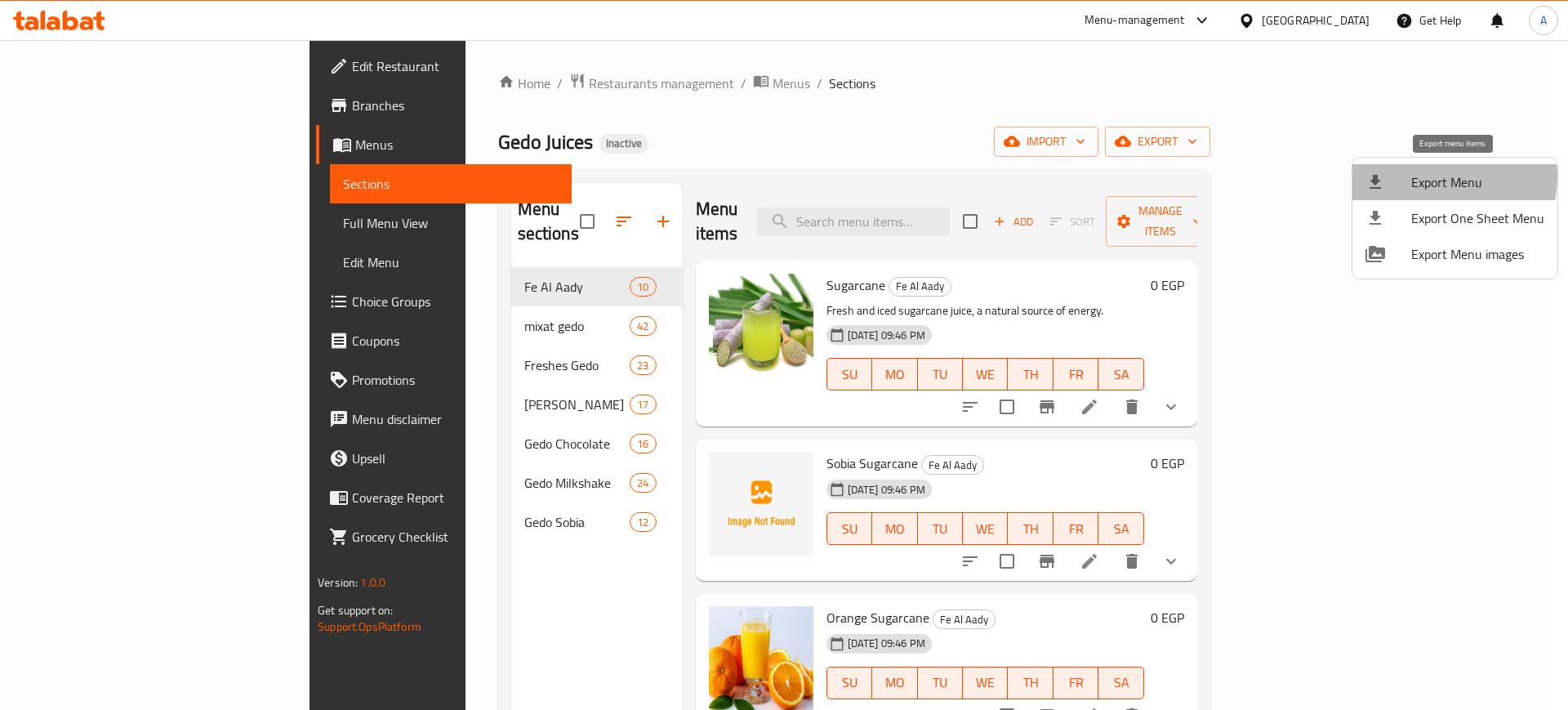
click at [1426, 176] on span "Export Menu" at bounding box center [1478, 182] width 133 height 19
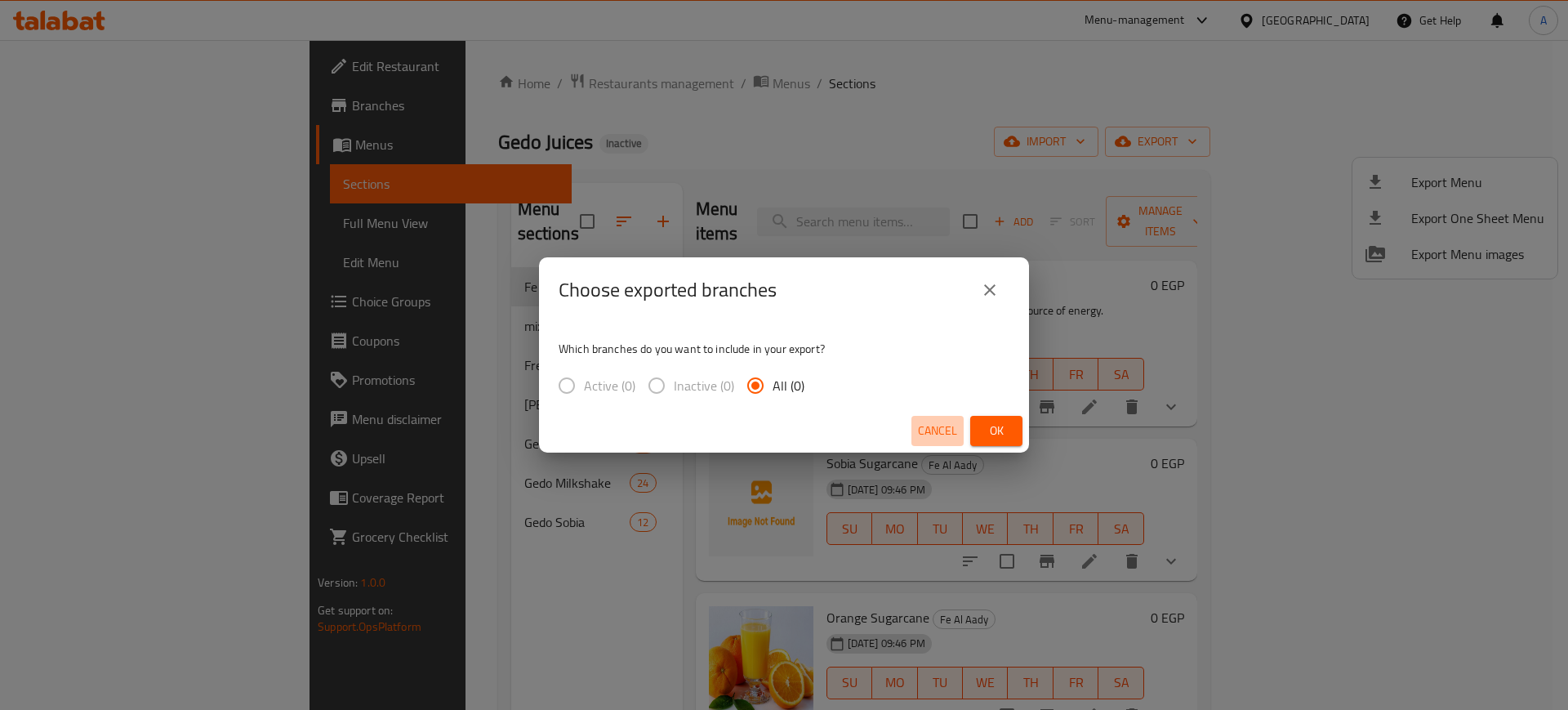
click at [930, 441] on span "Cancel" at bounding box center [938, 430] width 39 height 20
click at [995, 443] on button "Ok" at bounding box center [997, 430] width 53 height 30
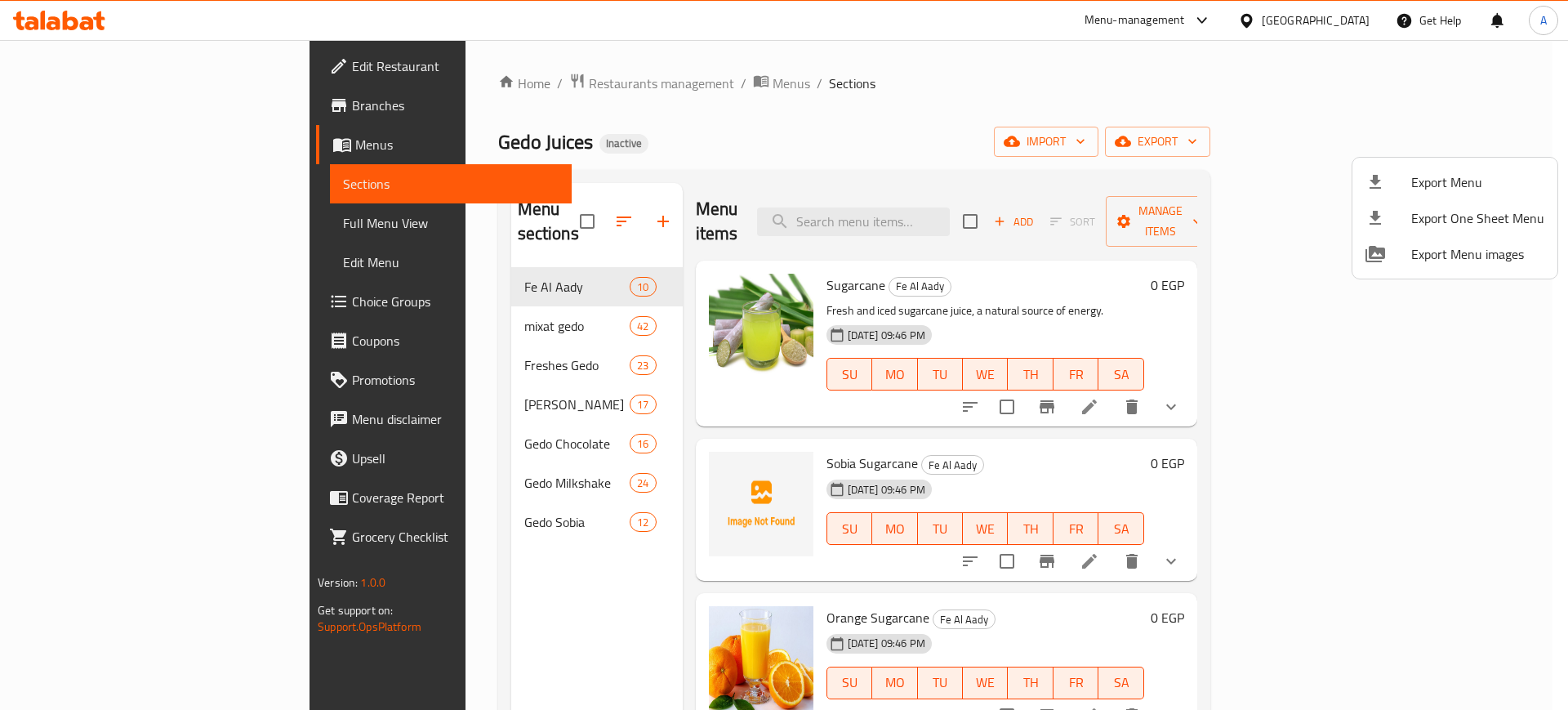
click at [58, 104] on div at bounding box center [784, 355] width 1568 height 710
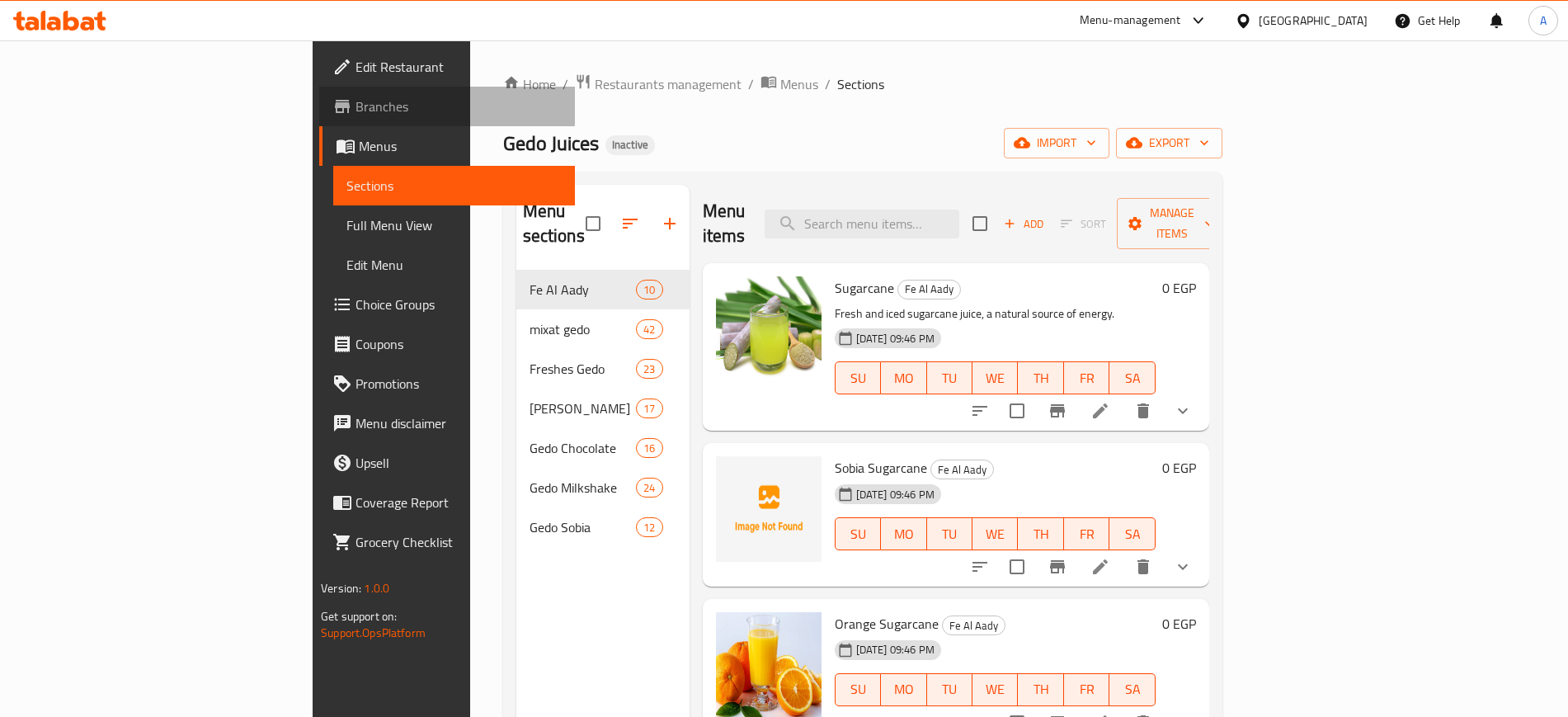
click at [356, 105] on span "Branches" at bounding box center [458, 106] width 205 height 20
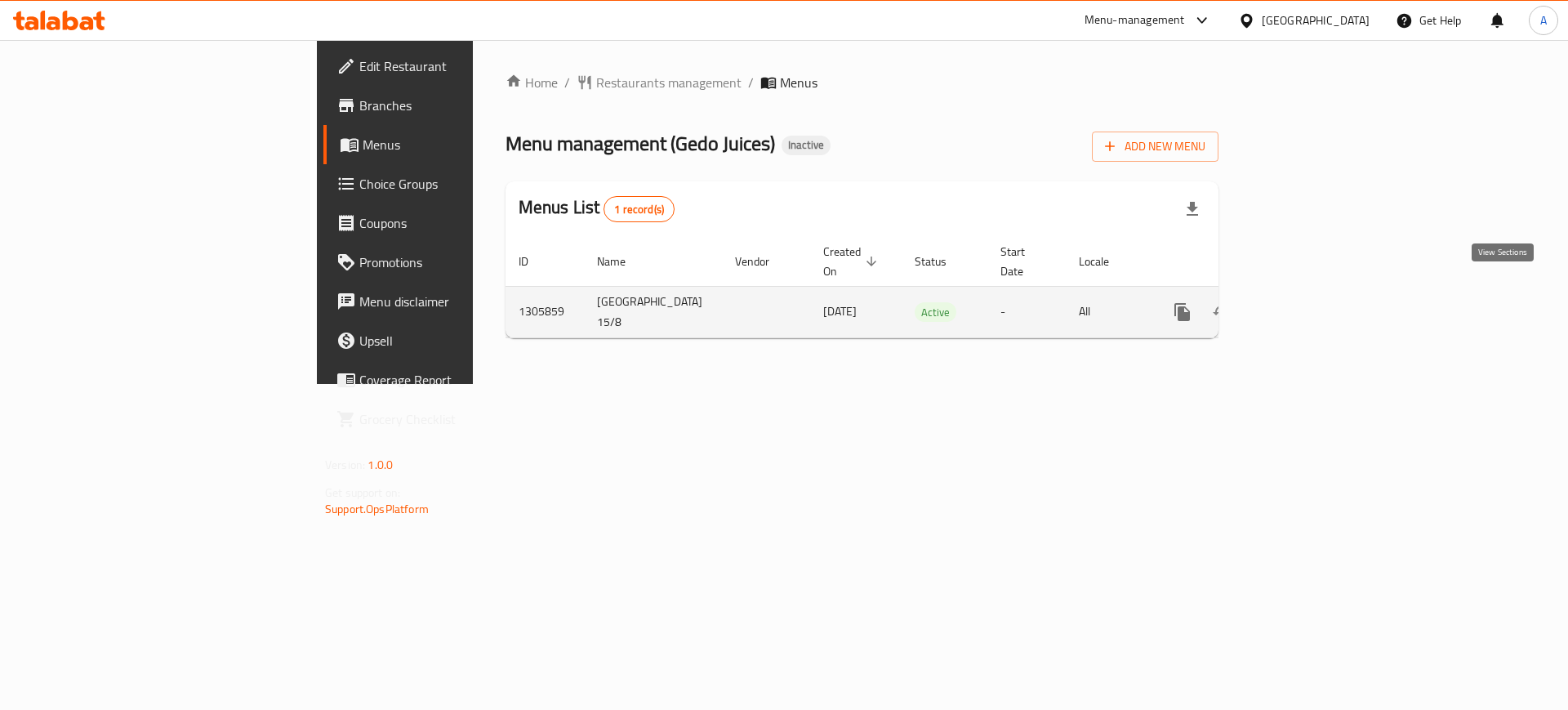
click at [1310, 302] on icon "enhanced table" at bounding box center [1301, 312] width 19 height 19
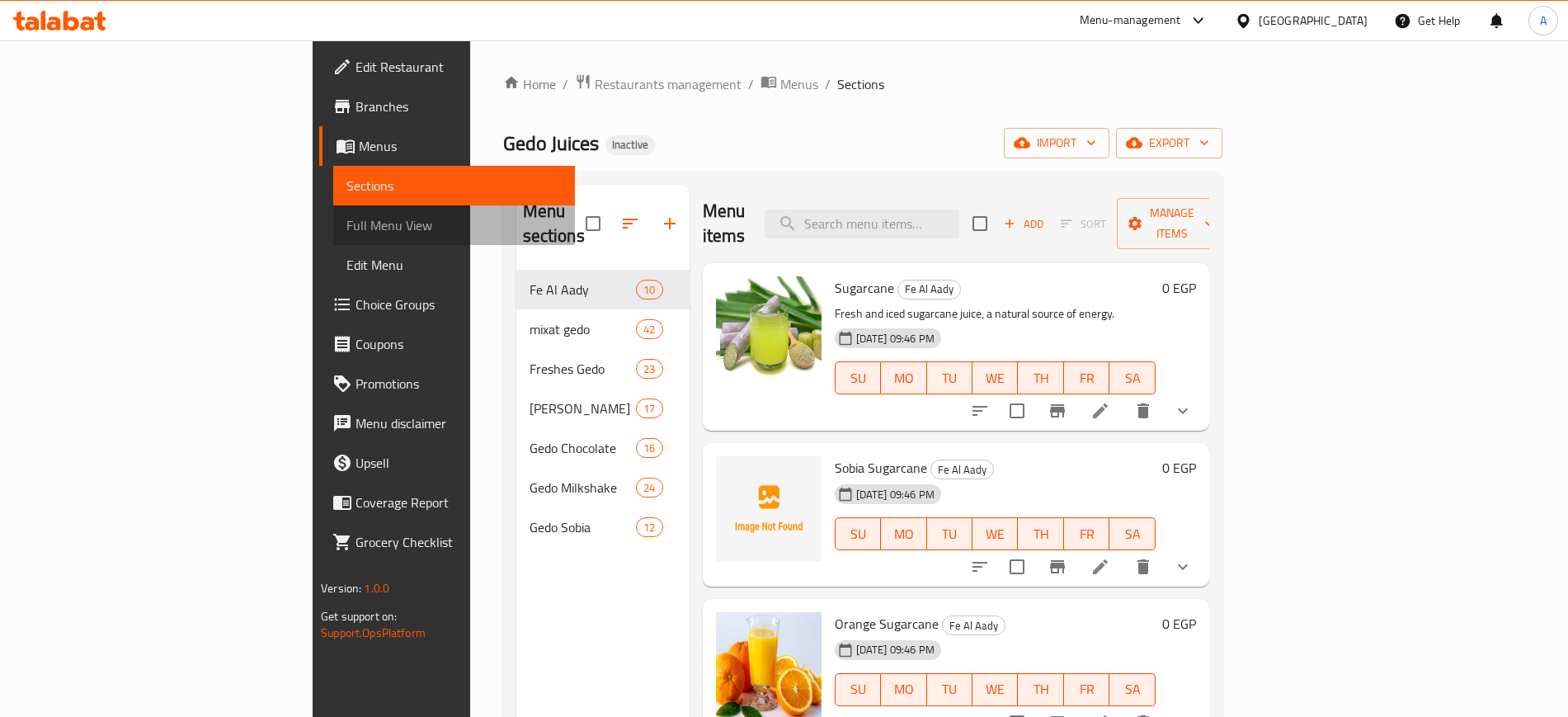
click at [347, 225] on span "Full Menu View" at bounding box center [454, 225] width 214 height 20
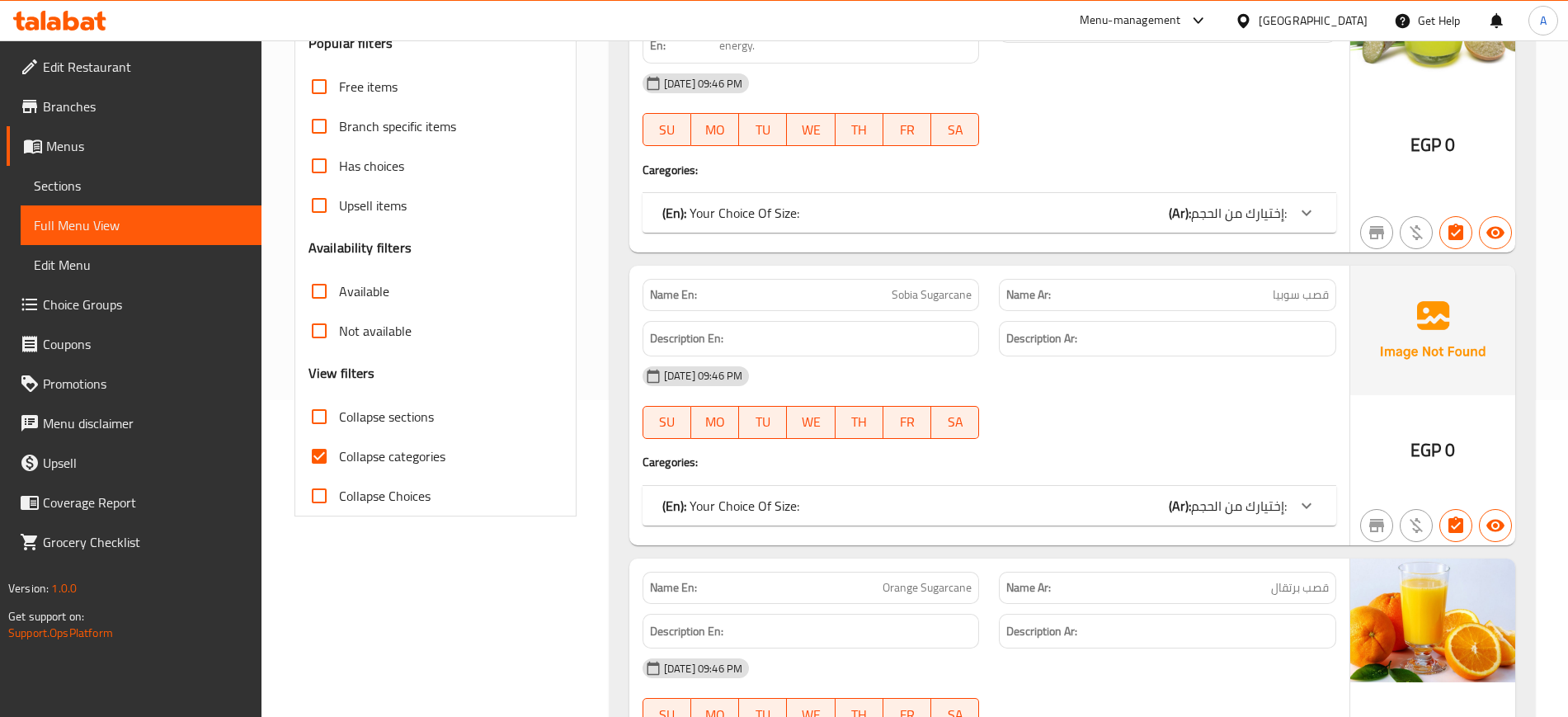
scroll to position [317, 0]
click at [319, 454] on input "Collapse categories" at bounding box center [319, 455] width 39 height 39
checkbox input "false"
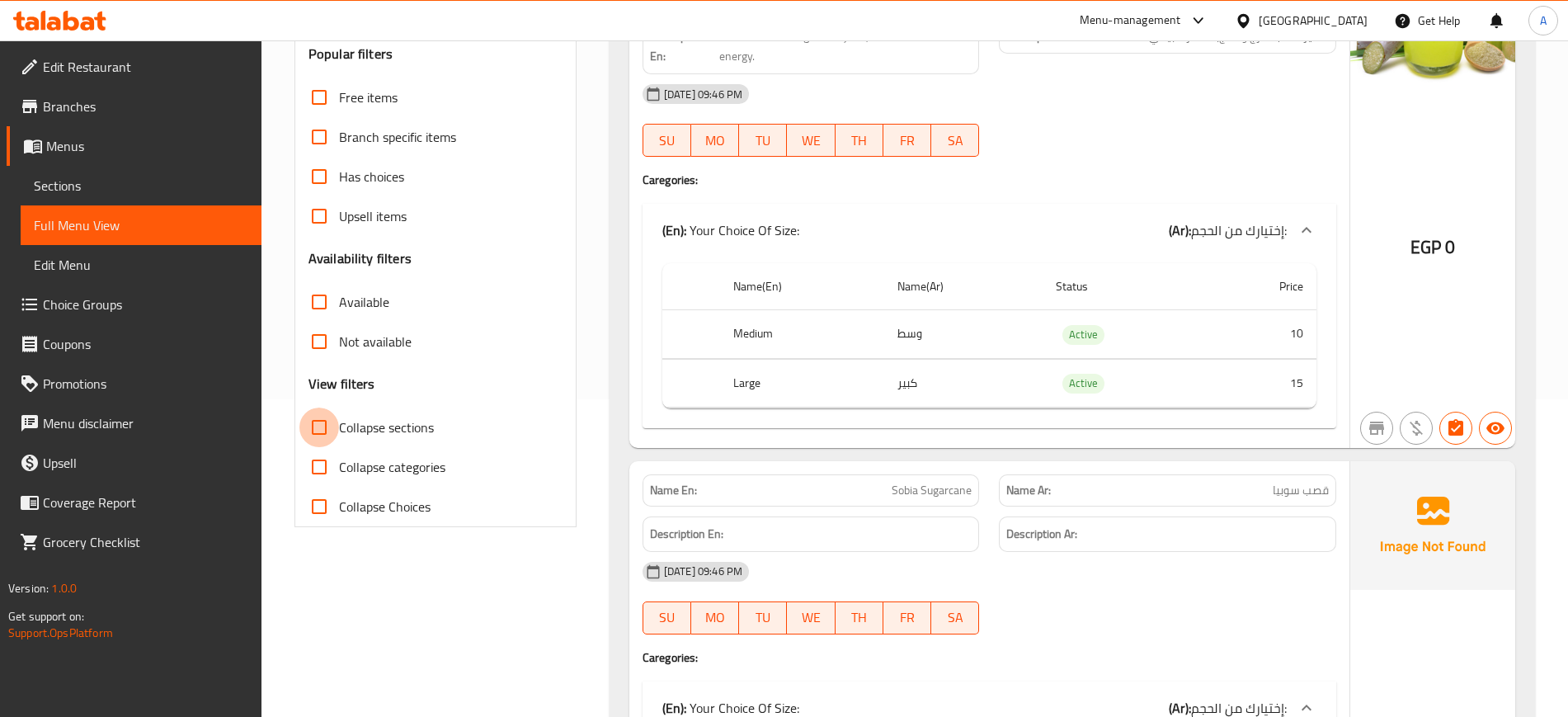
click at [314, 430] on input "Collapse sections" at bounding box center [319, 427] width 39 height 39
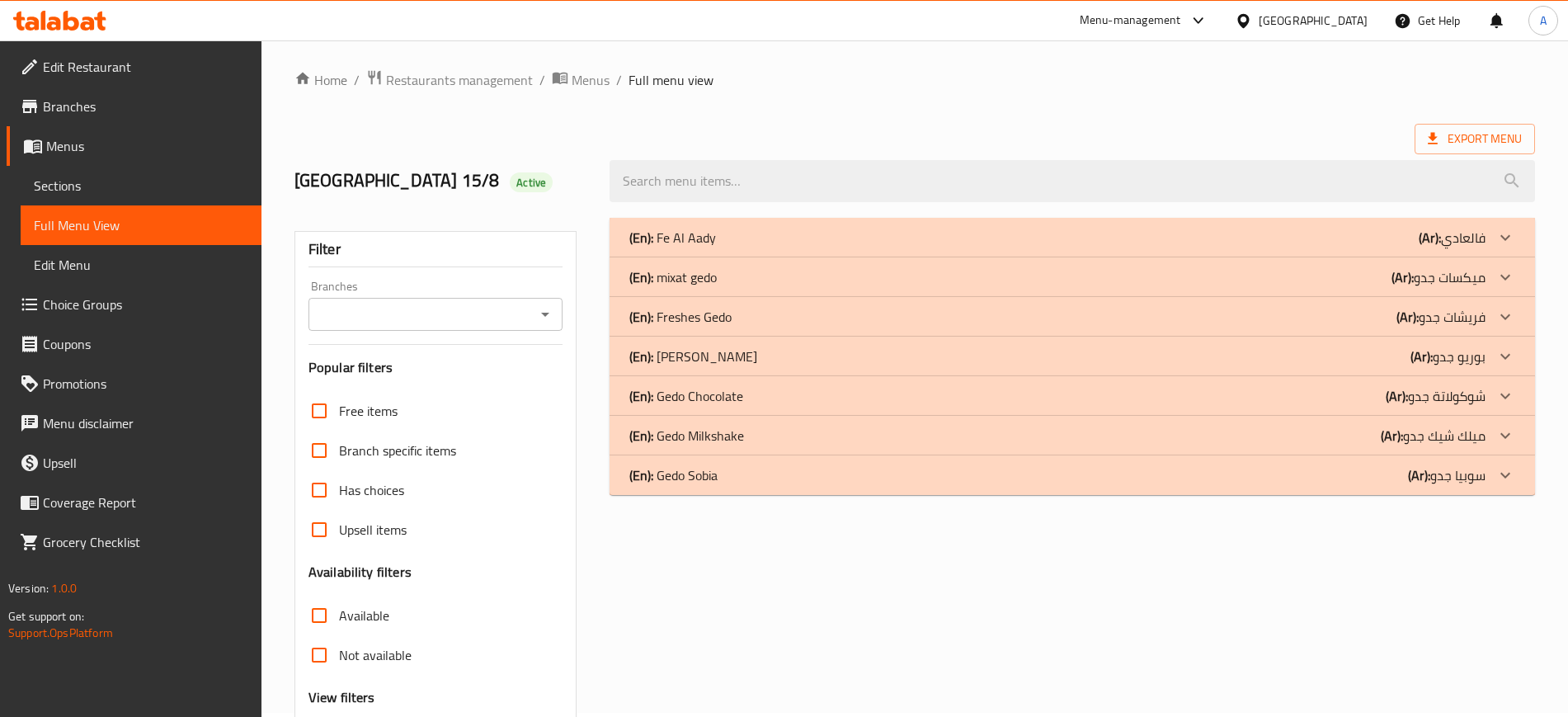
scroll to position [0, 0]
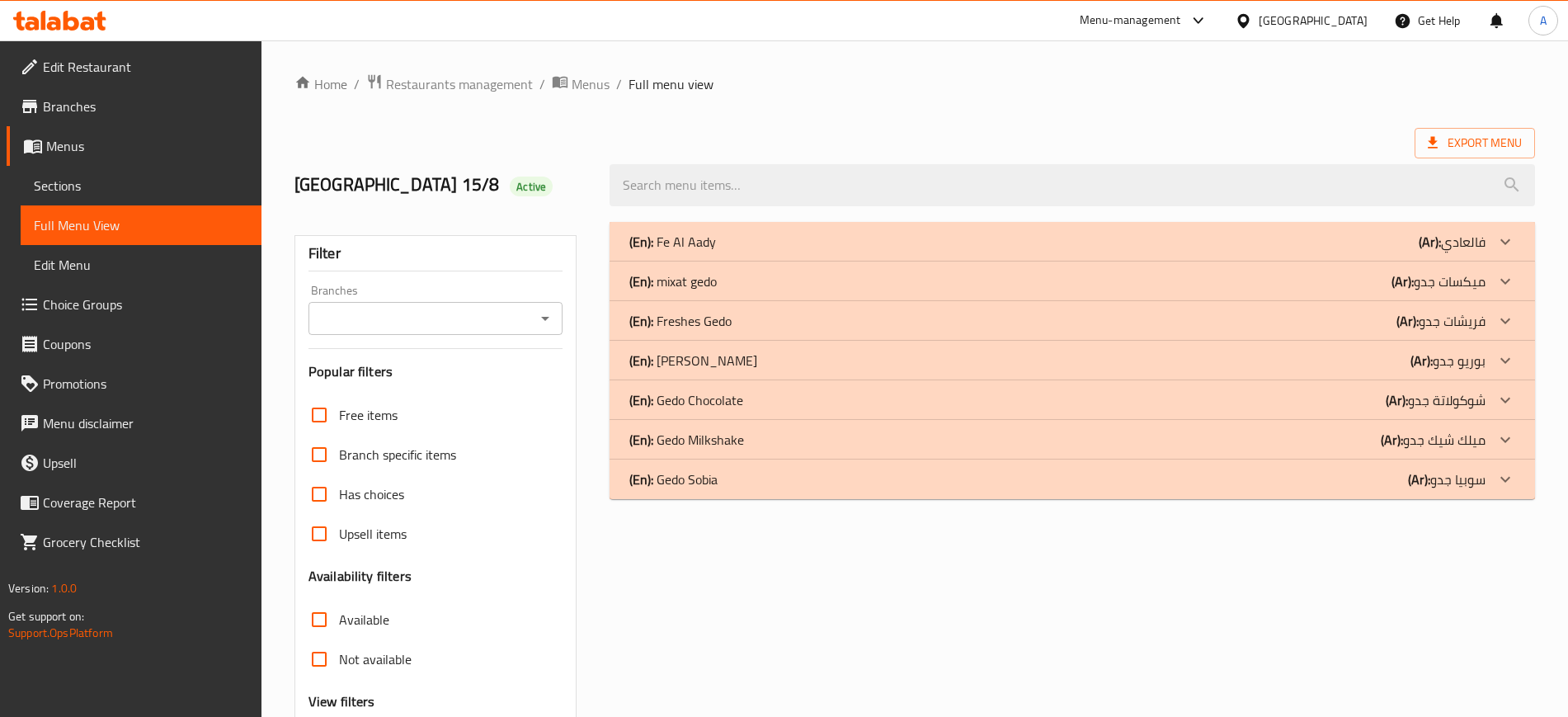
click at [710, 251] on p "(En): Freshes Gedo" at bounding box center [673, 242] width 86 height 20
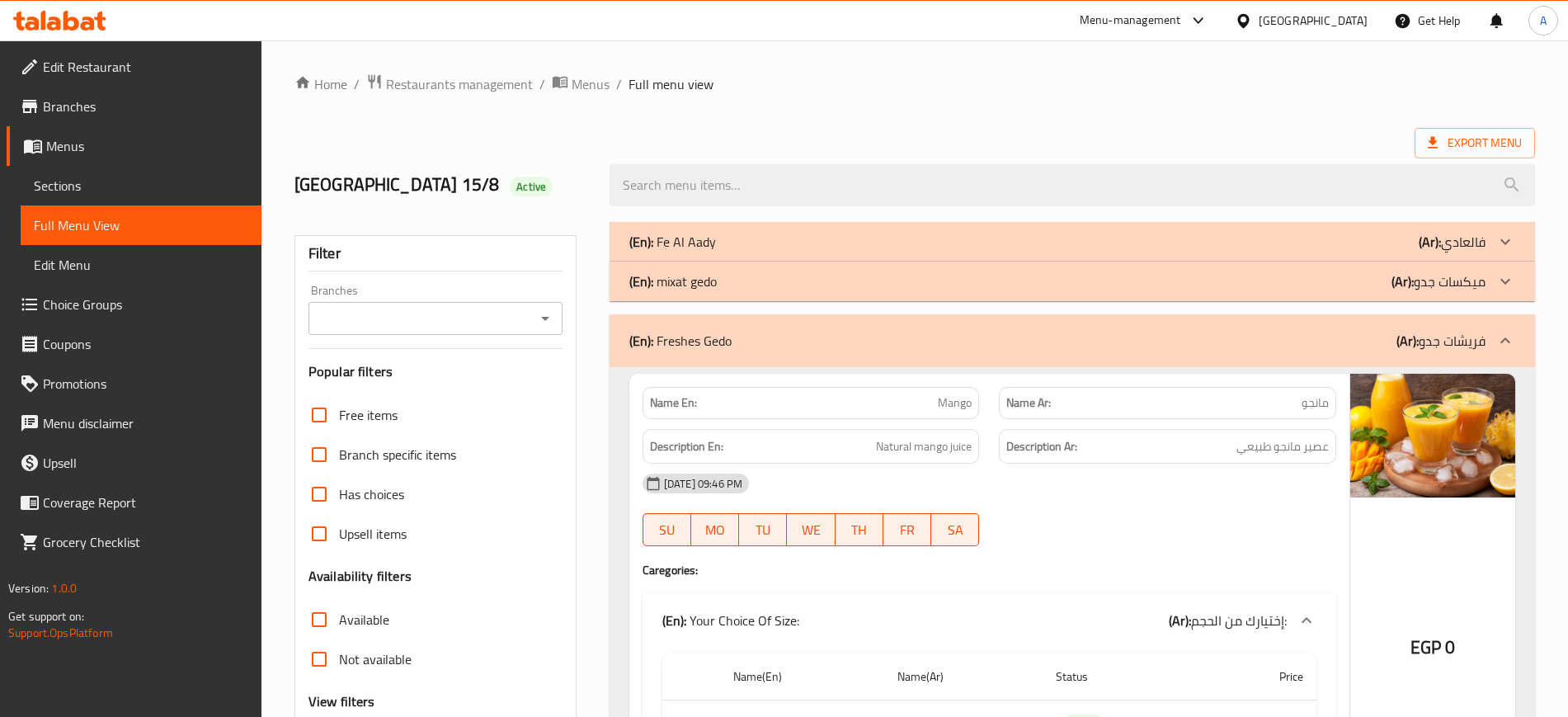
click at [693, 239] on p "(En): Fe Al Aady" at bounding box center [673, 242] width 86 height 20
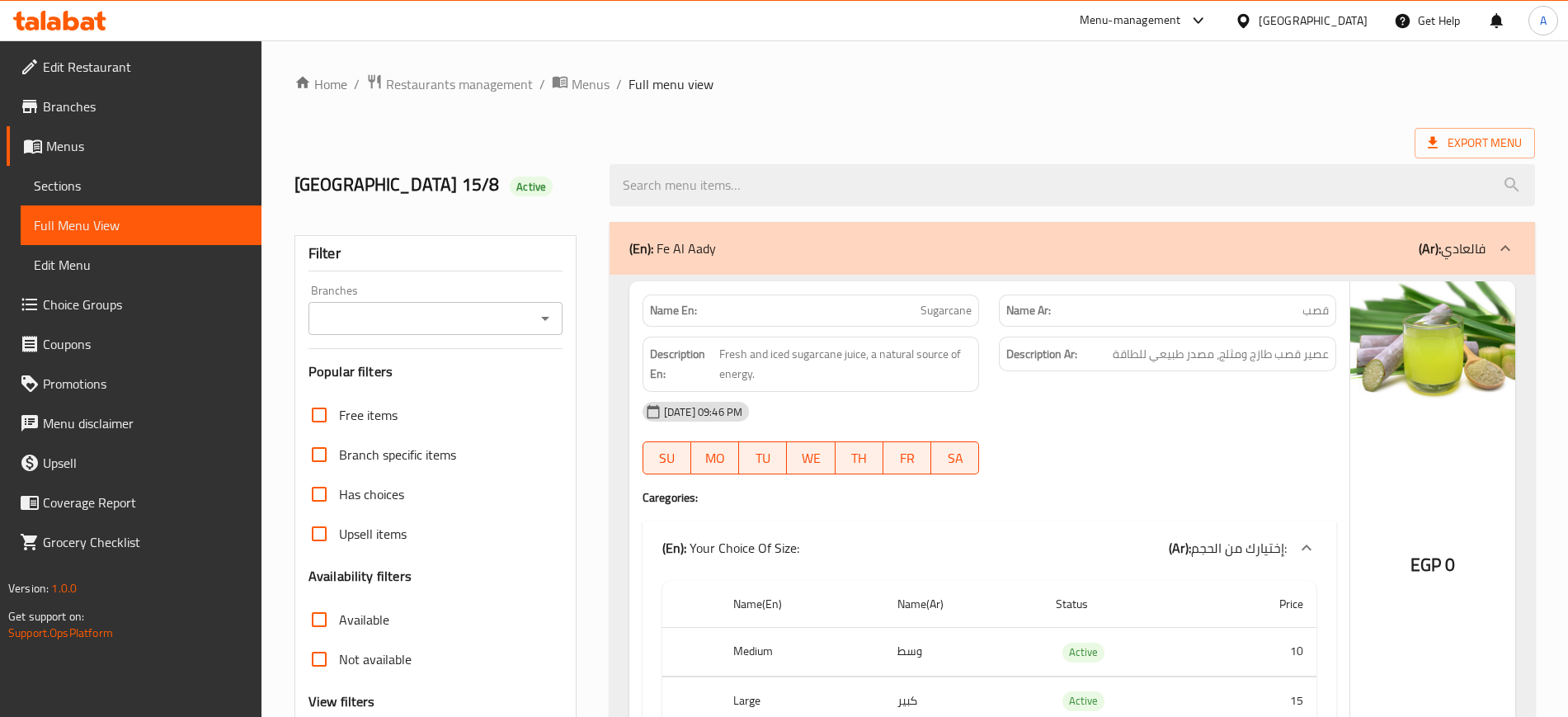
click at [1308, 310] on span "قصب" at bounding box center [1316, 310] width 27 height 18
click at [1328, 306] on span "قصب" at bounding box center [1316, 310] width 27 height 18
copy span "قصب"
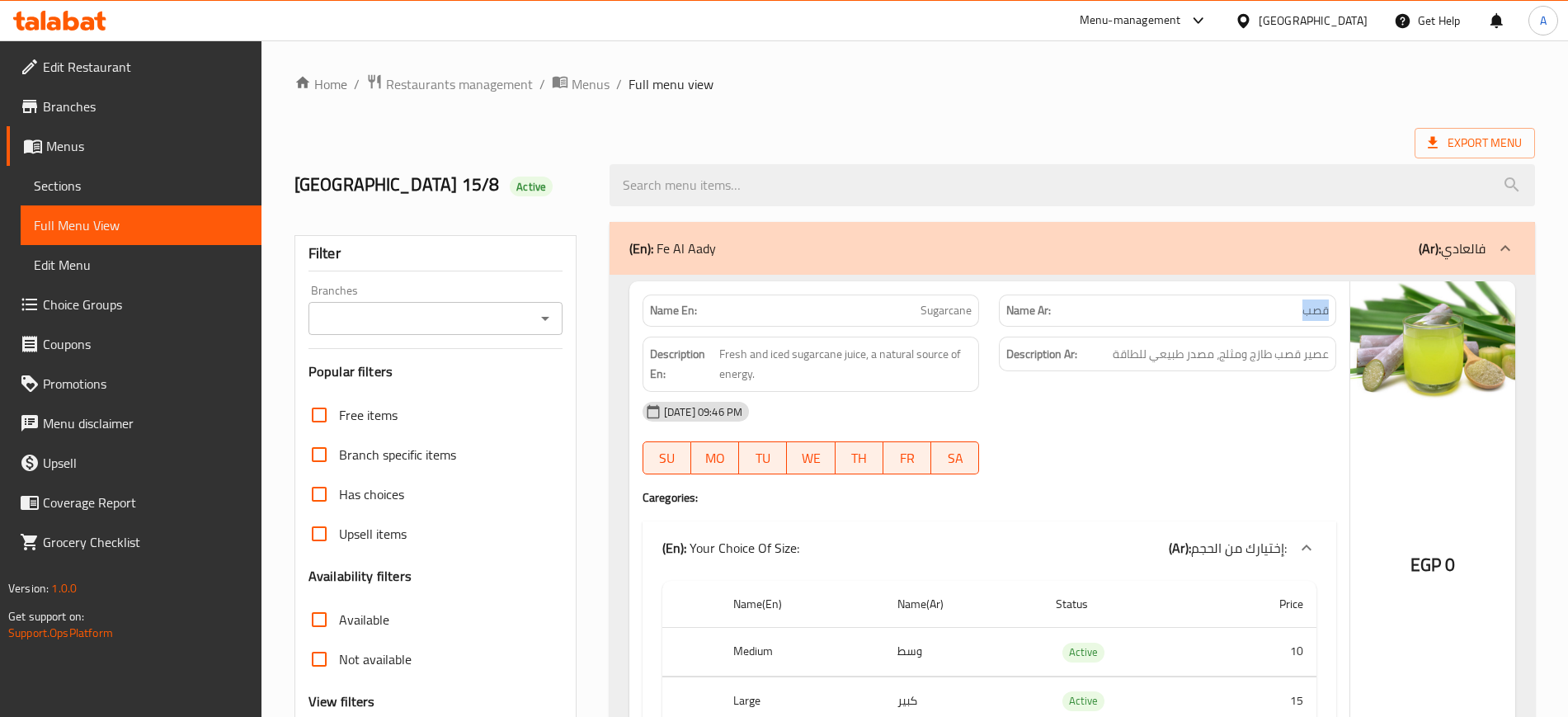
click at [698, 250] on p "(En): Fe Al Aady" at bounding box center [673, 248] width 86 height 20
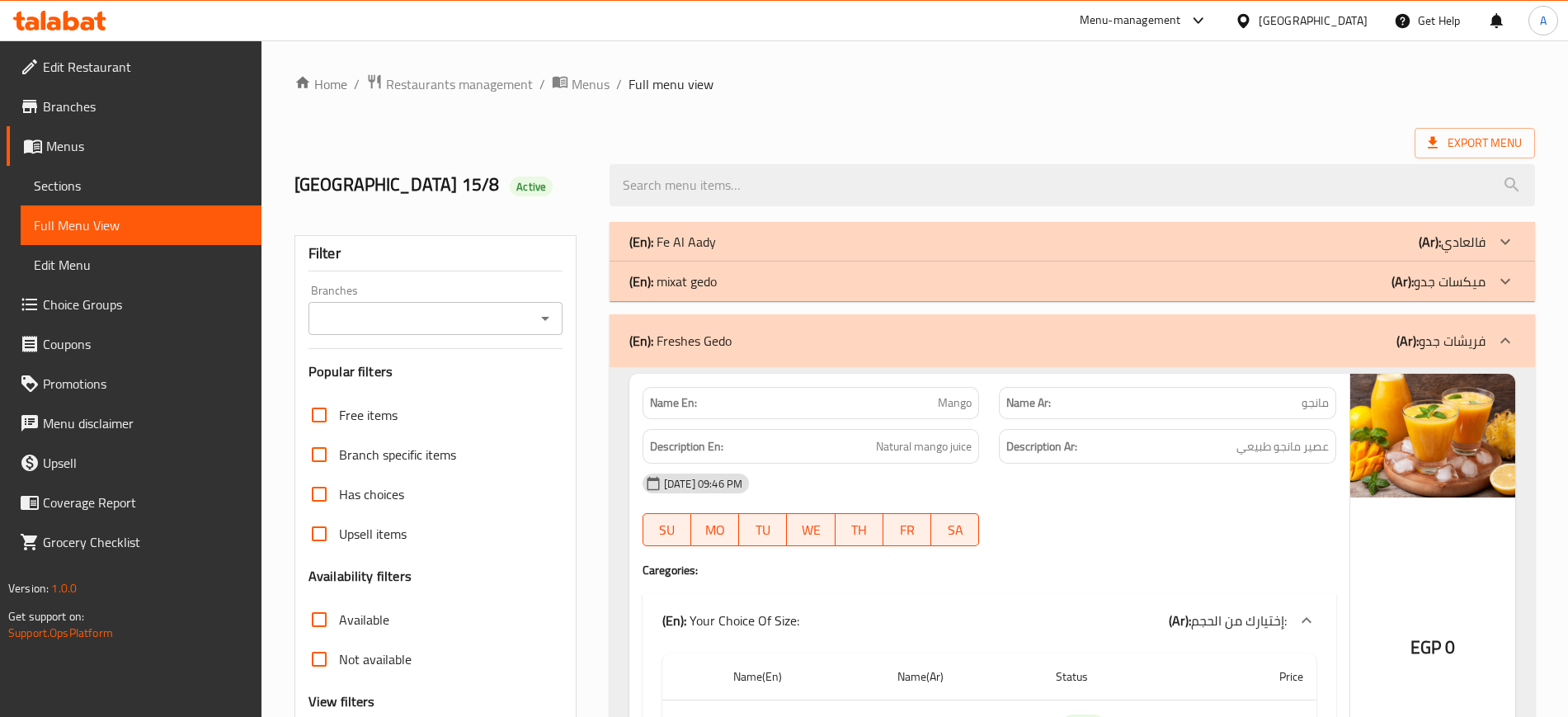
click at [700, 341] on p "(En): Freshes Gedo" at bounding box center [681, 341] width 102 height 20
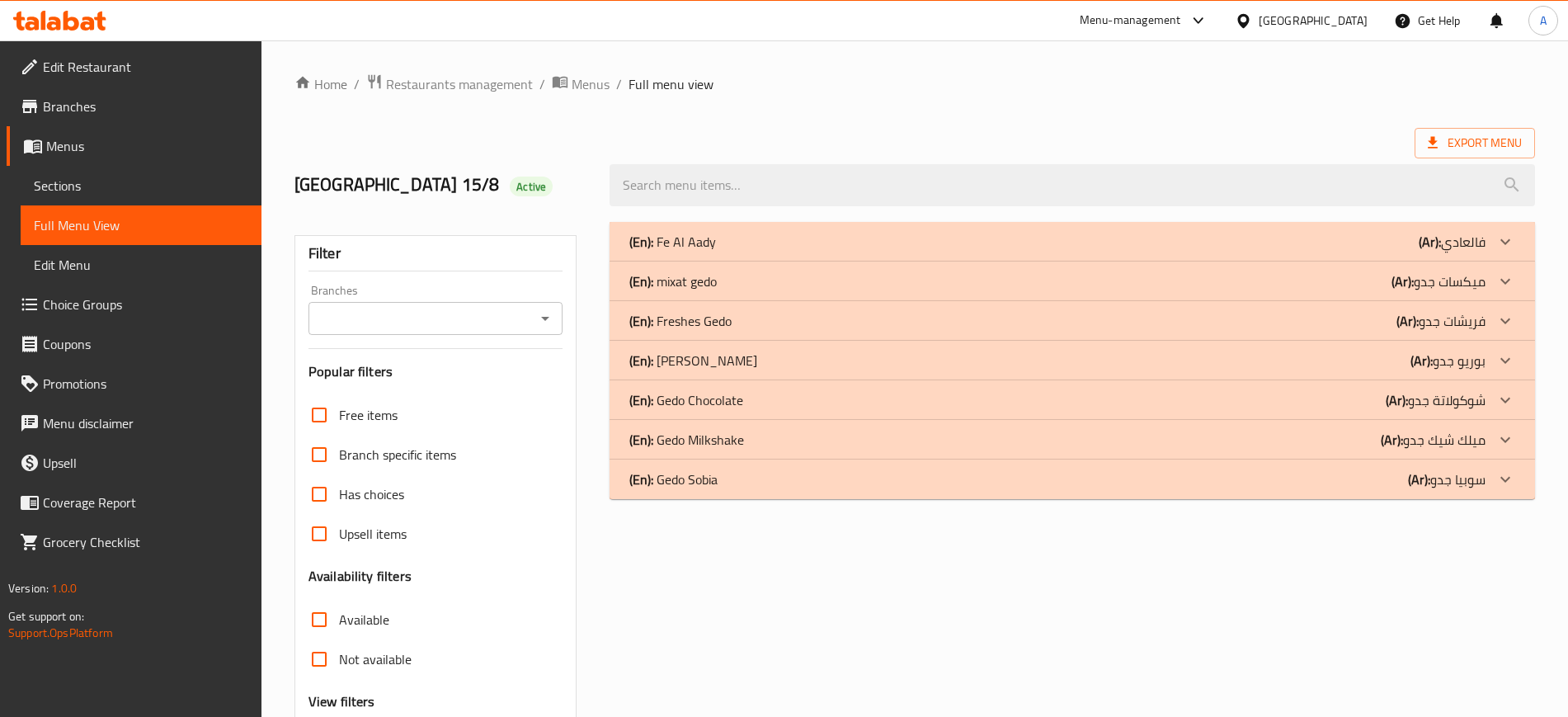
click at [691, 251] on p "(En): Gedo Chocolate" at bounding box center [673, 242] width 86 height 20
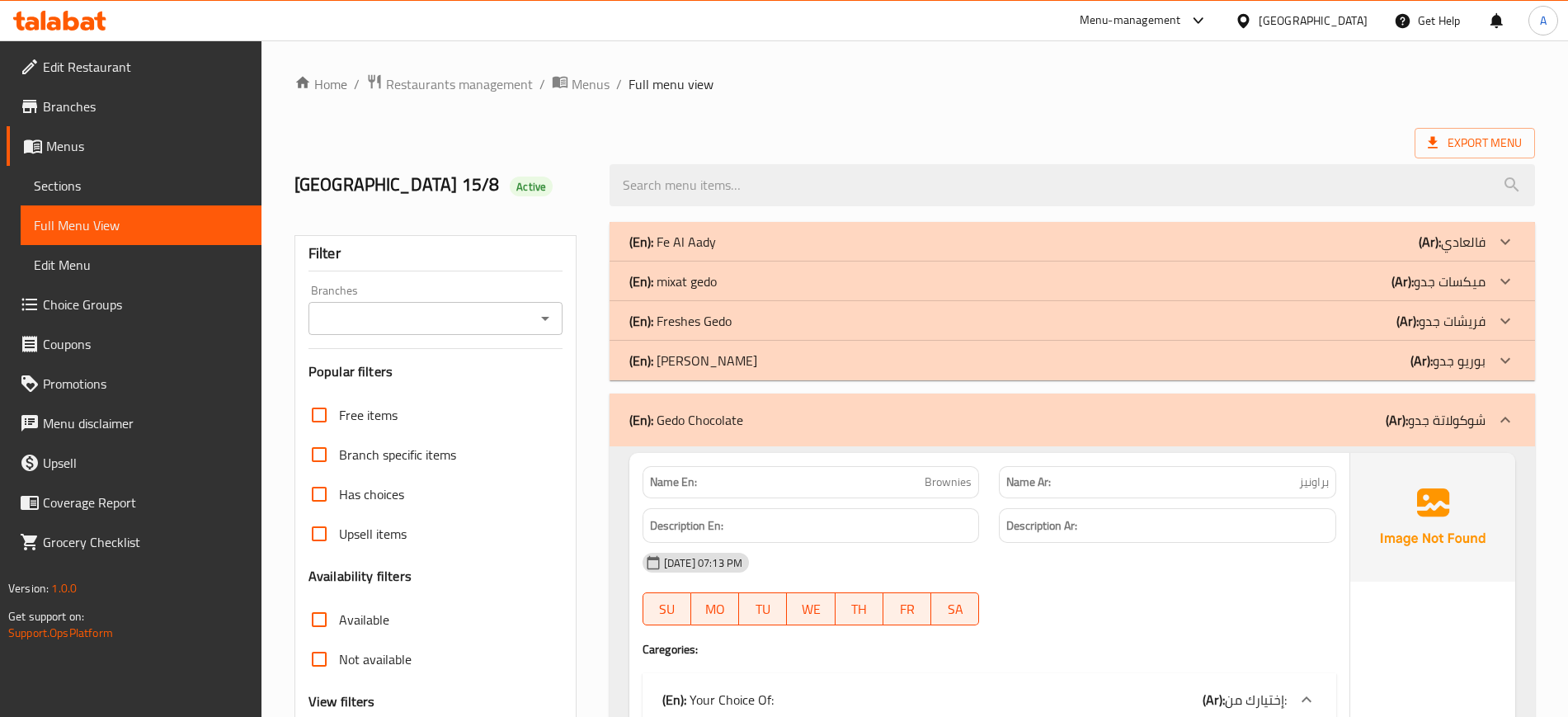
click at [684, 251] on p "(En): [PERSON_NAME]" at bounding box center [673, 242] width 86 height 20
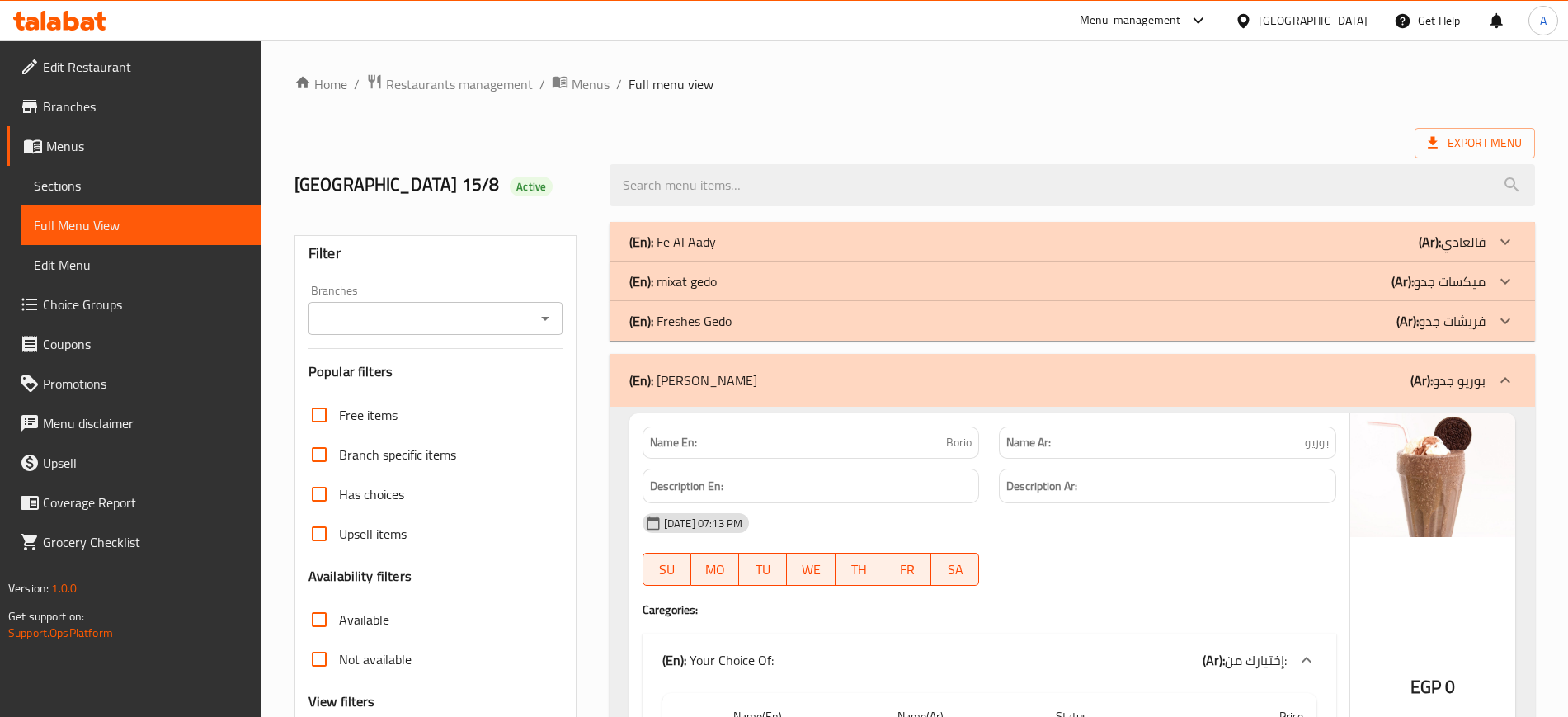
click at [680, 251] on p "(En): mixat gedo" at bounding box center [673, 242] width 86 height 20
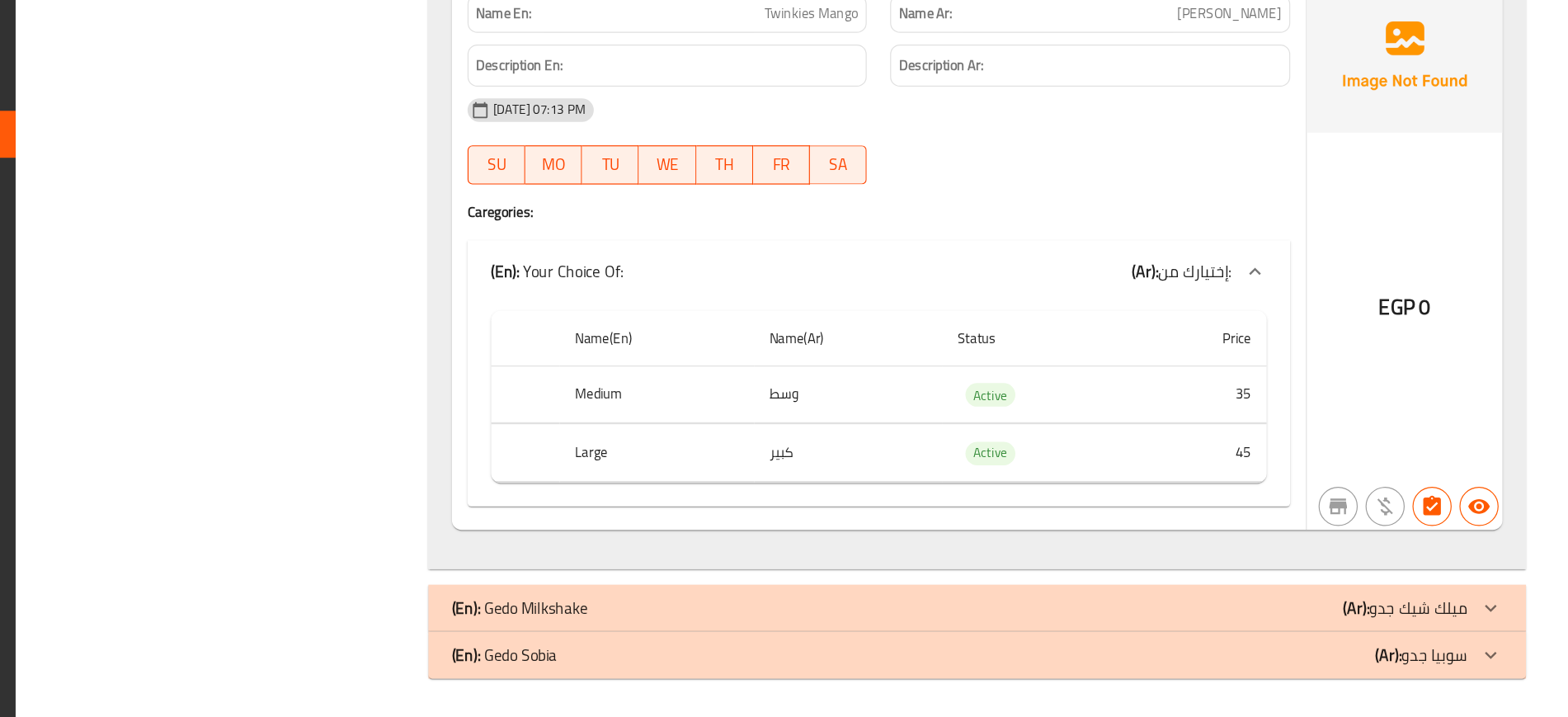
scroll to position [35841, 0]
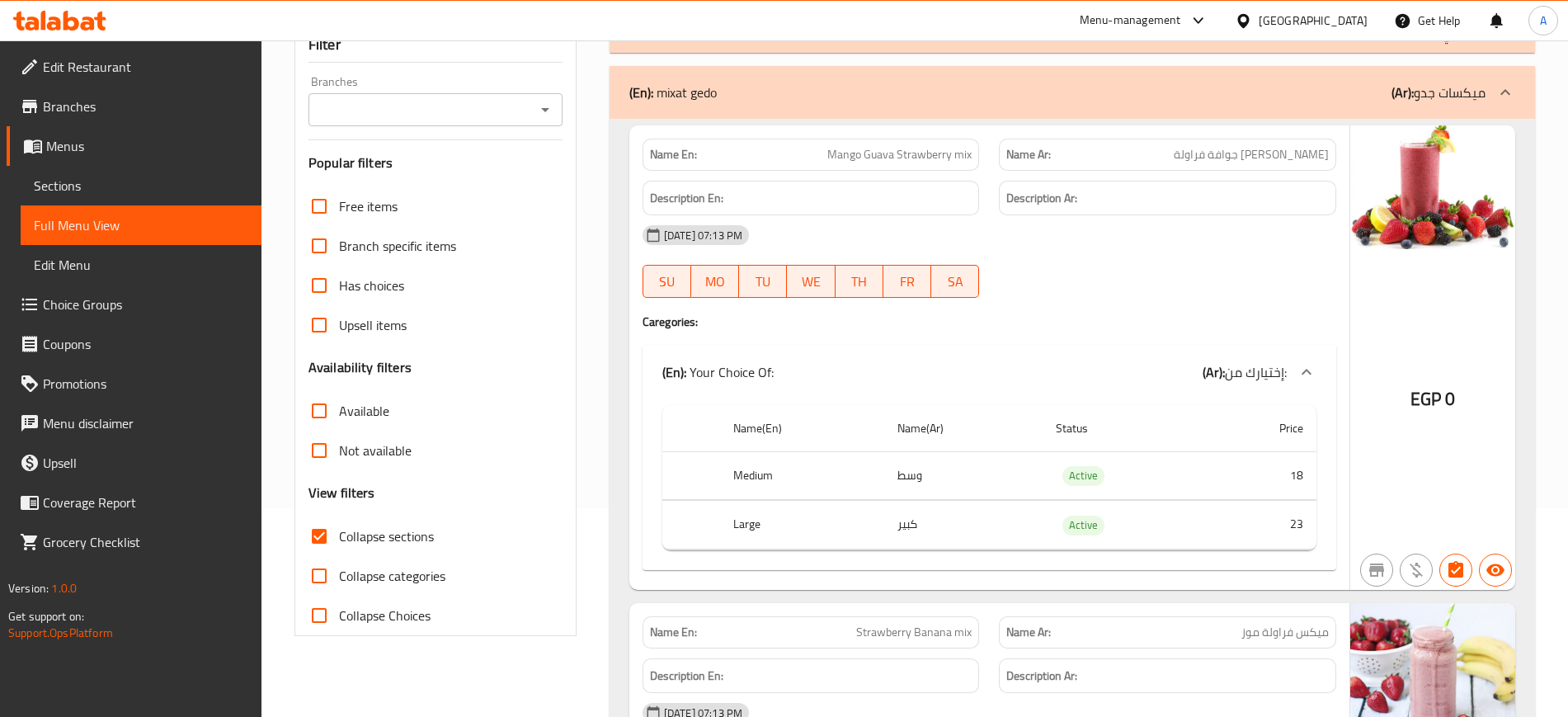
scroll to position [207, 0]
click at [674, 95] on p "(En): mixat gedo" at bounding box center [673, 94] width 87 height 20
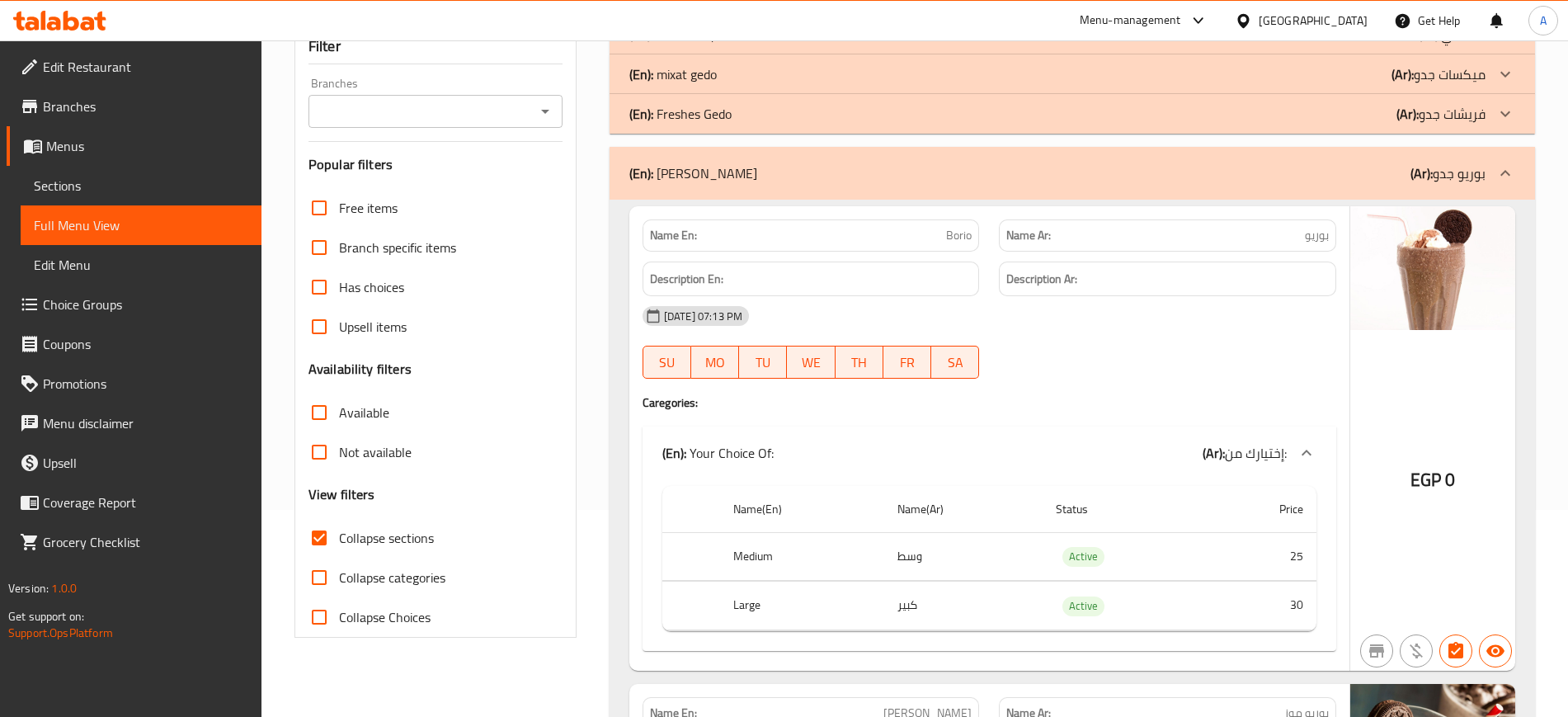
drag, startPoint x: 674, startPoint y: 95, endPoint x: 696, endPoint y: 177, distance: 84.9
click at [696, 177] on p "(En): [PERSON_NAME]" at bounding box center [694, 173] width 128 height 20
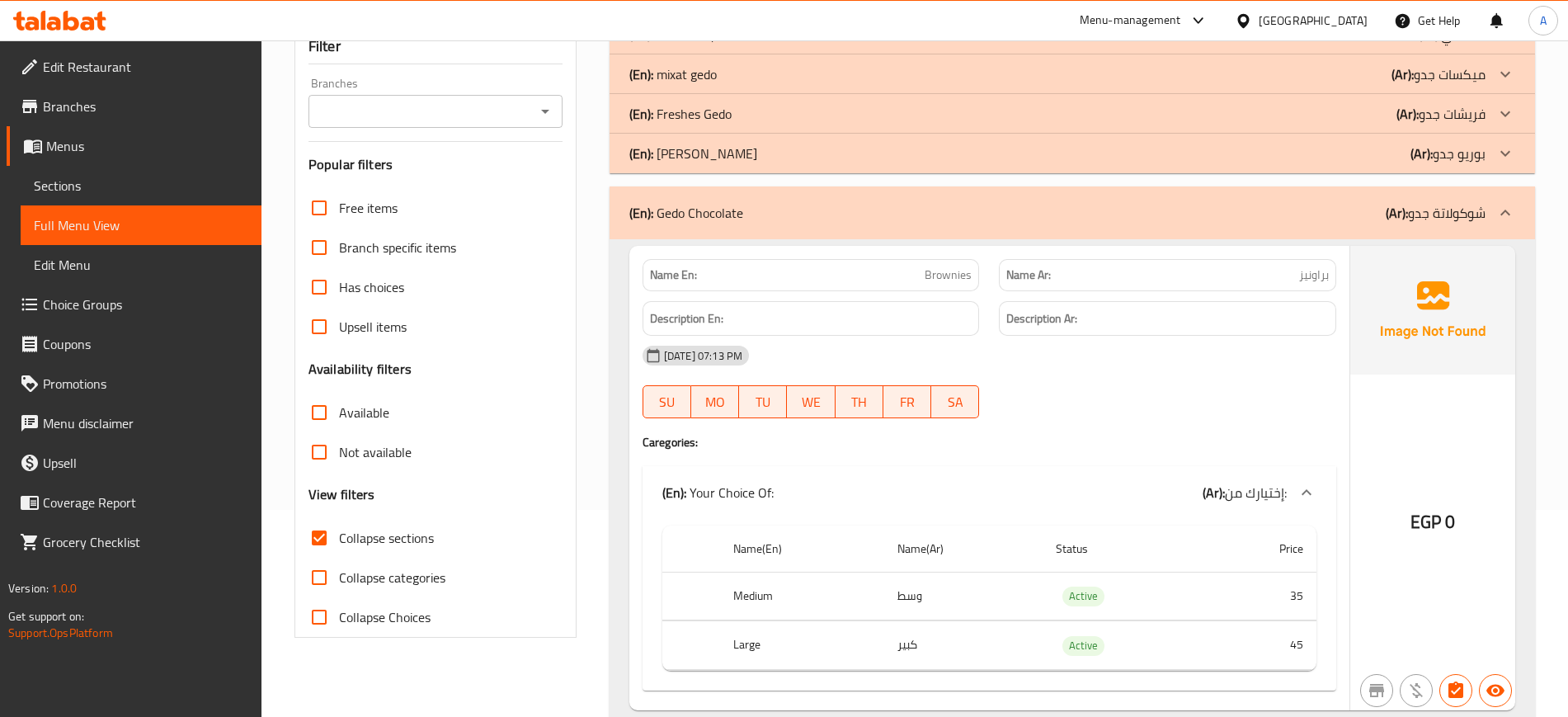
click at [693, 225] on div "(En): Gedo Chocolate (Ar): شوكولاتة جدو" at bounding box center [1073, 213] width 925 height 53
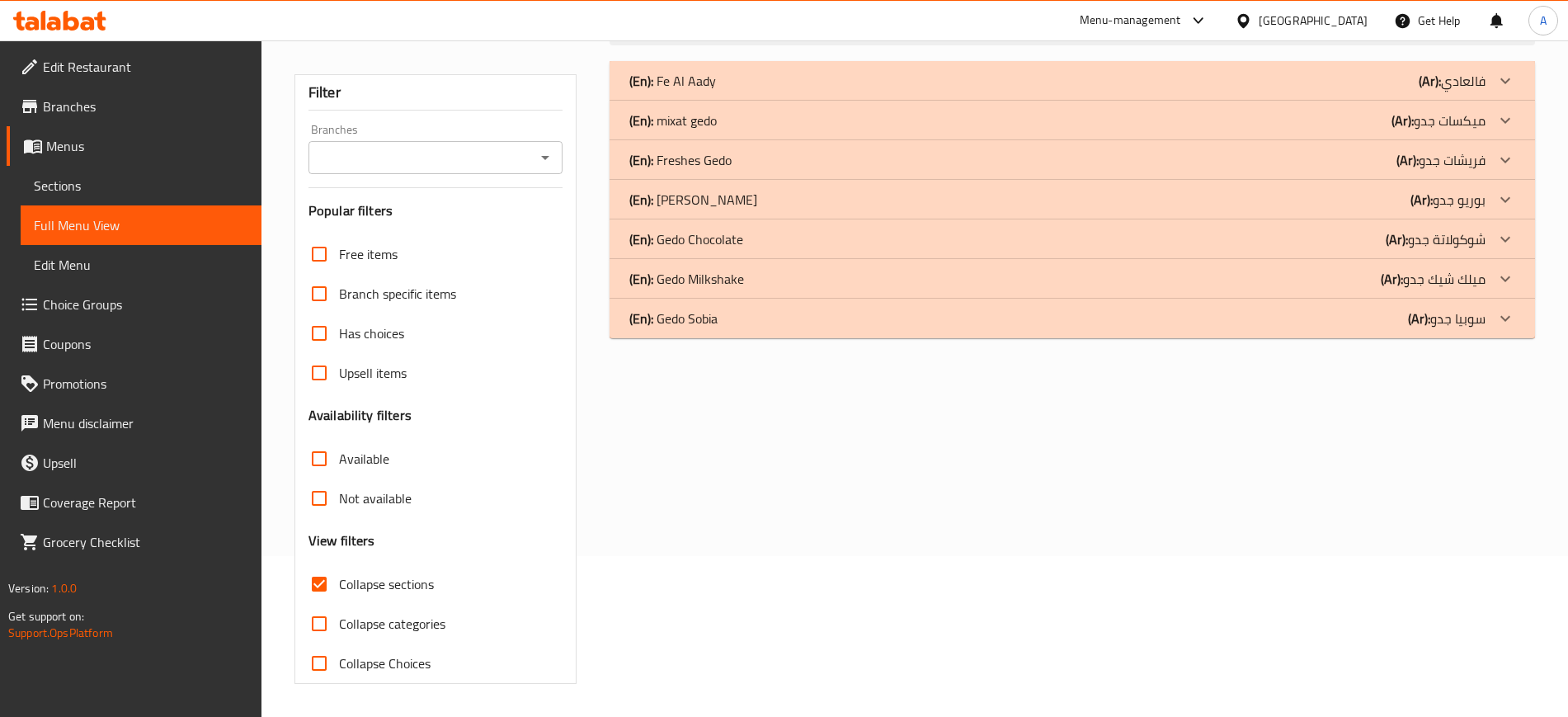
scroll to position [161, 0]
click at [686, 90] on p "(En): Gedo Sobia" at bounding box center [673, 81] width 86 height 20
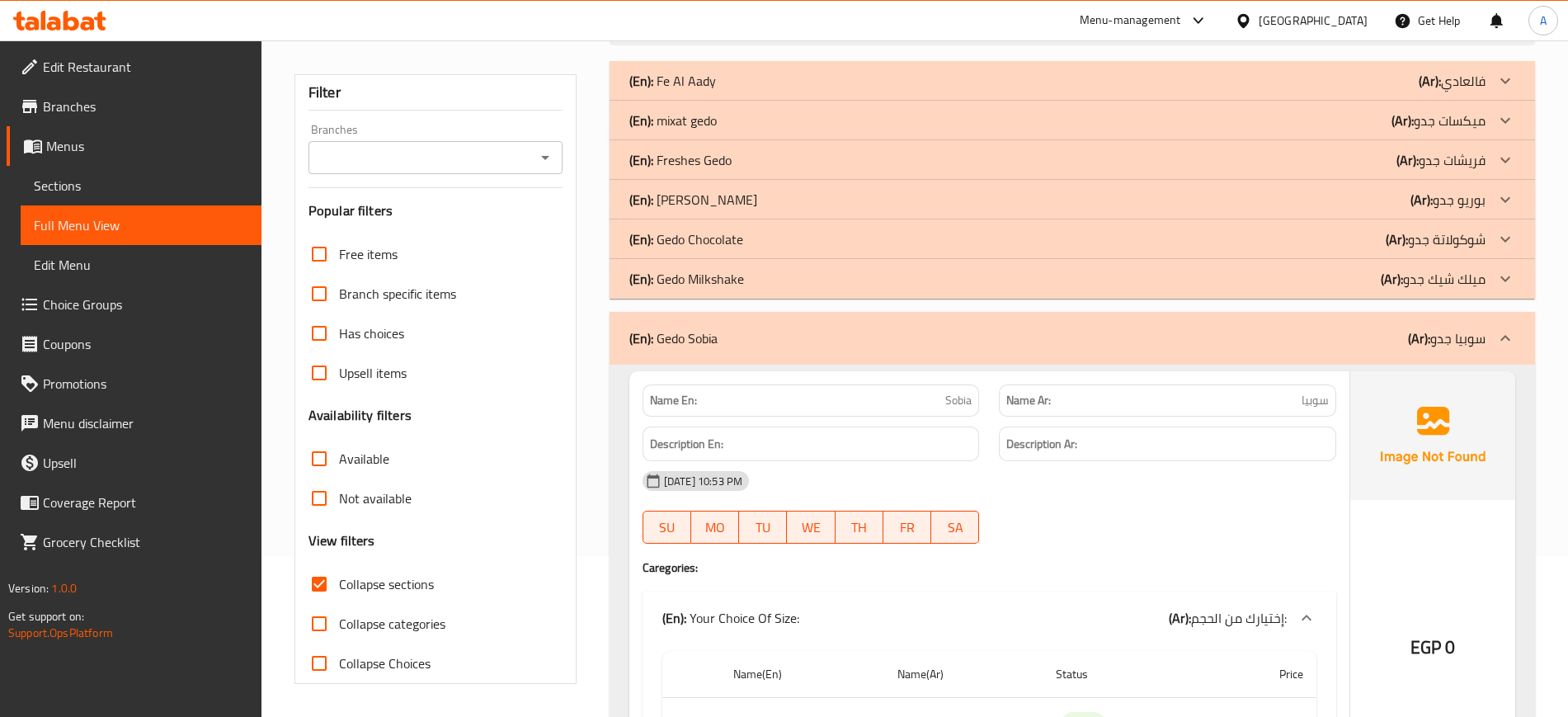
click at [683, 90] on p "(En): Gedo Milkshake" at bounding box center [673, 81] width 86 height 20
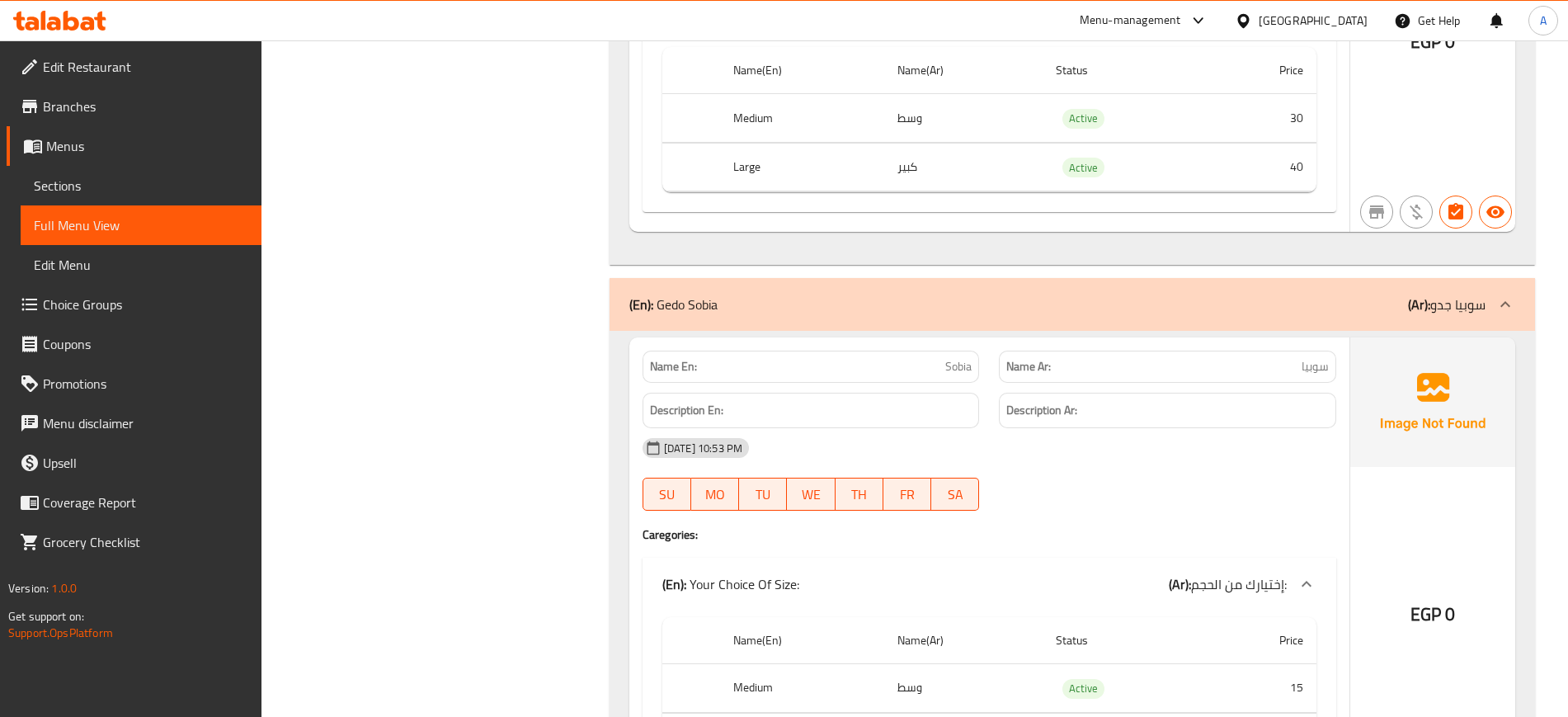
scroll to position [11823, 0]
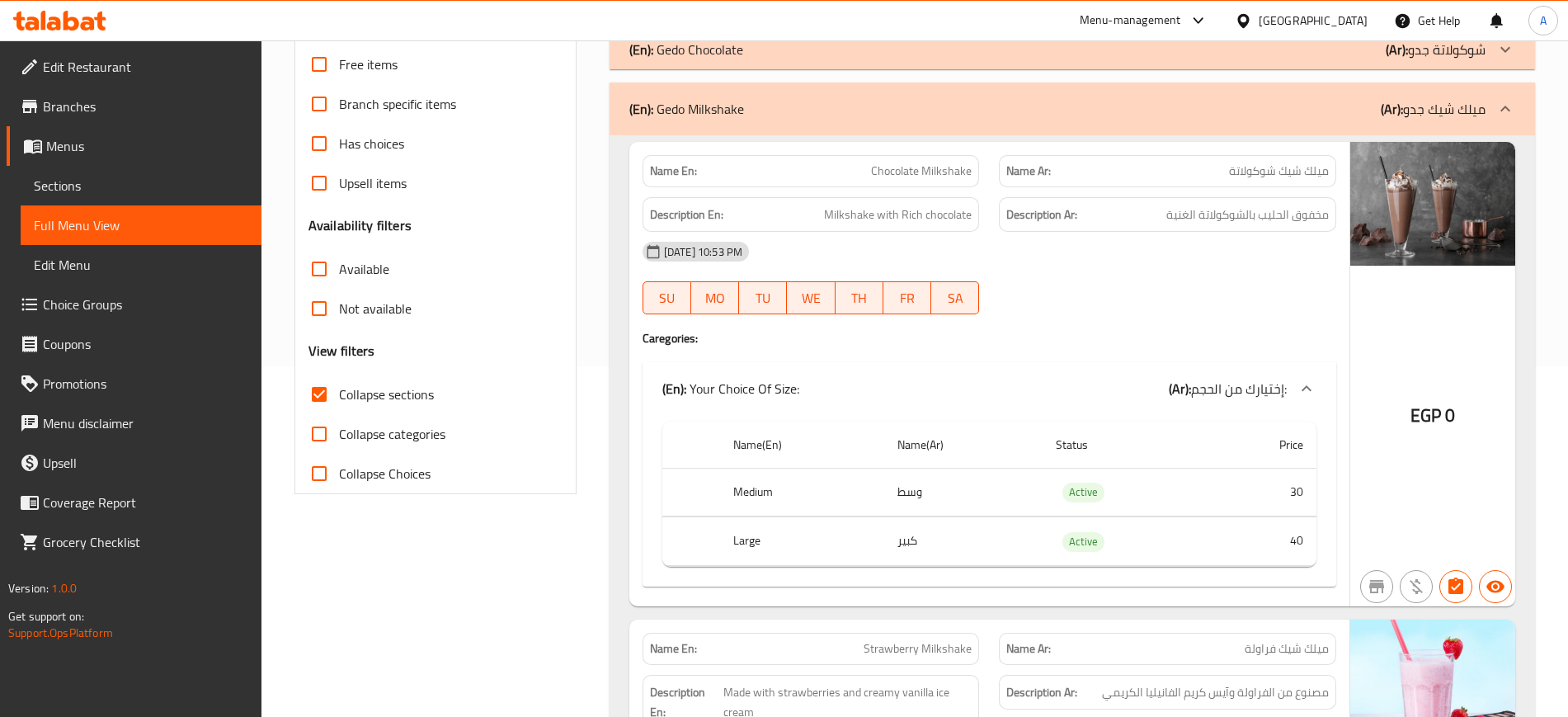
scroll to position [352, 0]
click at [321, 396] on input "Collapse sections" at bounding box center [319, 393] width 39 height 39
checkbox input "false"
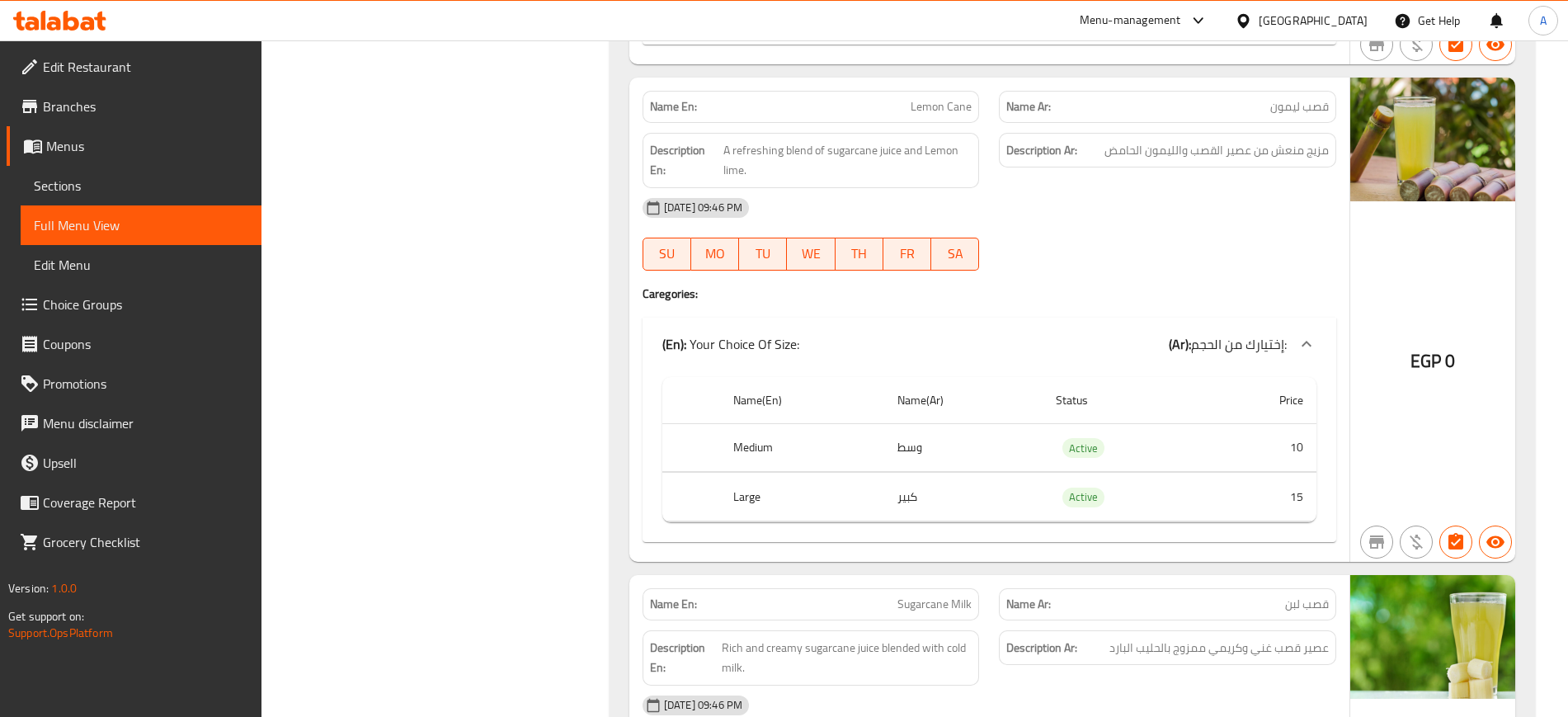
scroll to position [0, 0]
